Goal: Complete application form: Complete application form

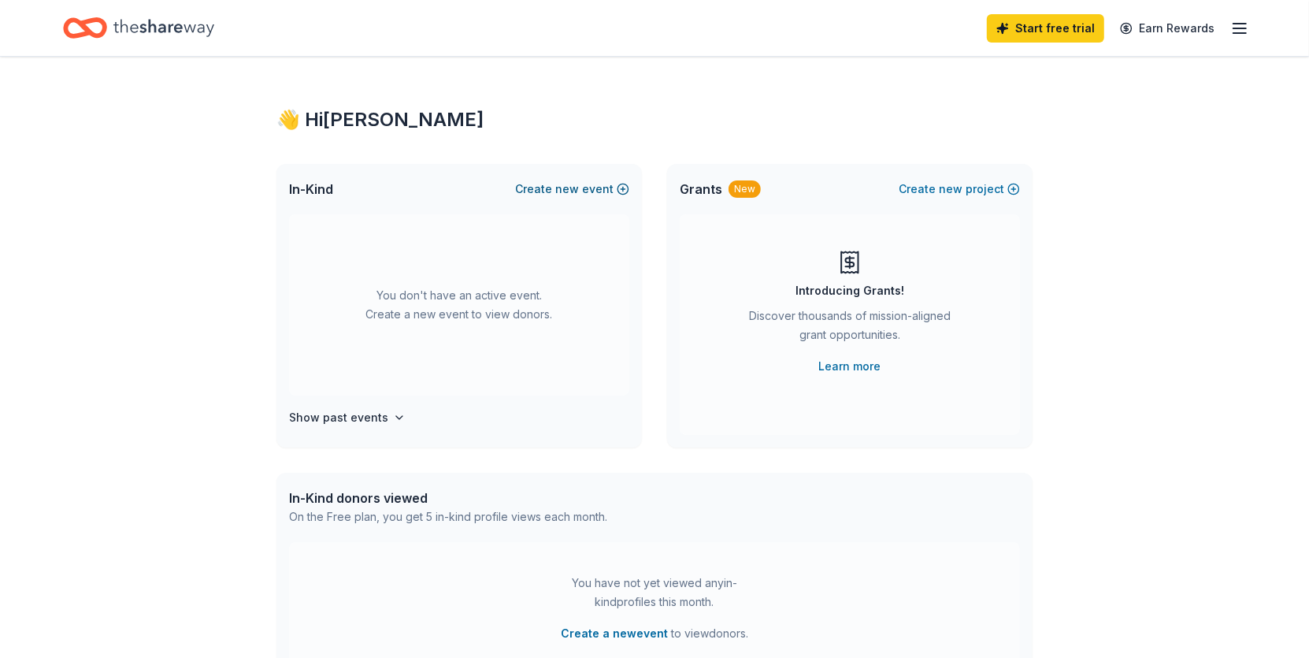
click at [583, 184] on button "Create new event" at bounding box center [572, 189] width 114 height 19
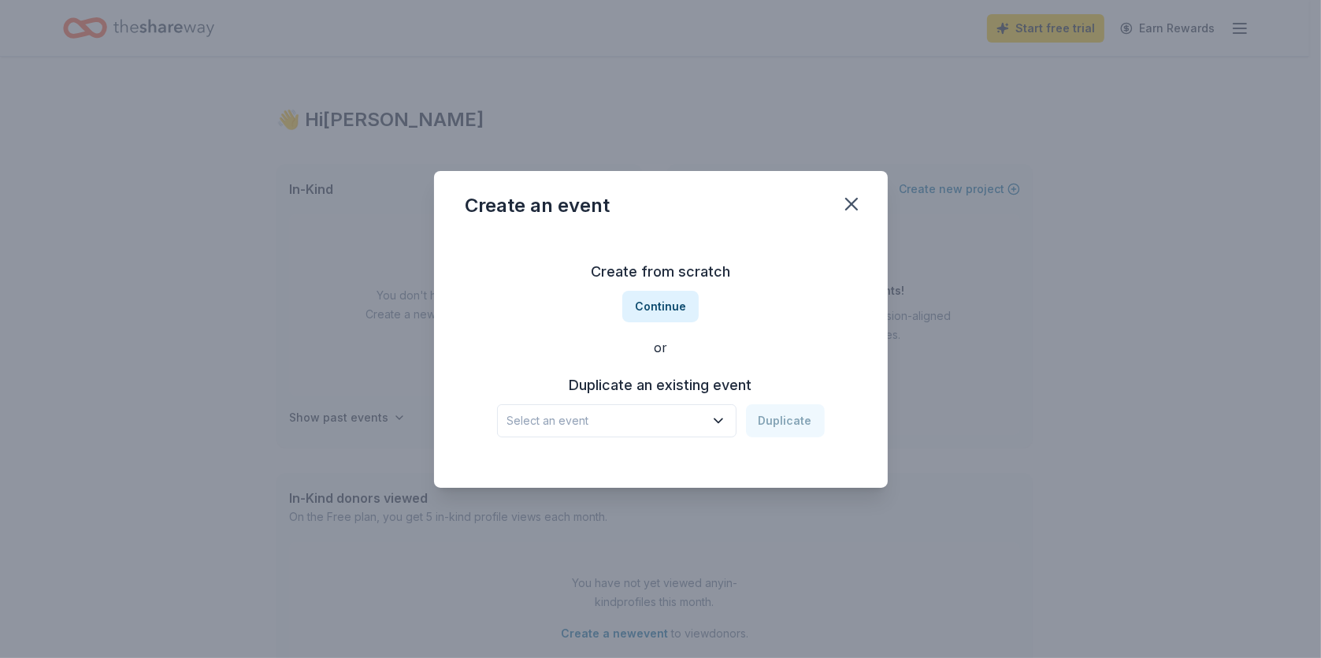
click at [721, 422] on icon "button" at bounding box center [719, 420] width 8 height 4
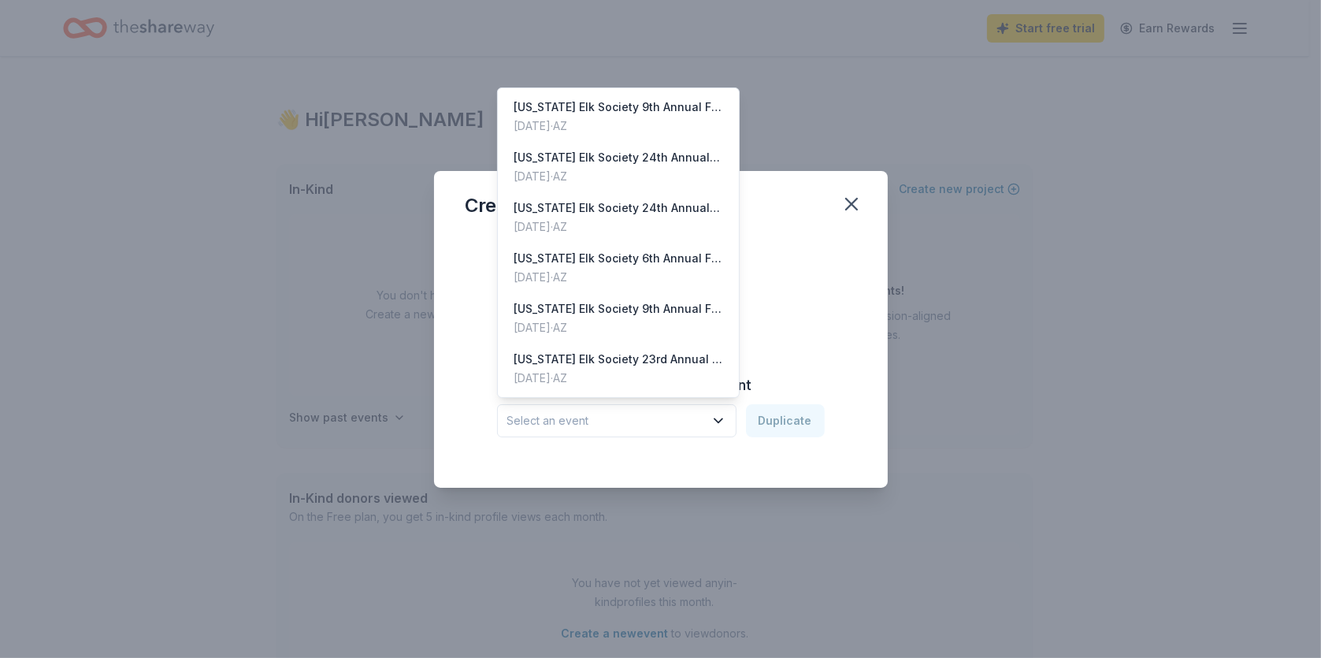
click at [721, 422] on icon "button" at bounding box center [719, 420] width 8 height 4
click at [728, 461] on div "Create from scratch Continue or Duplicate an existing event Select an event Dup…" at bounding box center [661, 348] width 391 height 228
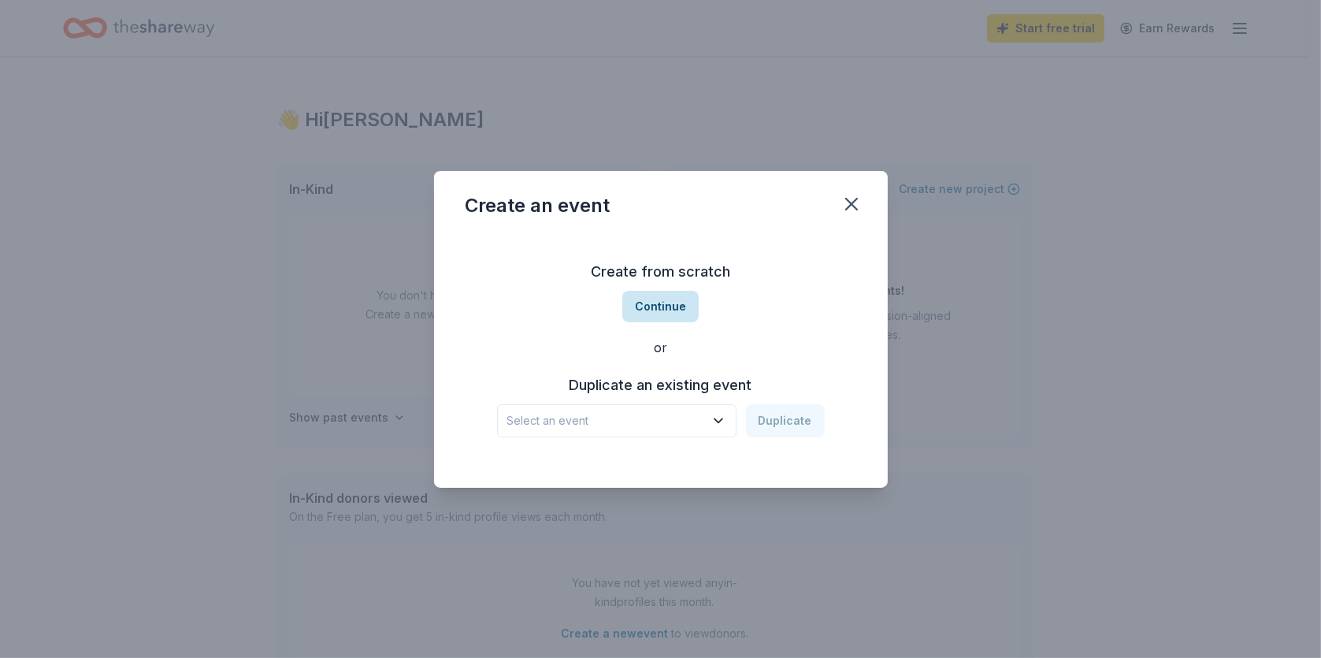
click at [659, 307] on button "Continue" at bounding box center [660, 307] width 76 height 32
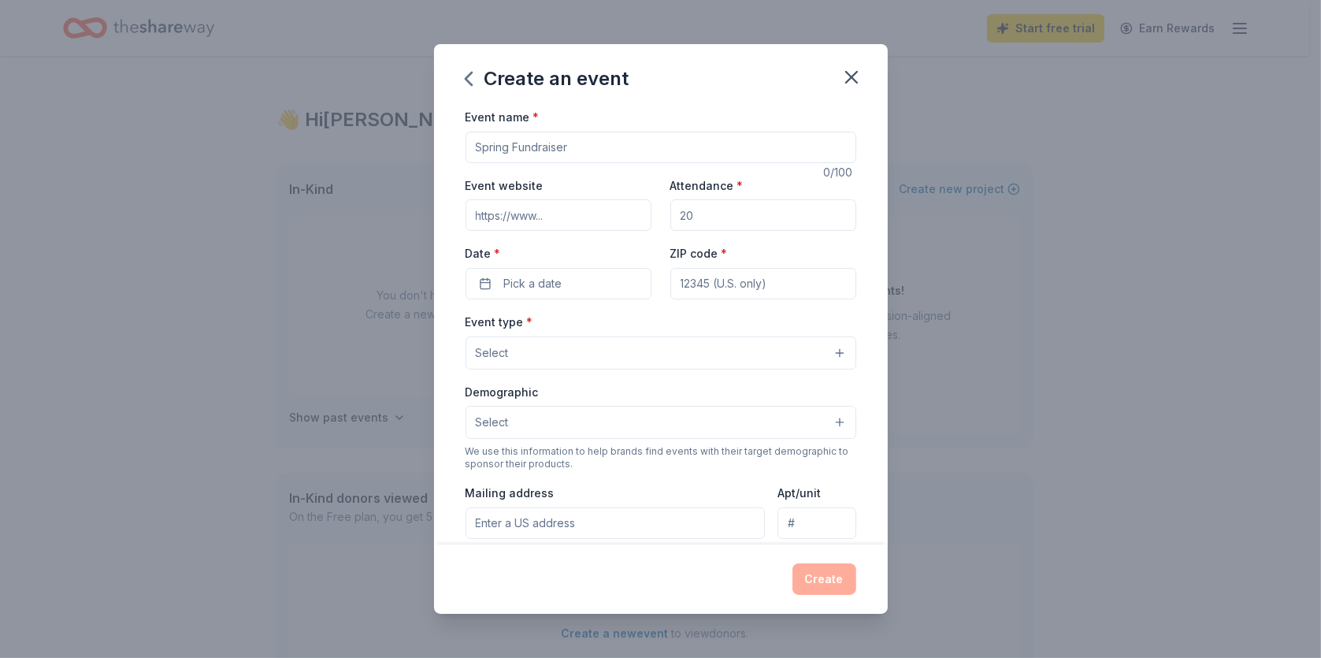
paste input "https://www.arizonaelksociety.org/"
type input "https://www.arizonaelksociety.org/"
click at [730, 217] on input "Attendance *" at bounding box center [763, 215] width 186 height 32
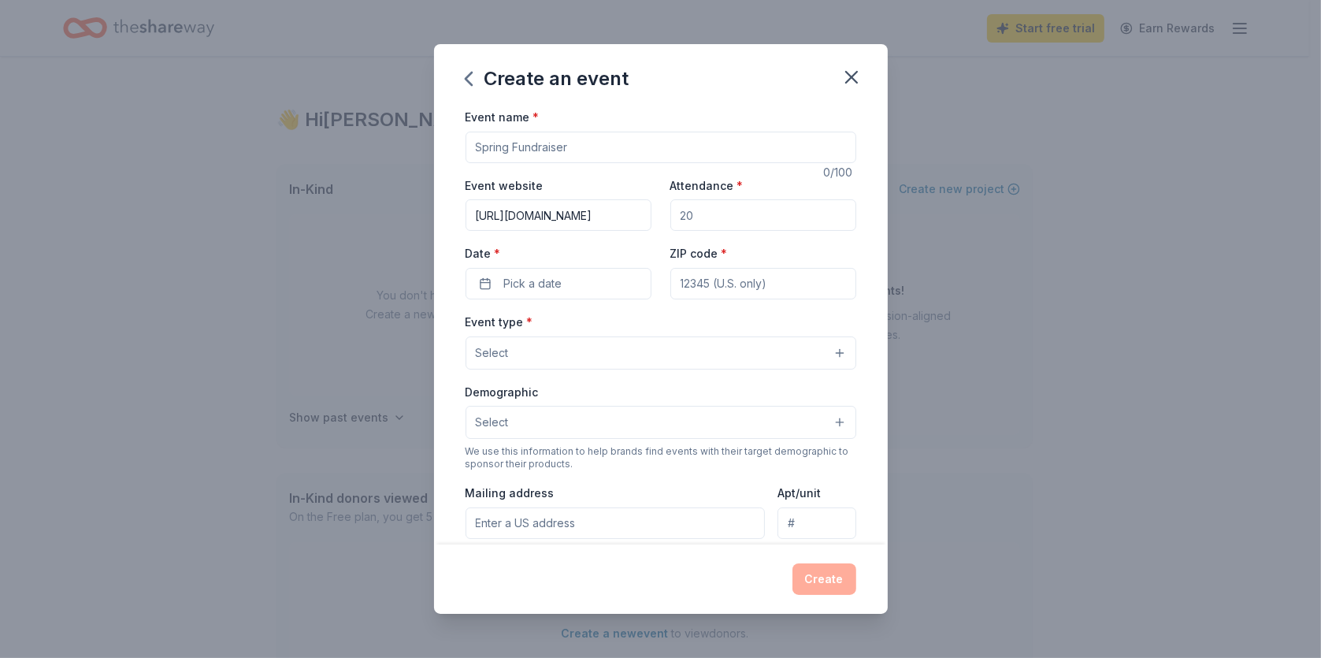
drag, startPoint x: 722, startPoint y: 217, endPoint x: 639, endPoint y: 217, distance: 83.5
click at [639, 217] on div "Event website https://www.arizonaelksociety.org/ Attendance * Date * Pick a dat…" at bounding box center [661, 238] width 391 height 124
type input "900"
click at [535, 273] on button "Pick a date" at bounding box center [559, 284] width 186 height 32
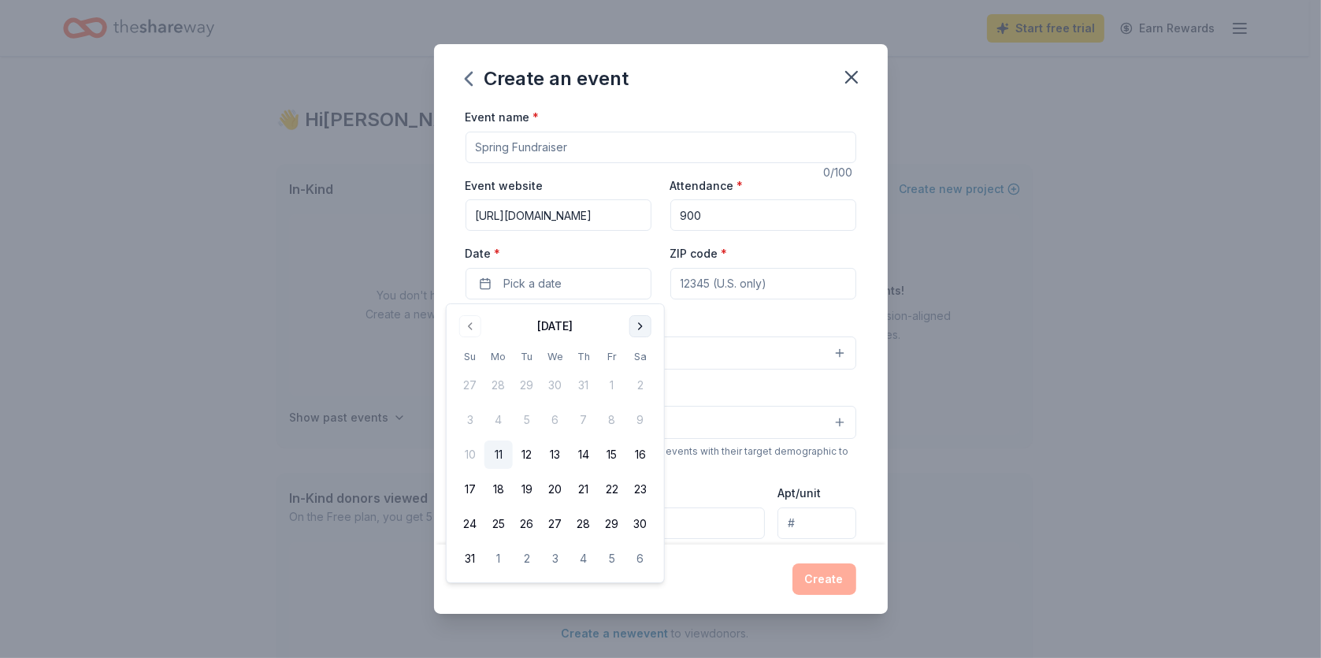
click at [638, 321] on button "Go to next month" at bounding box center [640, 326] width 22 height 22
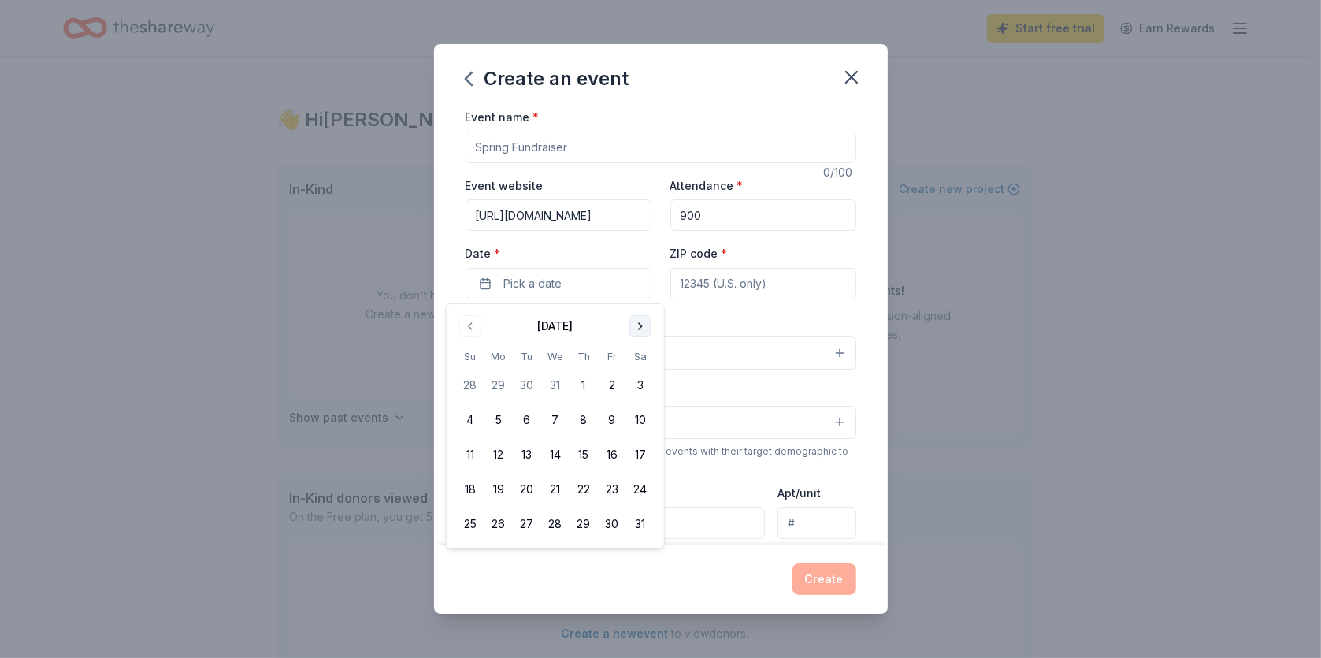
click at [638, 321] on button "Go to next month" at bounding box center [640, 326] width 22 height 22
click at [642, 484] on button "28" at bounding box center [640, 489] width 28 height 28
click at [744, 286] on input "ZIP code *" at bounding box center [763, 284] width 186 height 32
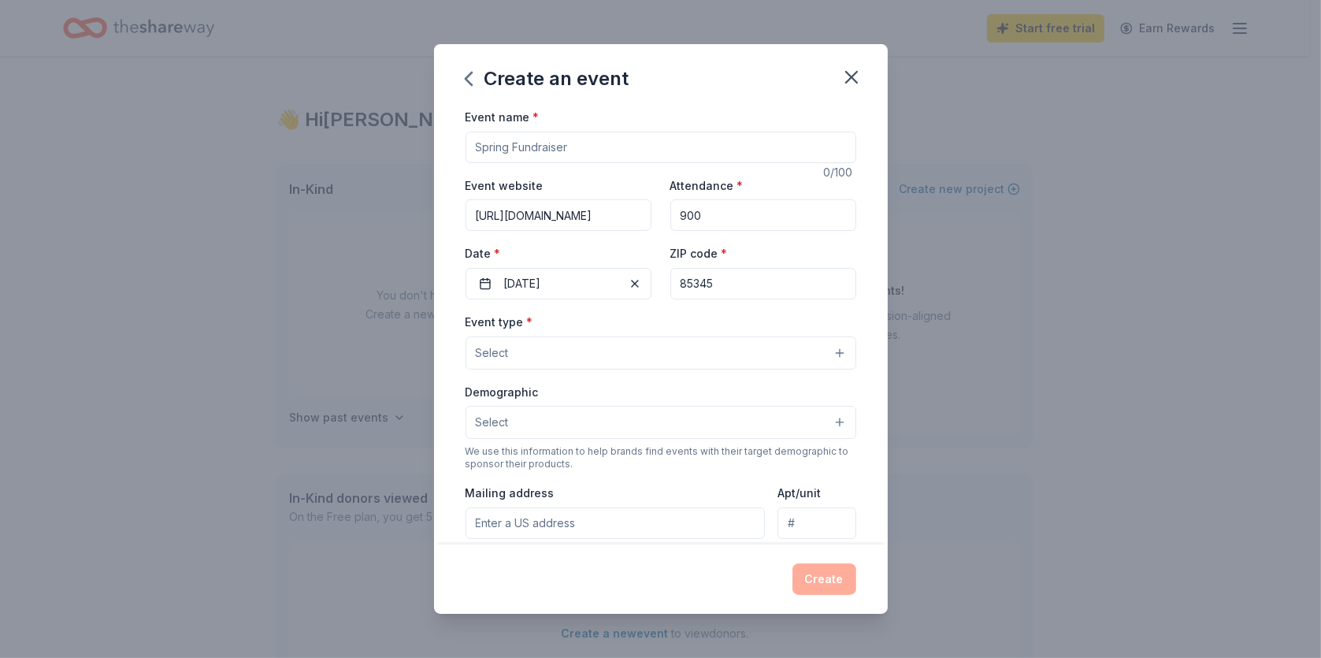
type input "85345"
click at [585, 355] on button "Select" at bounding box center [661, 352] width 391 height 33
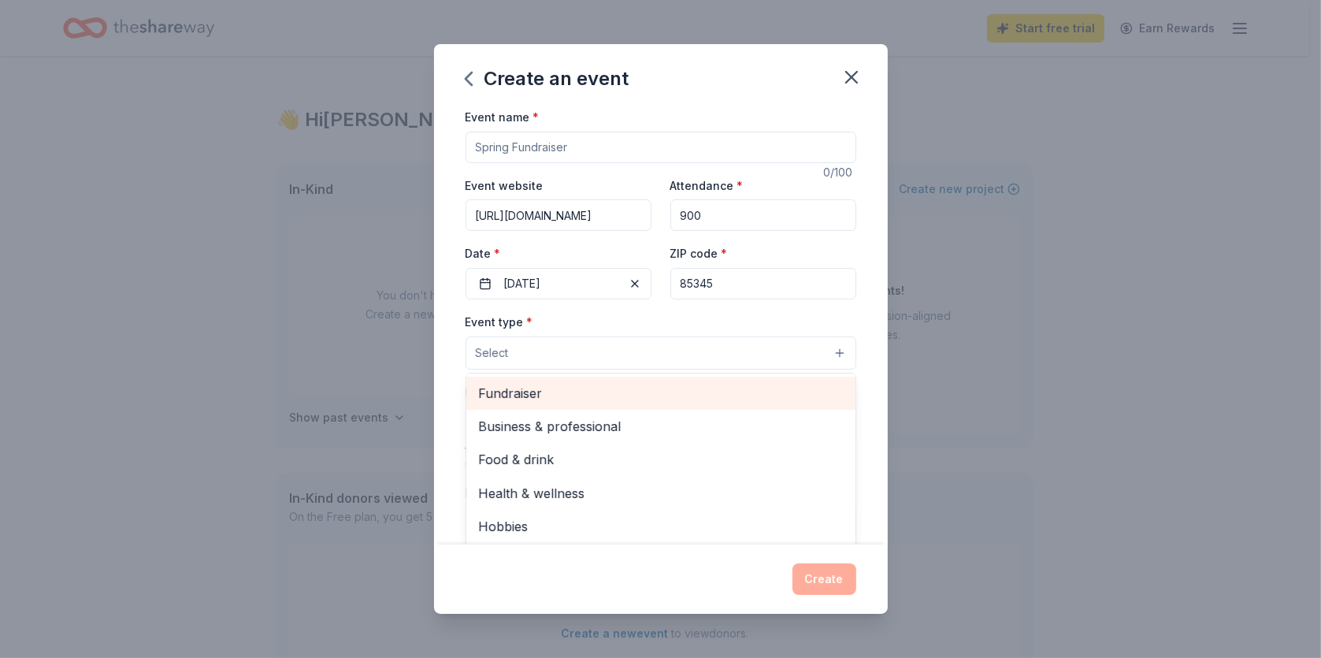
click at [554, 389] on span "Fundraiser" at bounding box center [661, 393] width 364 height 20
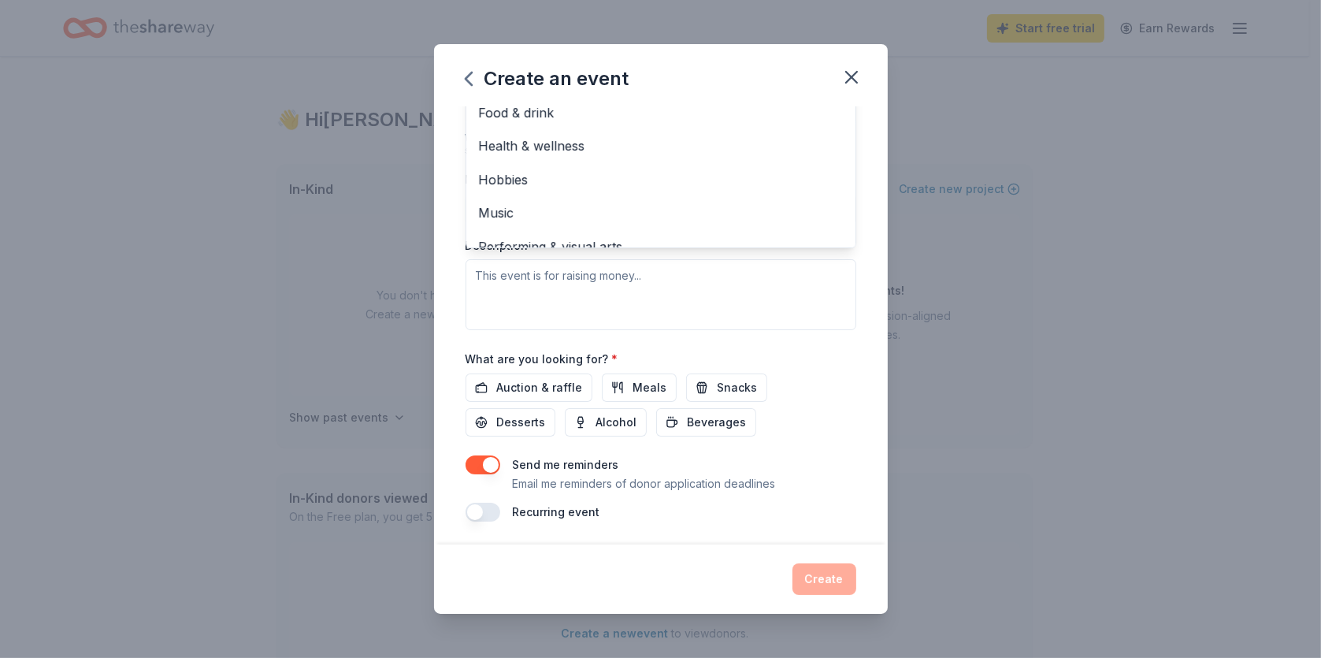
click at [785, 282] on div "Event type * Fundraiser Business & professional Food & drink Health & wellness …" at bounding box center [661, 163] width 391 height 333
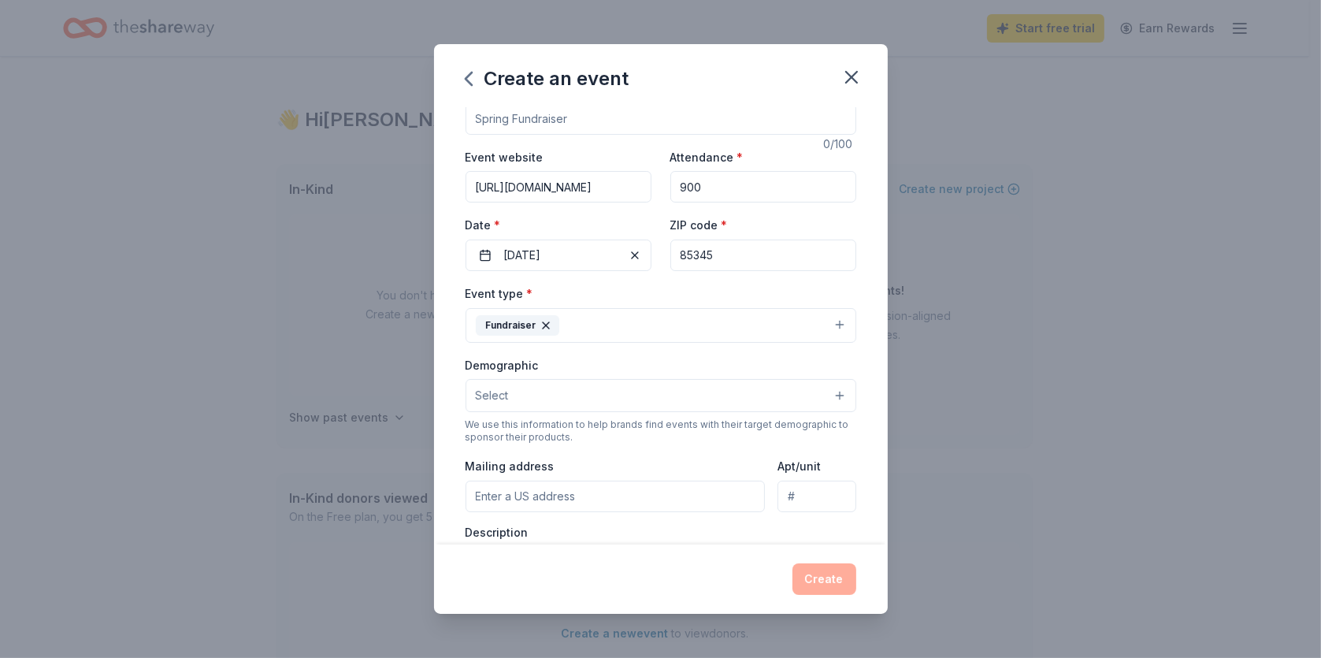
click at [507, 391] on span "Select" at bounding box center [492, 395] width 33 height 19
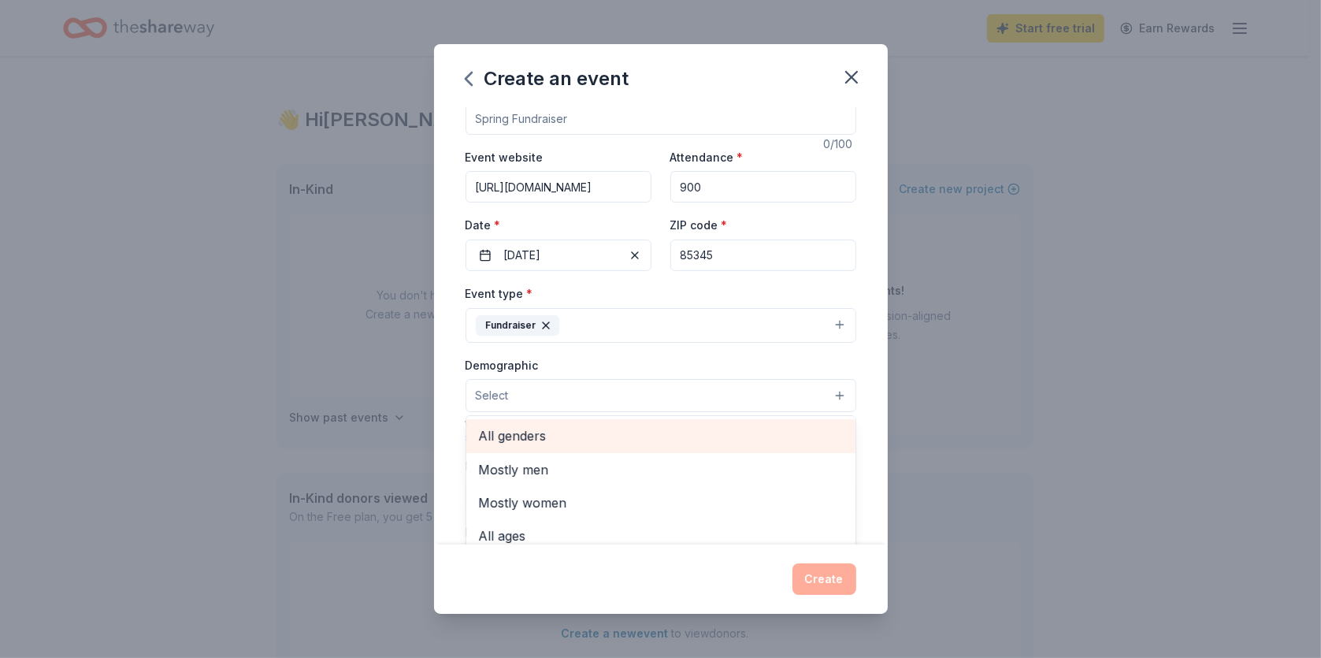
click at [514, 429] on span "All genders" at bounding box center [661, 435] width 364 height 20
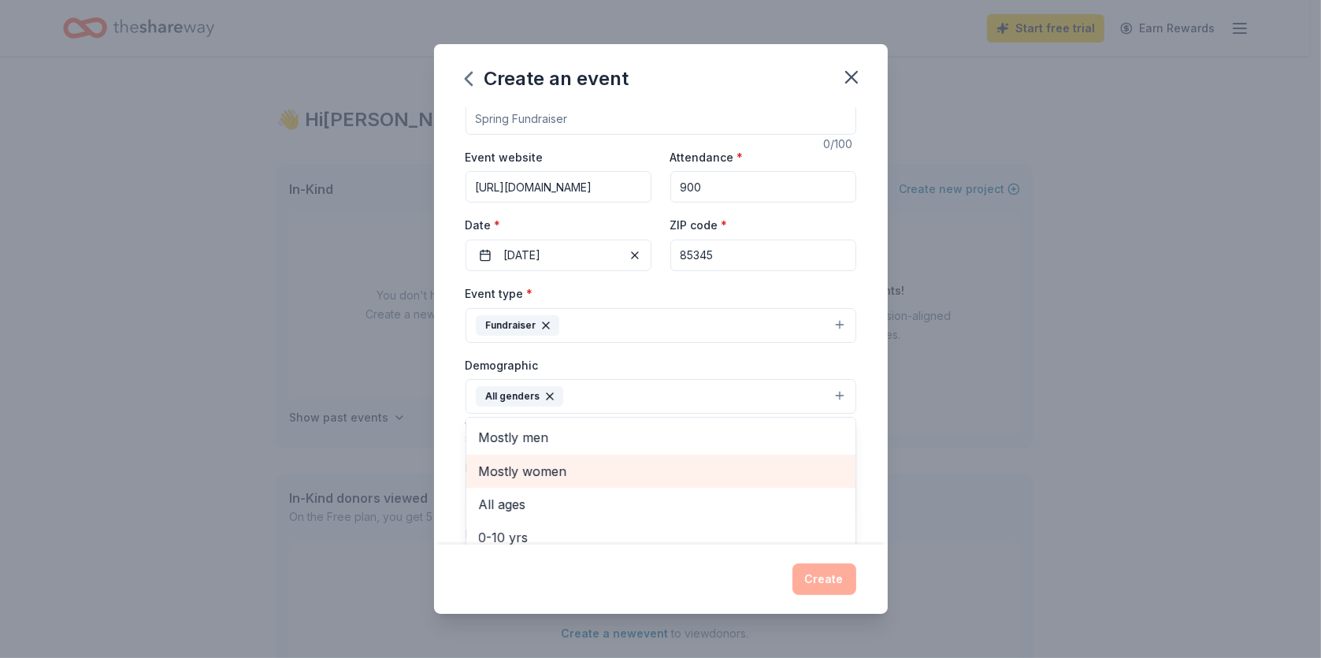
scroll to position [0, 0]
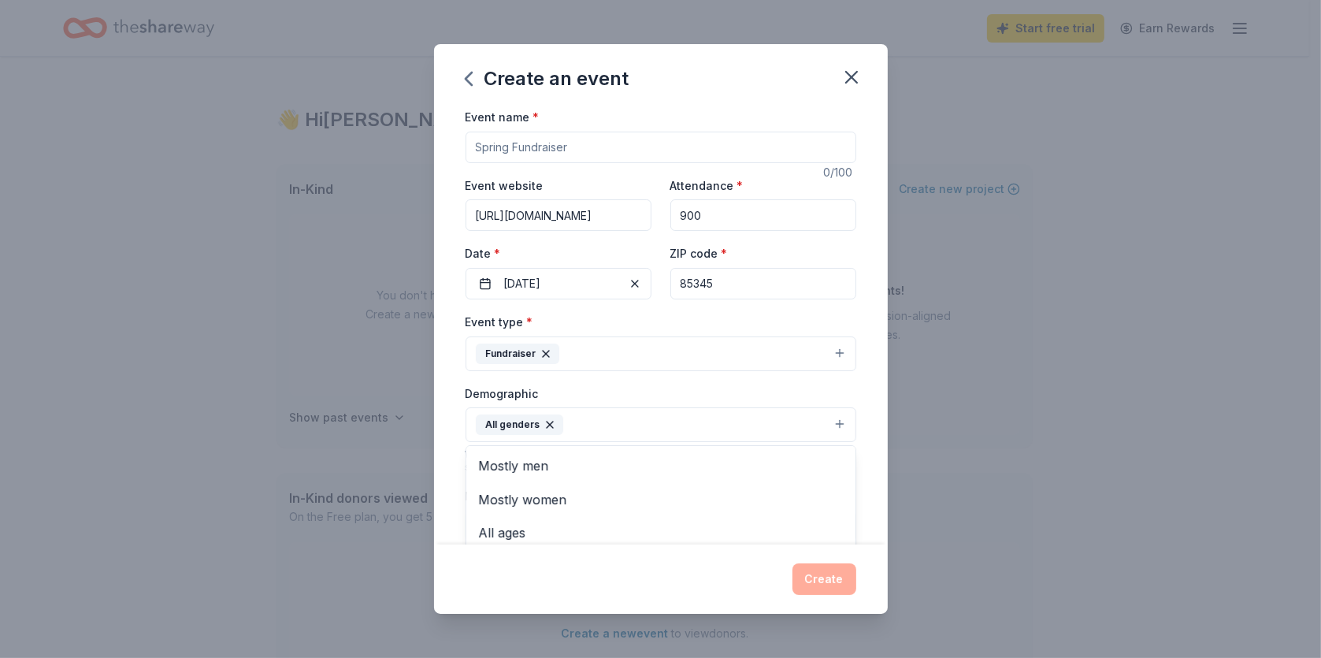
click at [997, 390] on div "Create an event Event name * 0 /100 Event website https://www.arizonaelksociety…" at bounding box center [660, 329] width 1321 height 658
click at [767, 425] on button "All genders" at bounding box center [661, 424] width 391 height 35
click at [525, 523] on span "All ages" at bounding box center [661, 532] width 364 height 20
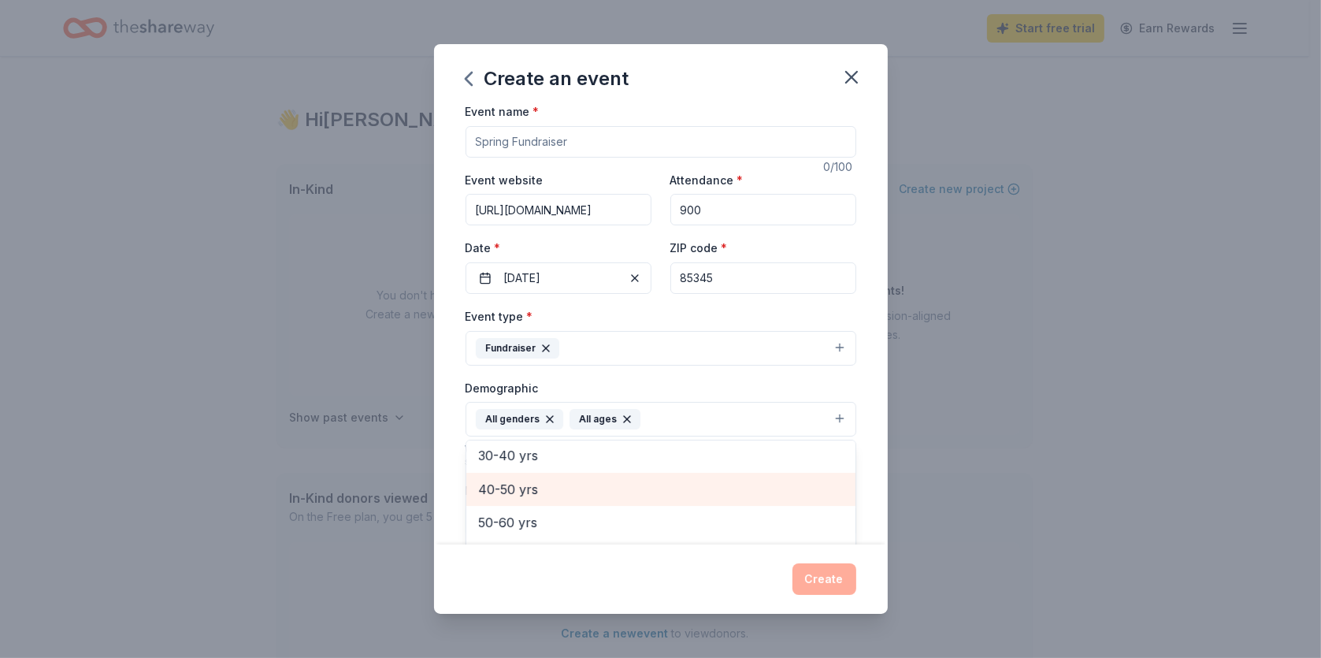
scroll to position [185, 0]
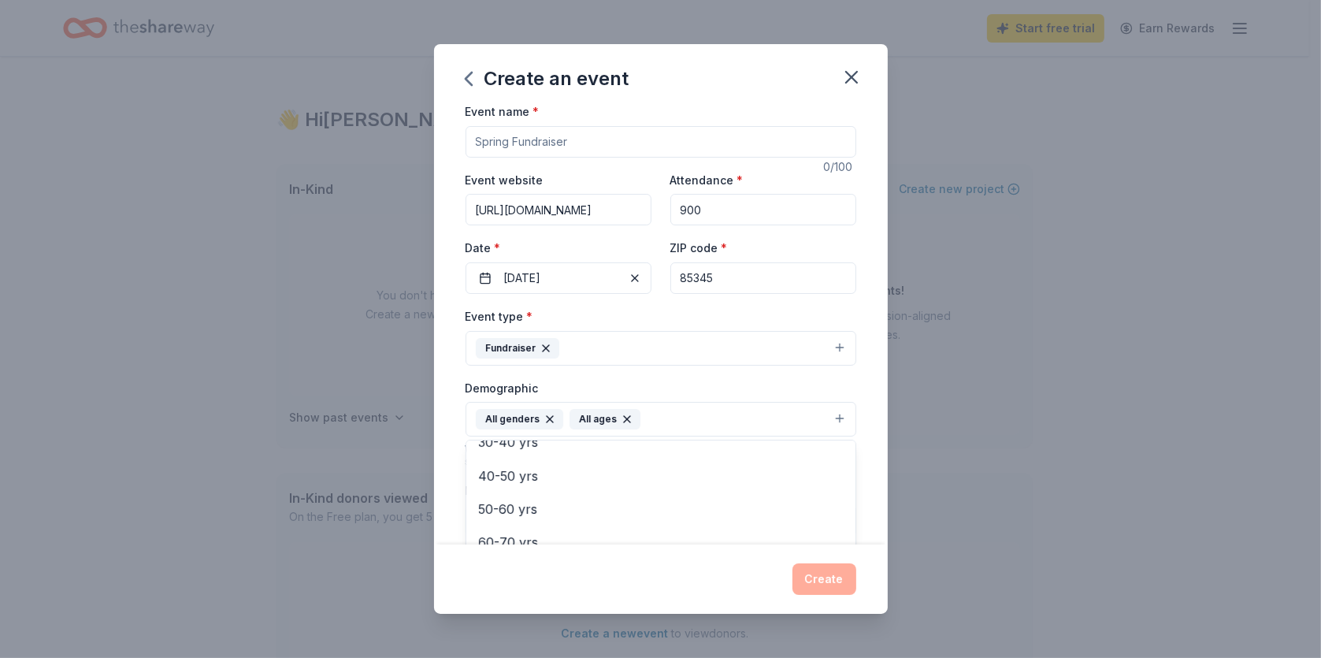
click at [867, 497] on div "Event name * 0 /100 Event website https://www.arizonaelksociety.org/ Attendance…" at bounding box center [661, 325] width 454 height 437
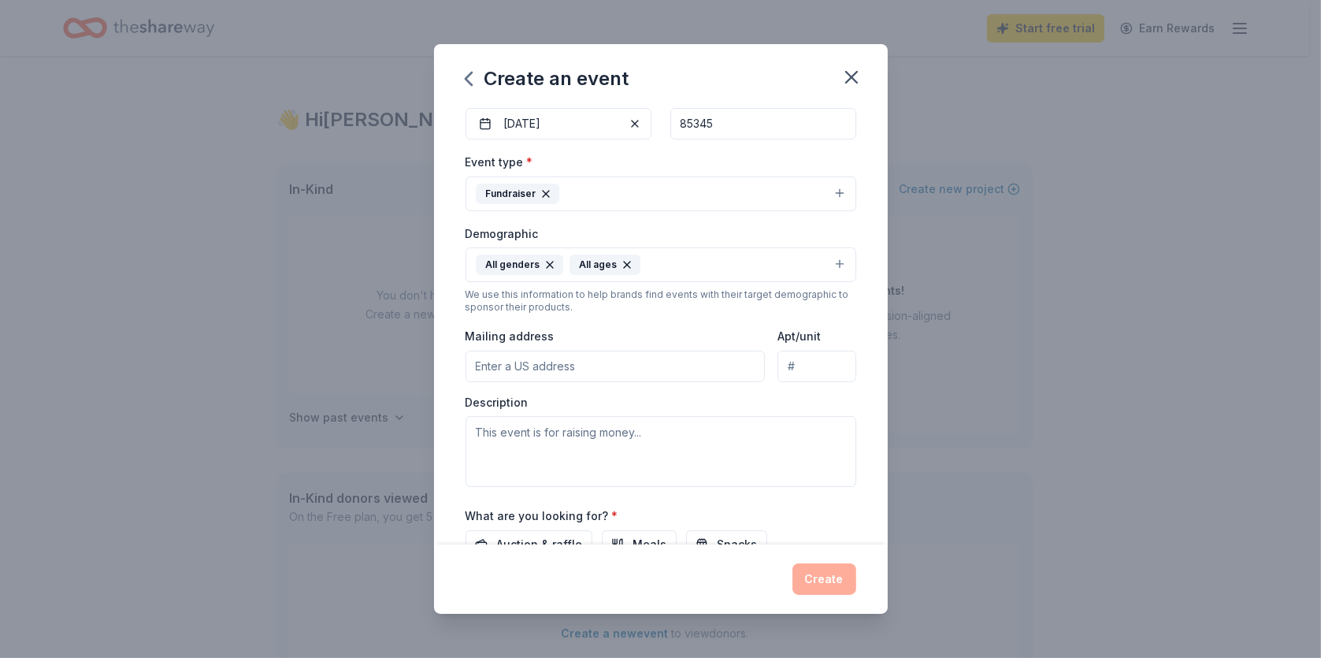
scroll to position [163, 0]
click at [530, 361] on input "Mailing address" at bounding box center [616, 363] width 300 height 32
type input "7773 West Golden Lane, Peoria, AZ, 85345"
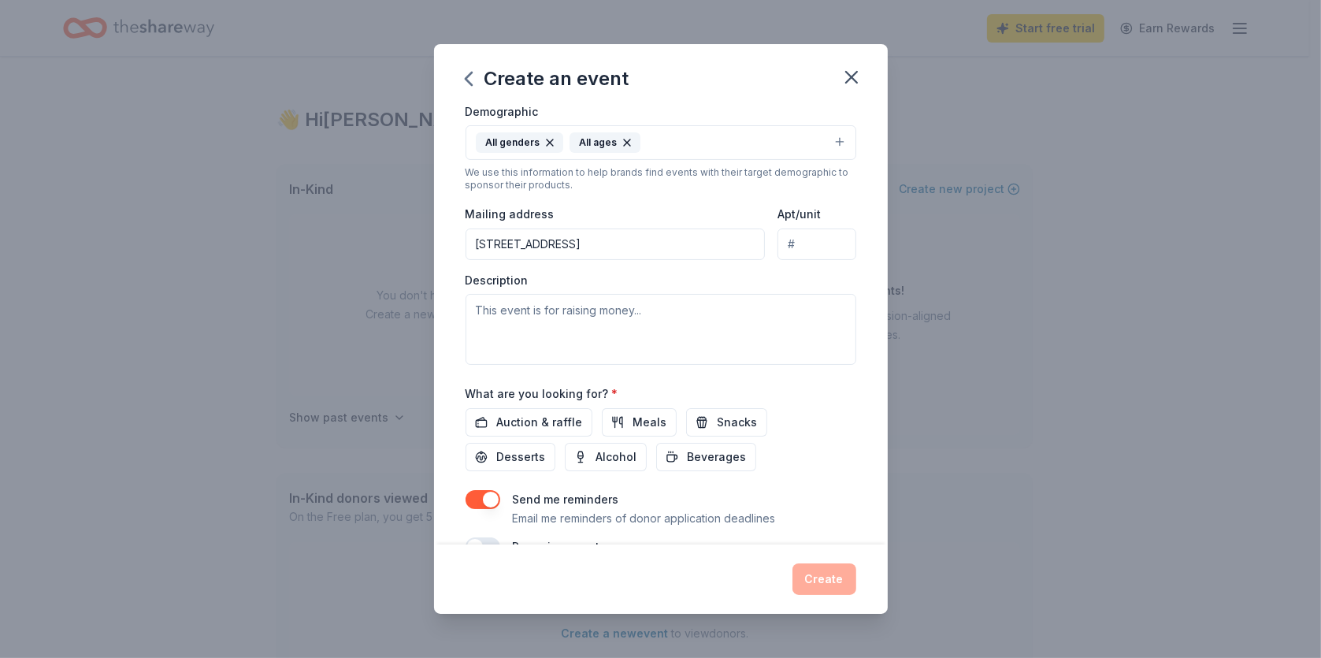
scroll to position [320, 0]
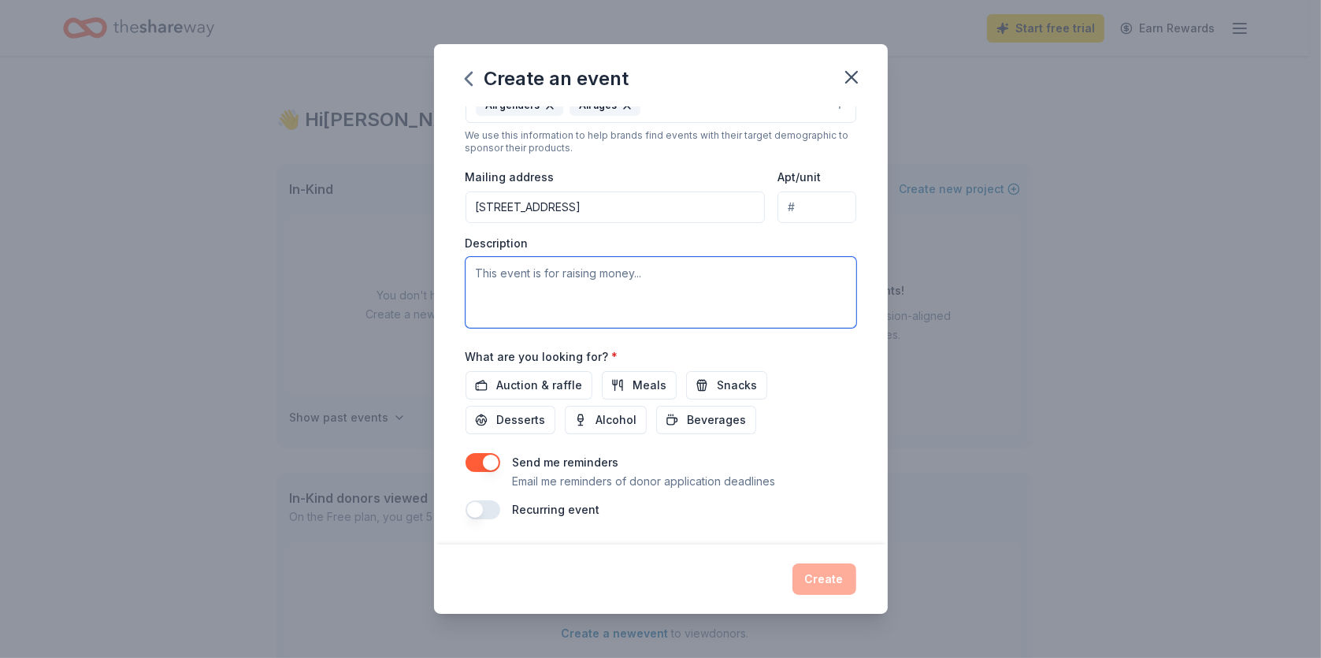
click at [591, 294] on textarea at bounding box center [661, 292] width 391 height 71
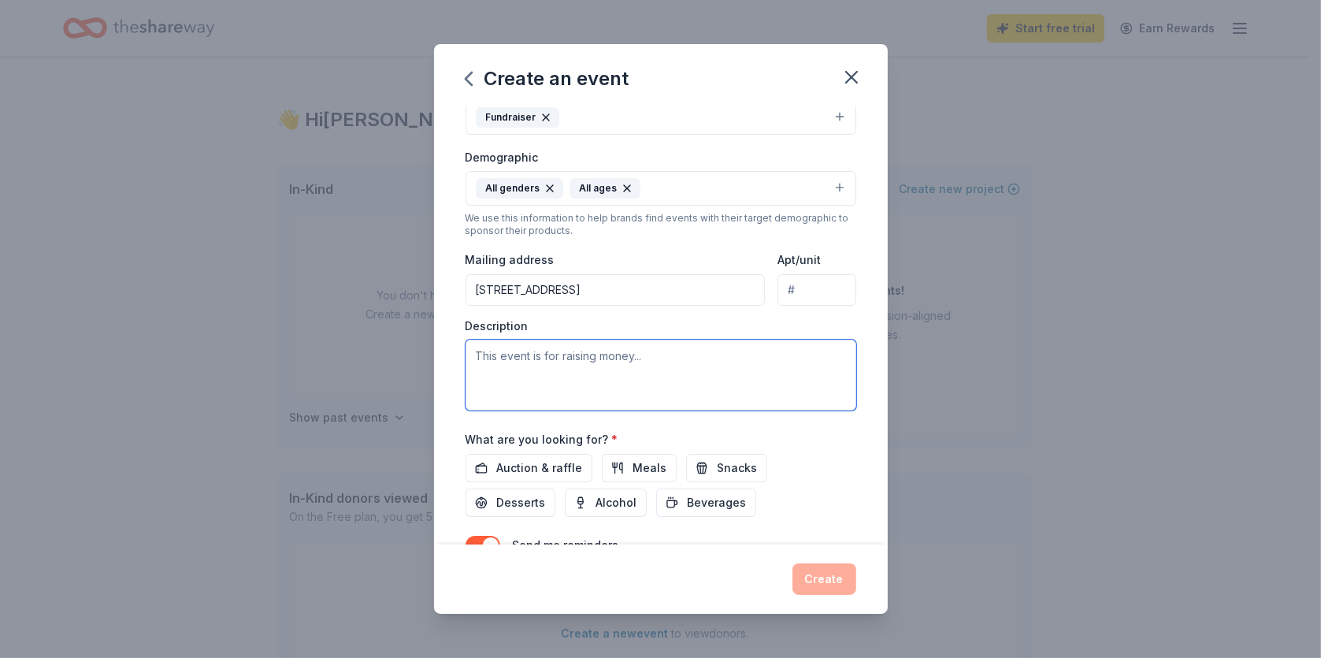
scroll to position [315, 0]
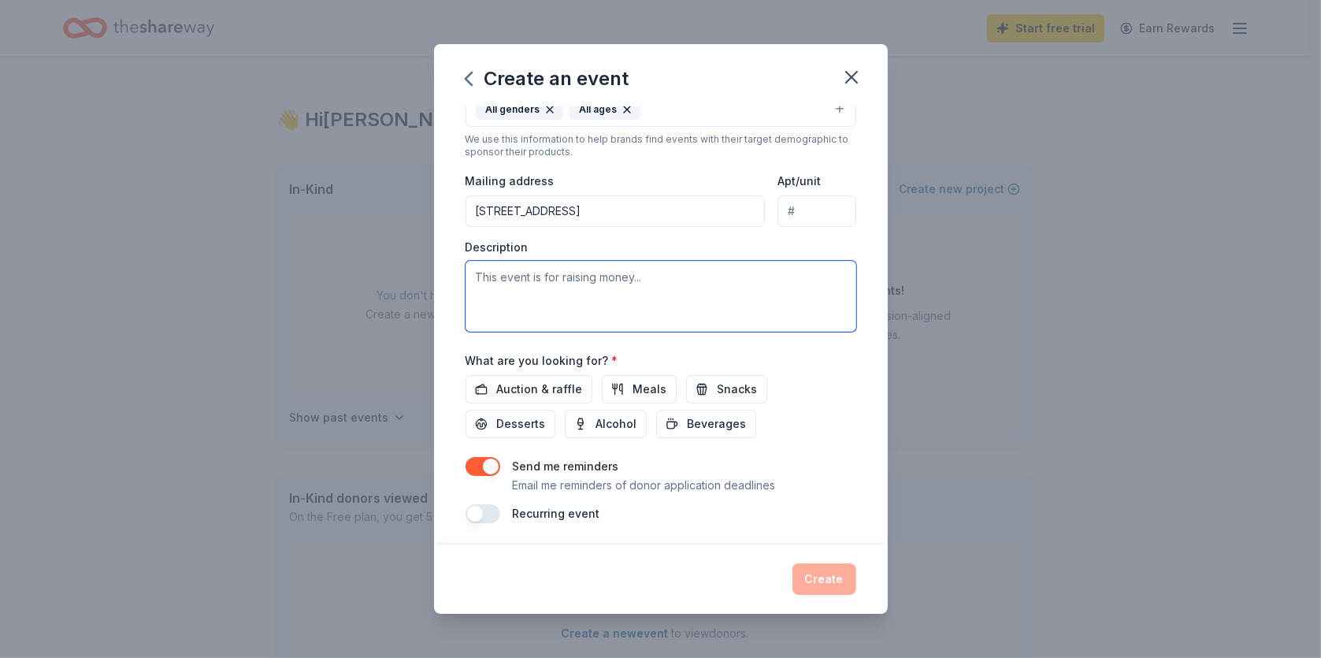
paste textarea "On behalf of the Arizona Elk Society (AES), I am writing to respectfully reques…"
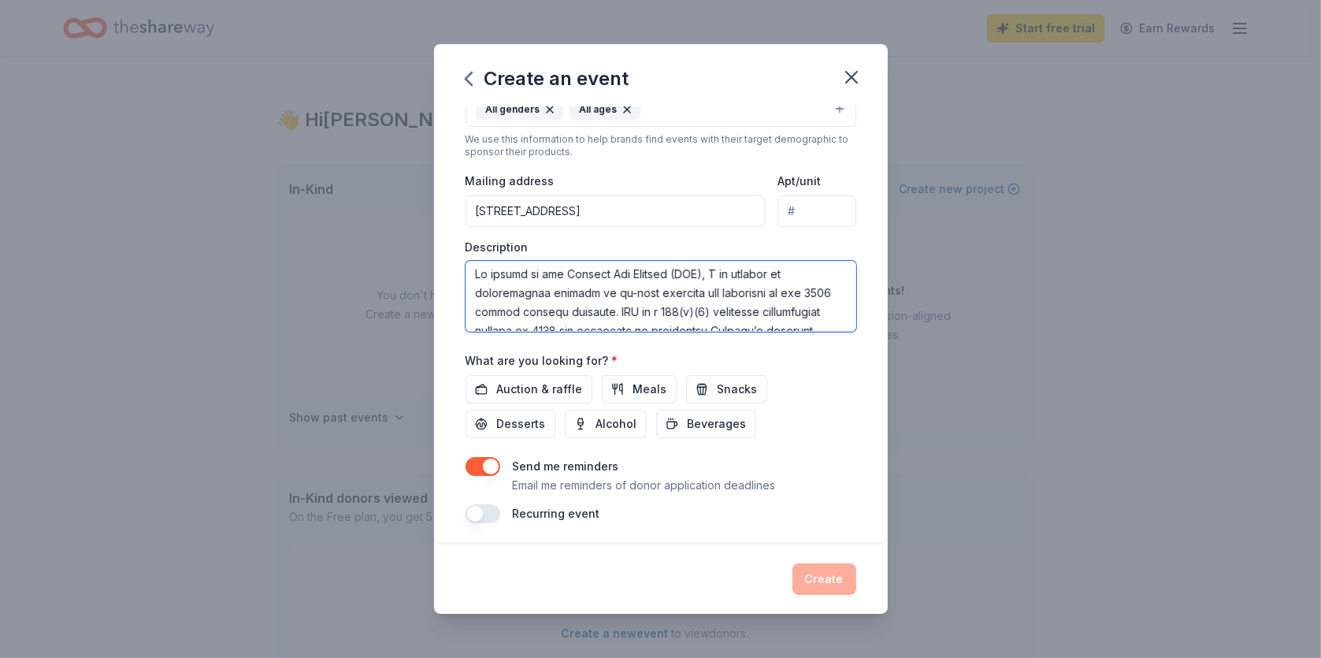
scroll to position [0, 0]
type textarea "On behalf of the Arizona Elk Society (AES), I am writing to respectfully reques…"
click at [547, 393] on span "Auction & raffle" at bounding box center [540, 389] width 86 height 19
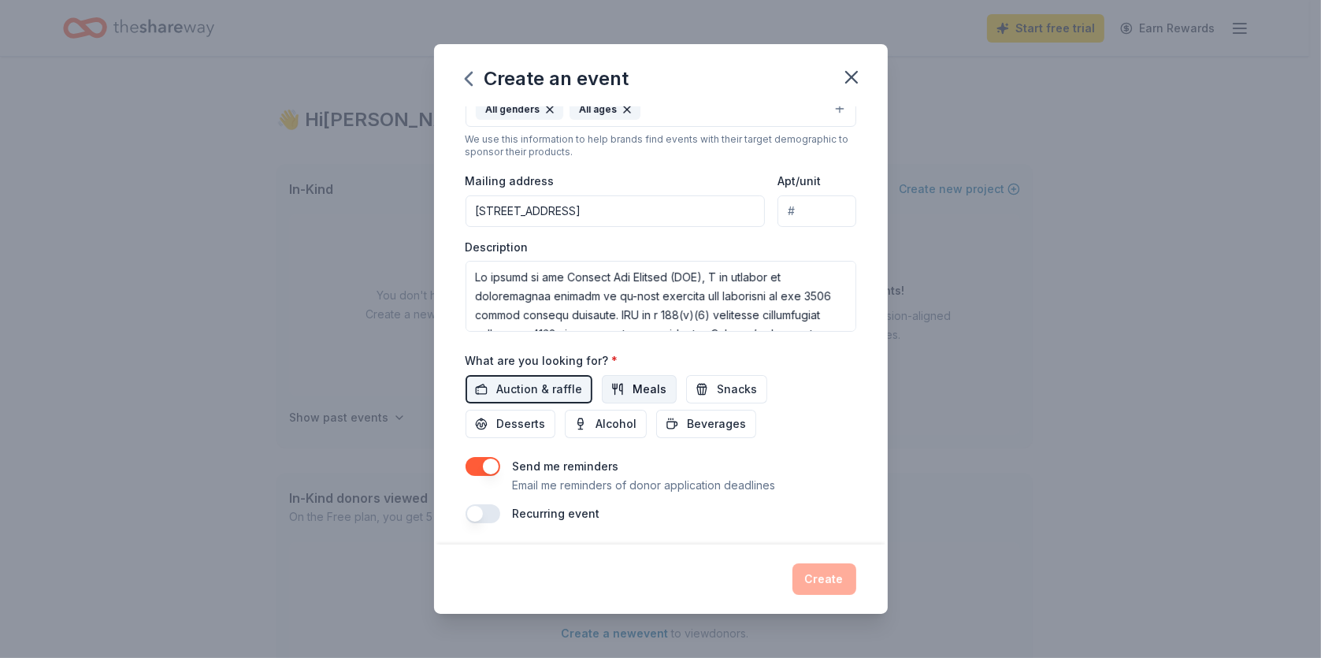
click at [659, 389] on span "Meals" at bounding box center [650, 389] width 34 height 19
click at [728, 395] on span "Snacks" at bounding box center [738, 389] width 40 height 19
click at [695, 425] on span "Beverages" at bounding box center [717, 423] width 59 height 19
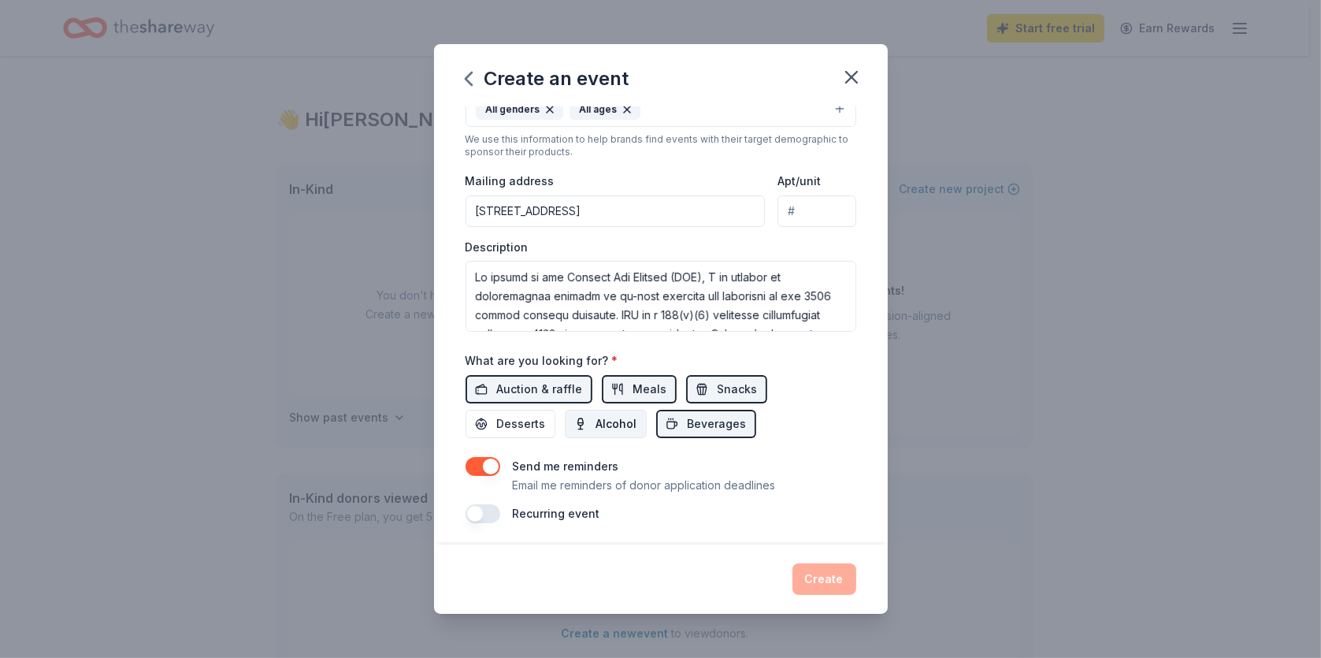
click at [603, 420] on span "Alcohol" at bounding box center [616, 423] width 41 height 19
click at [512, 424] on span "Desserts" at bounding box center [521, 423] width 49 height 19
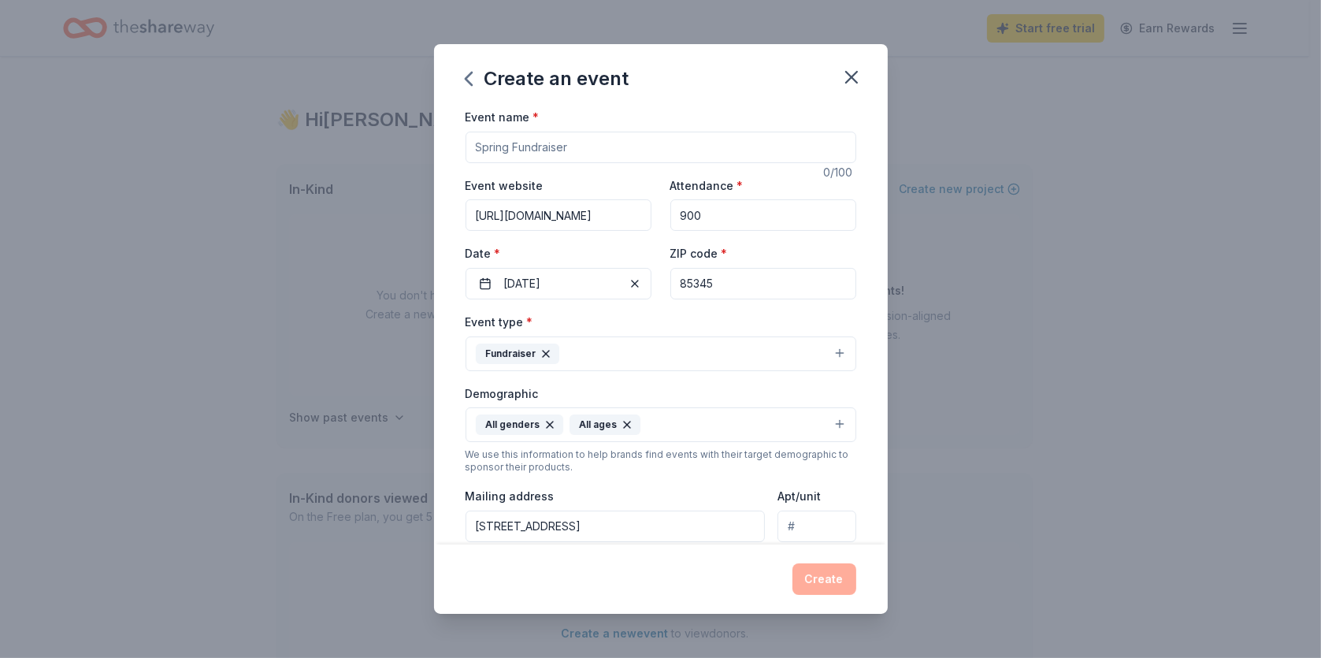
click at [589, 139] on input "Event name *" at bounding box center [661, 148] width 391 height 32
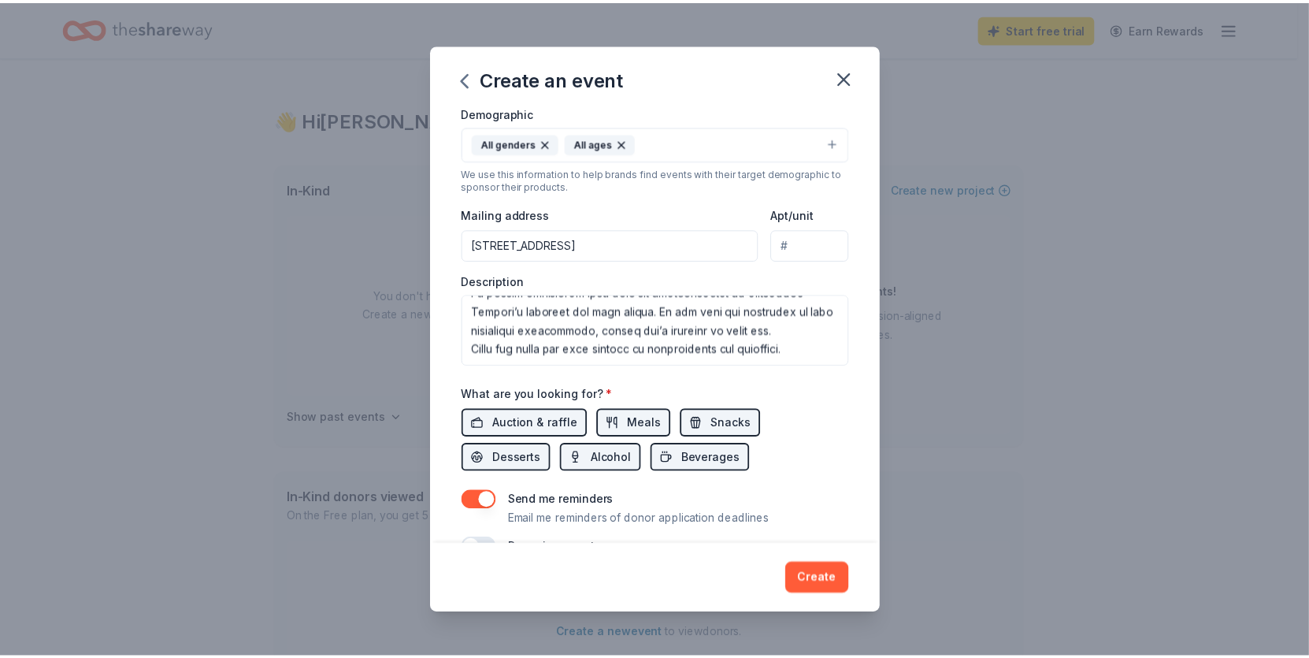
scroll to position [320, 0]
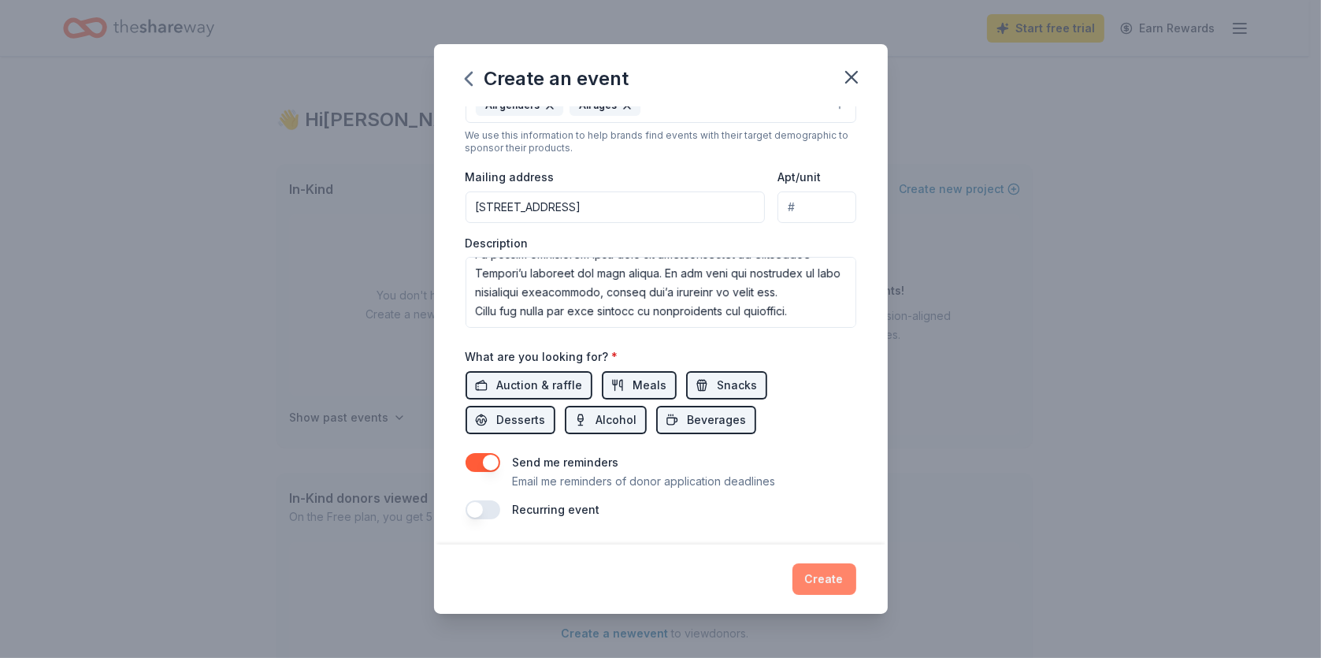
type input "25th Anniversary Fundraising Banquet"
click at [828, 577] on button "Create" at bounding box center [825, 579] width 64 height 32
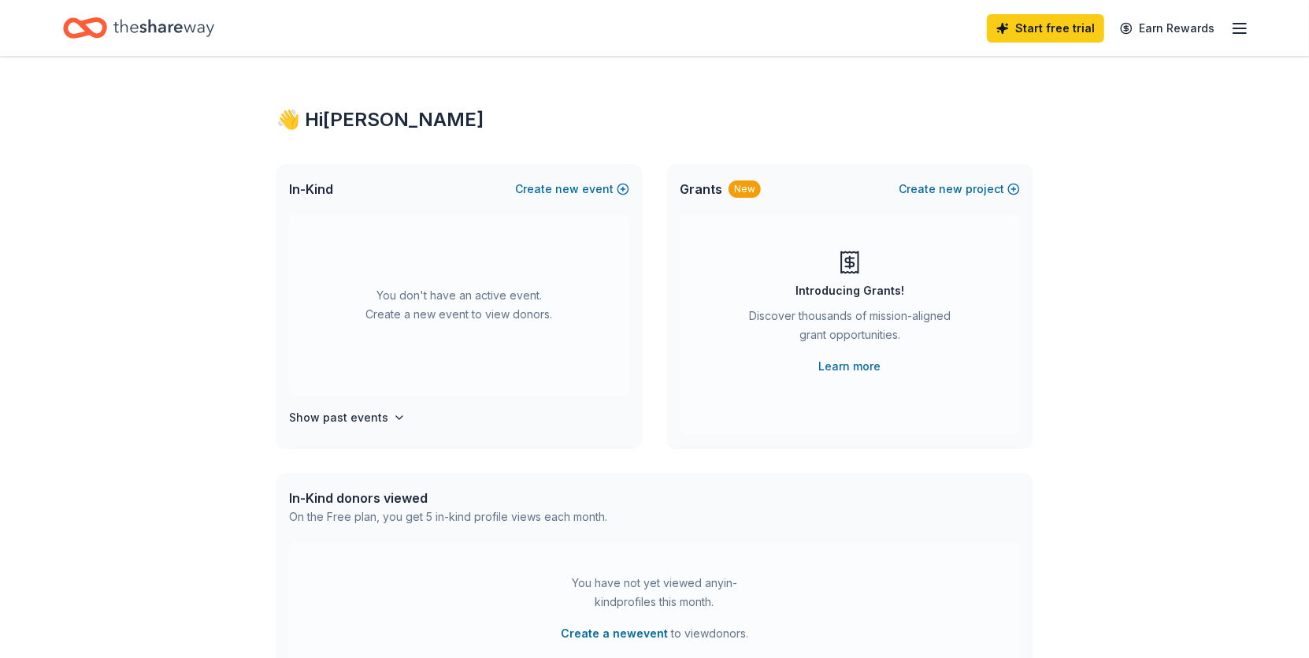
scroll to position [0, 0]
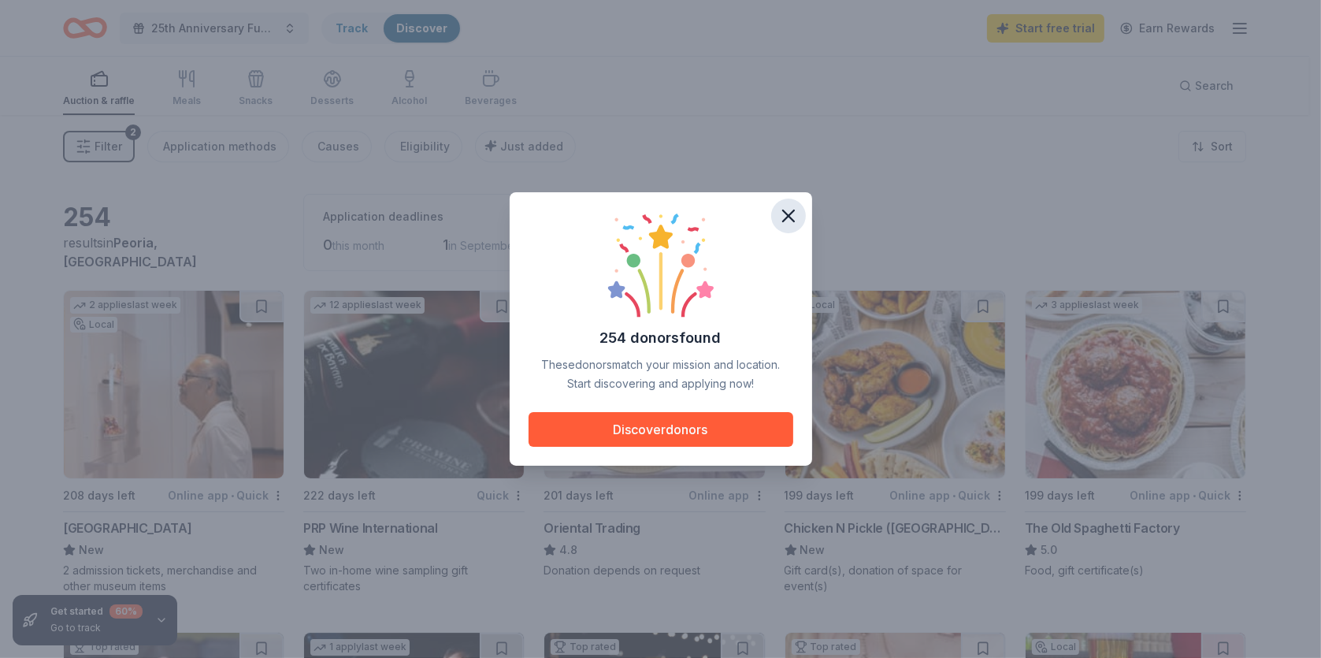
click at [793, 212] on icon "button" at bounding box center [789, 216] width 22 height 22
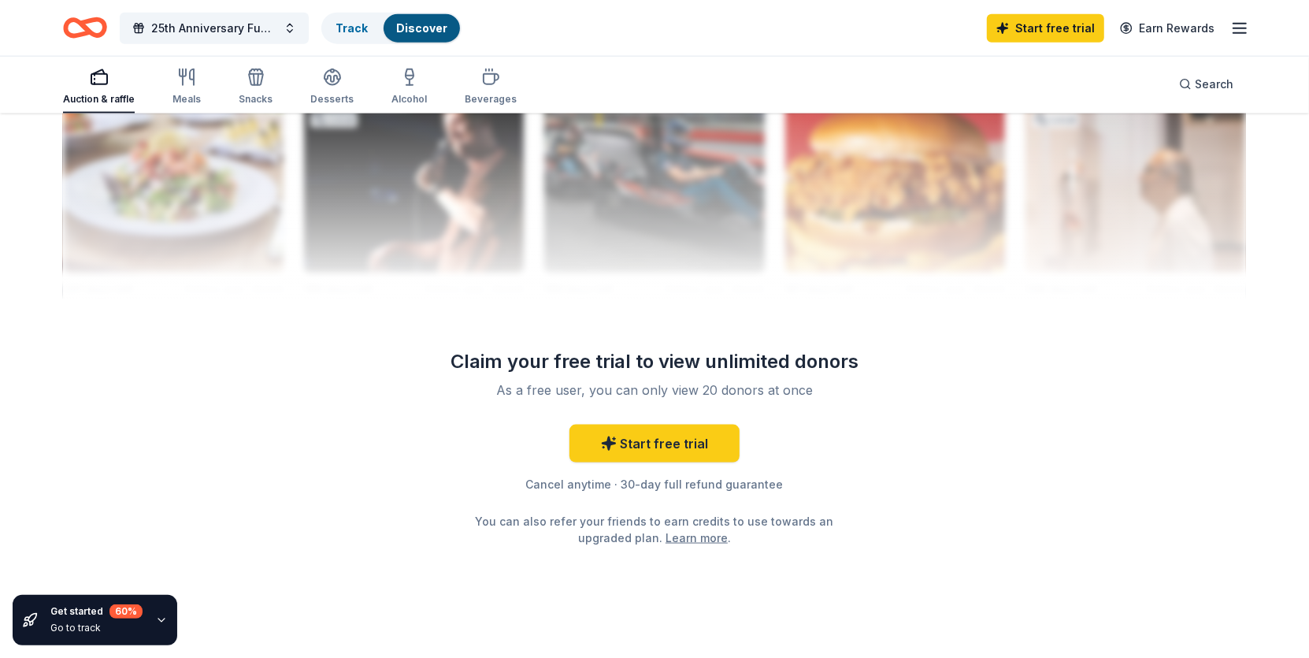
scroll to position [1630, 0]
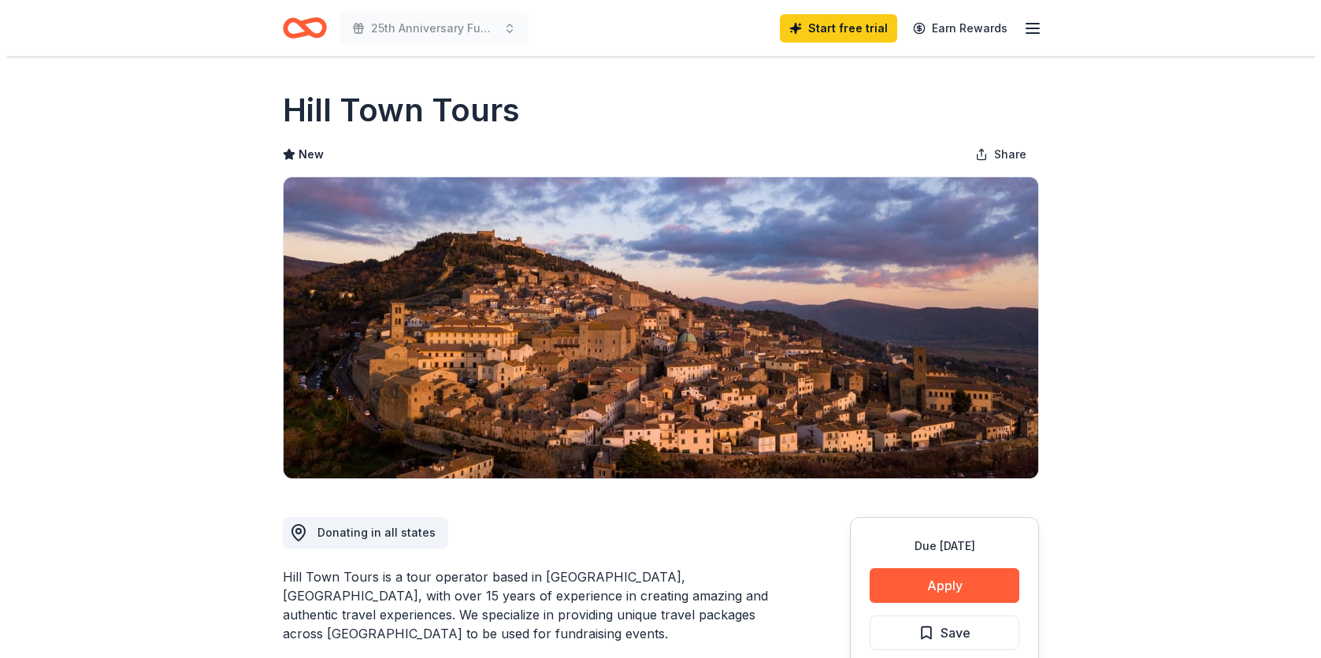
scroll to position [236, 0]
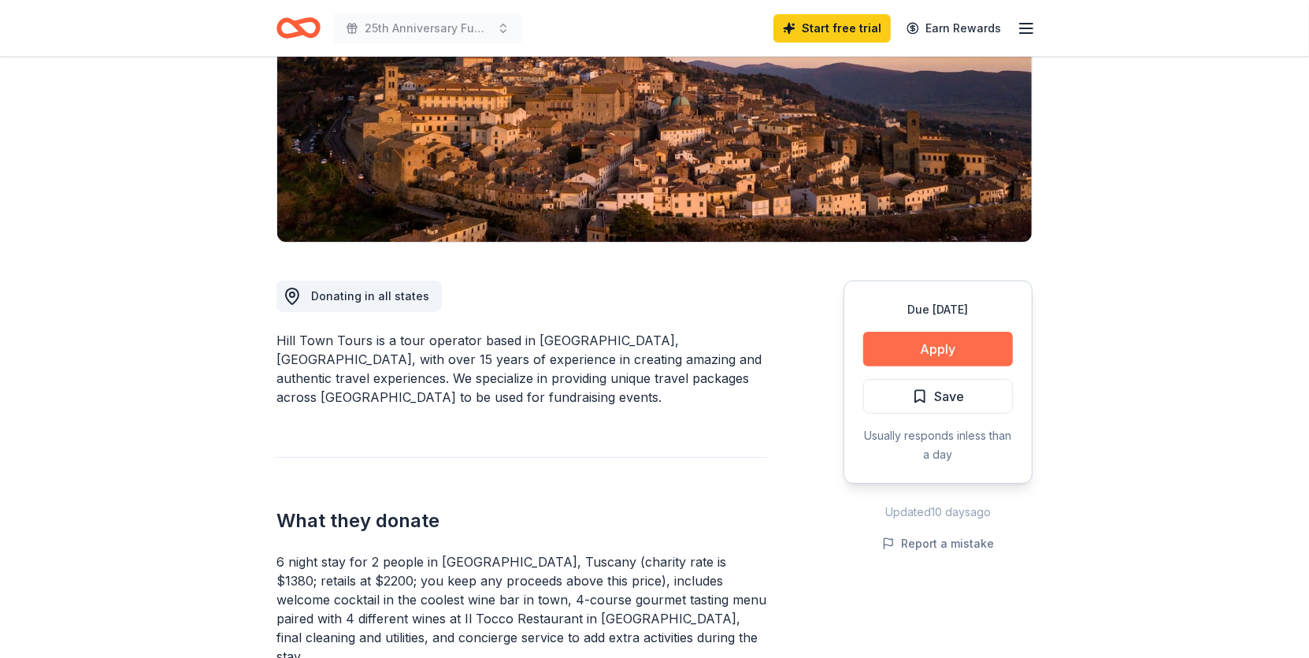
click at [917, 352] on button "Apply" at bounding box center [938, 349] width 150 height 35
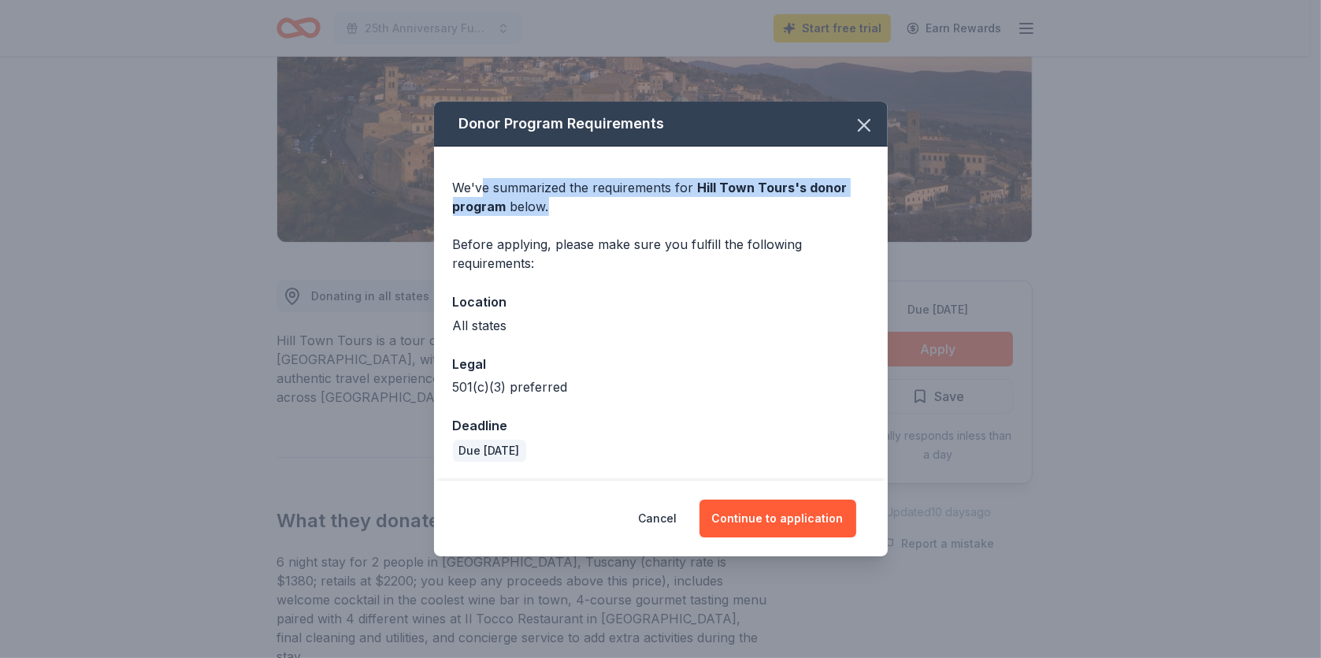
drag, startPoint x: 485, startPoint y: 190, endPoint x: 548, endPoint y: 211, distance: 66.5
click at [548, 211] on div "We've summarized the requirements for Hill Town Tours 's donor program below." at bounding box center [661, 197] width 416 height 38
drag, startPoint x: 548, startPoint y: 211, endPoint x: 591, endPoint y: 219, distance: 43.3
click at [591, 219] on div "We've summarized the requirements for Hill Town Tours 's donor program below. B…" at bounding box center [661, 313] width 454 height 333
click at [756, 526] on button "Continue to application" at bounding box center [778, 518] width 157 height 38
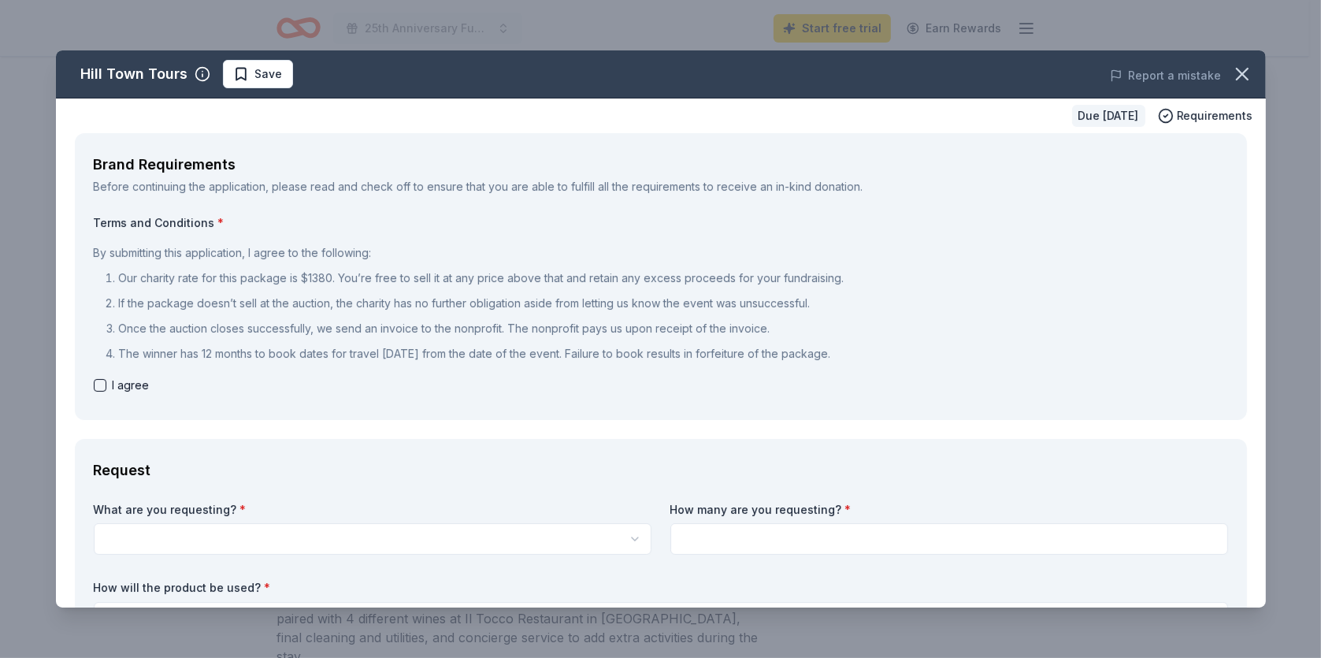
drag, startPoint x: 115, startPoint y: 176, endPoint x: 150, endPoint y: 177, distance: 34.7
click at [132, 176] on div "Brand Requirements Before continuing the application, please read and check off…" at bounding box center [661, 276] width 1172 height 287
drag, startPoint x: 269, startPoint y: 184, endPoint x: 455, endPoint y: 191, distance: 186.1
click at [455, 191] on div "Before continuing the application, please read and check off to ensure that you…" at bounding box center [661, 186] width 1134 height 19
click at [98, 383] on button "button" at bounding box center [100, 385] width 13 height 13
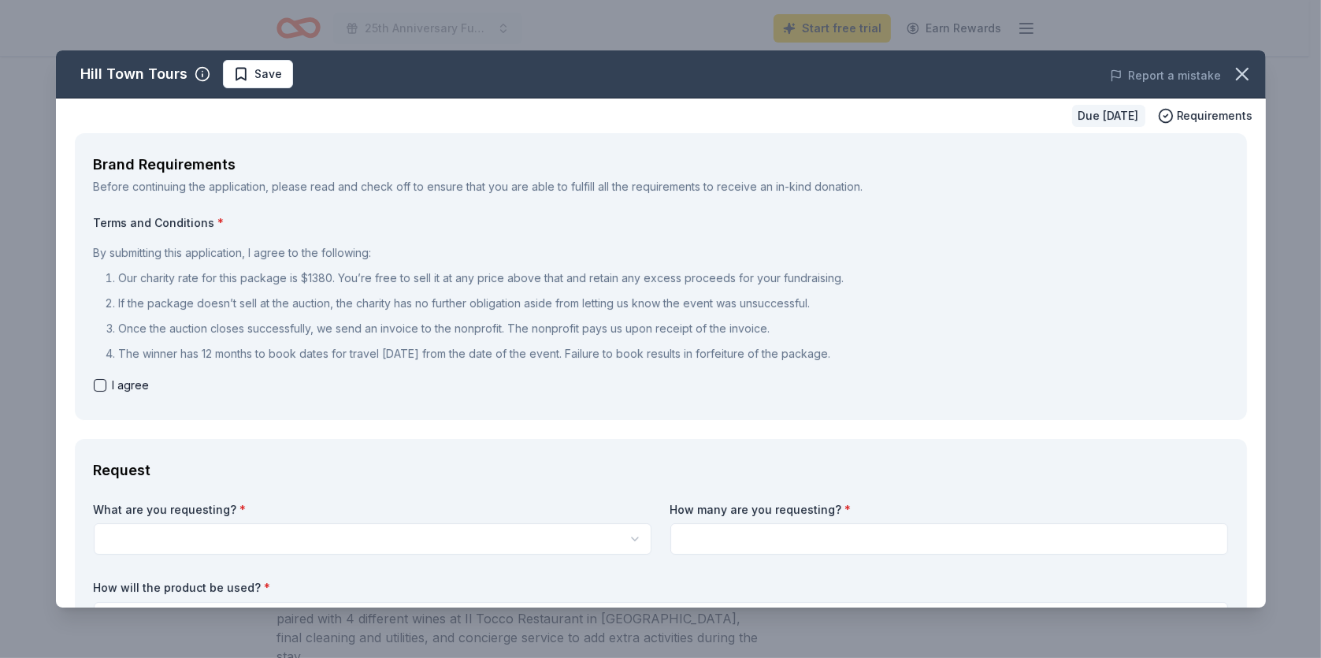
checkbox input "true"
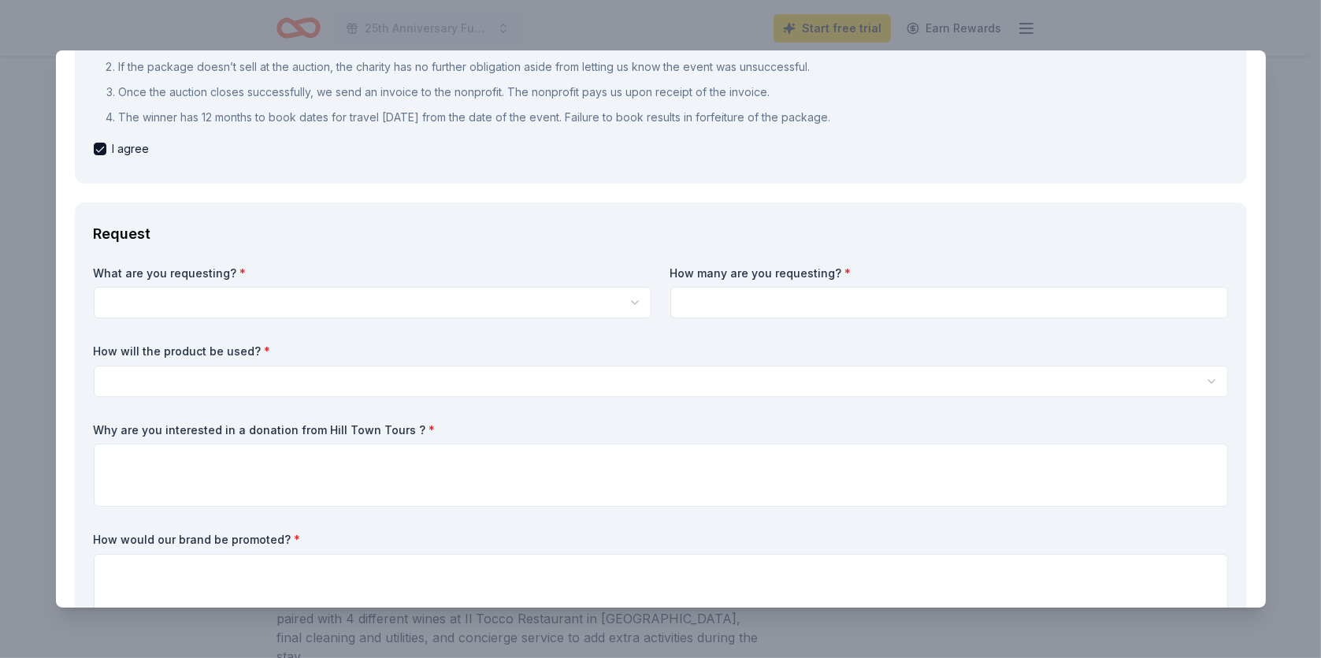
click at [144, 303] on html "25th Anniversary Fundraising Banquet Start free trial Earn Rewards Due in 214 d…" at bounding box center [660, 93] width 1321 height 658
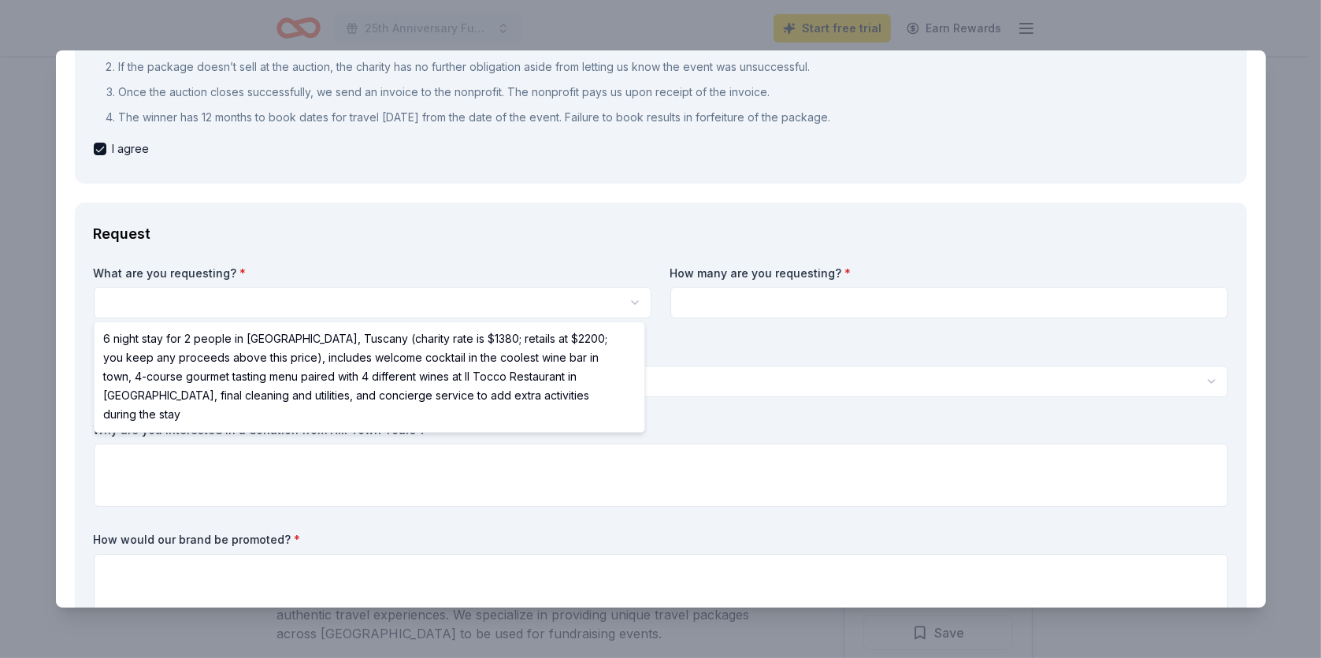
select select "6 night stay for 2 people in Cortona, Tuscany (charity rate is $1380; retails a…"
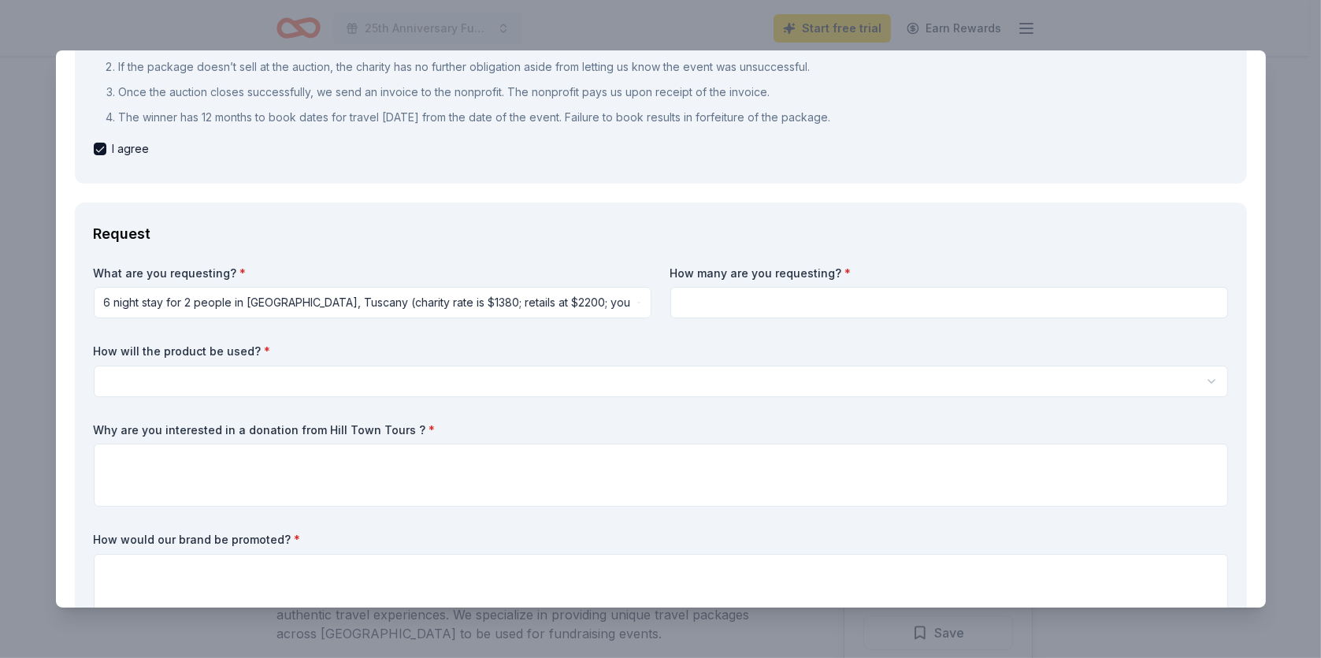
click at [700, 302] on input at bounding box center [949, 303] width 558 height 32
type input "4"
click at [163, 381] on html "25th Anniversary Fundraising Banquet Start free trial Earn Rewards Due in 214 d…" at bounding box center [660, 329] width 1321 height 658
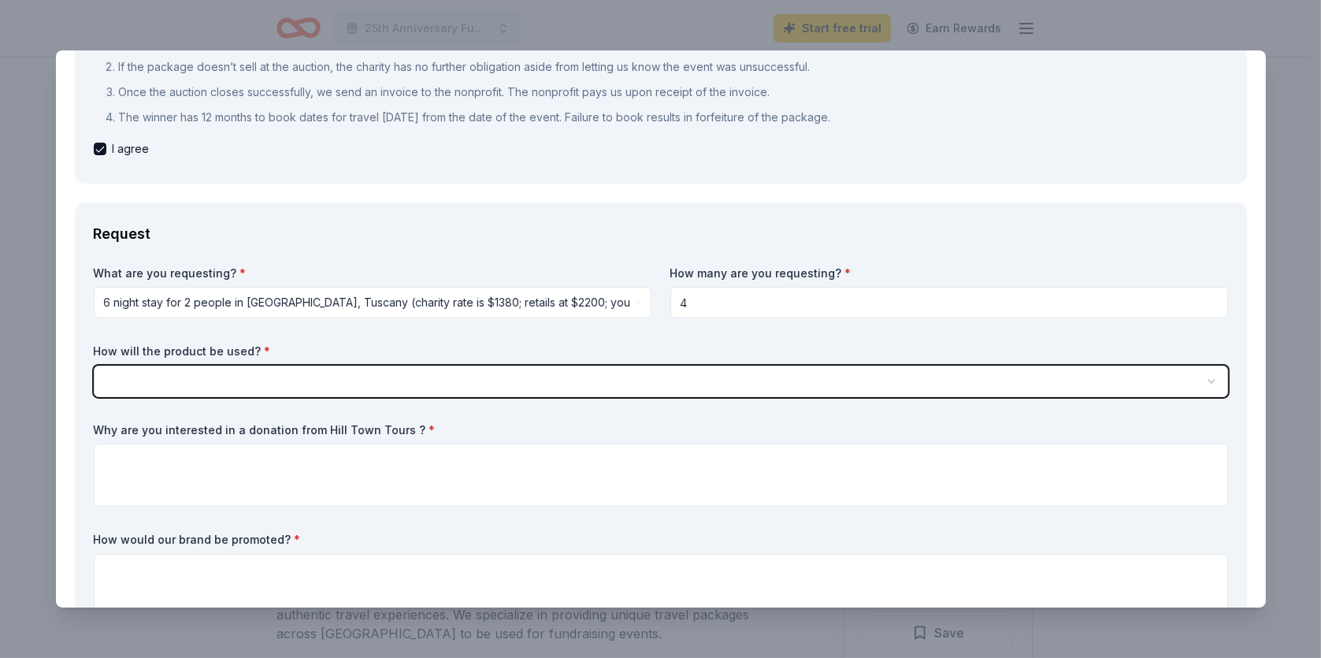
click at [132, 383] on html "25th Anniversary Fundraising Banquet Start free trial Earn Rewards Due in 214 d…" at bounding box center [660, 329] width 1321 height 658
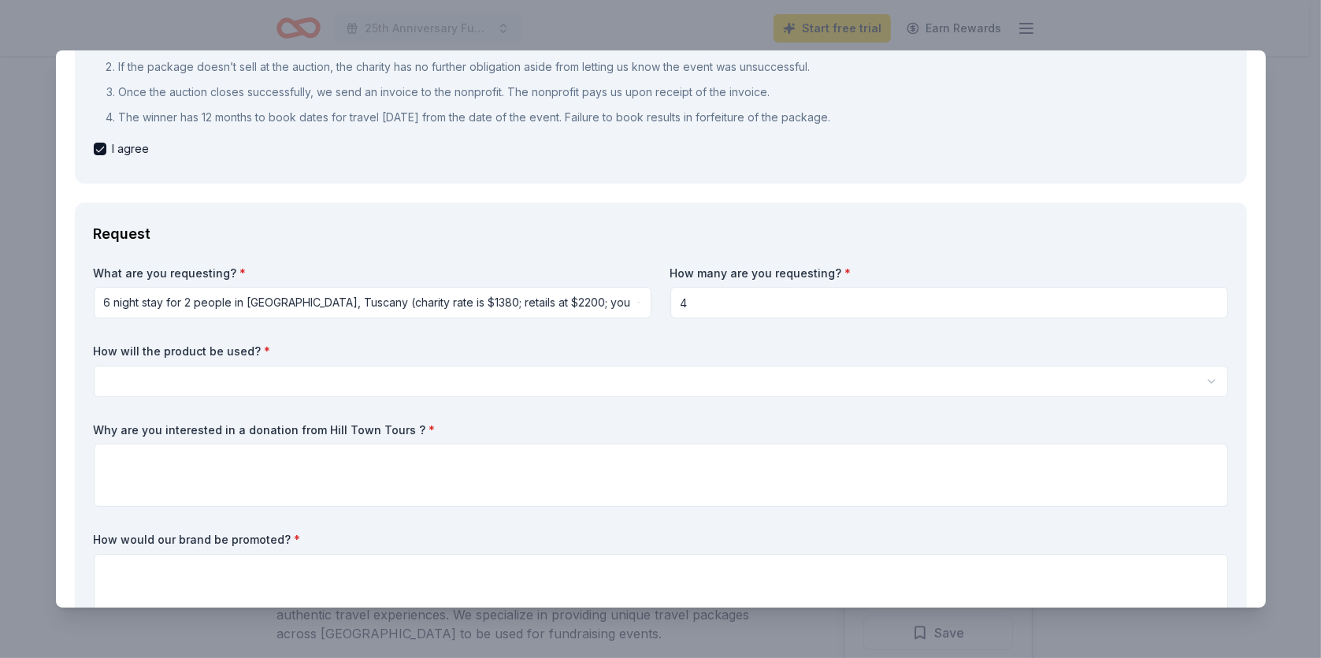
click at [148, 363] on div "How will the product be used? * Silent auction Live auction Raffle / Door prize…" at bounding box center [661, 370] width 1134 height 54
click at [143, 373] on html "25th Anniversary Fundraising Banquet Start free trial Earn Rewards Due in 214 d…" at bounding box center [660, 329] width 1321 height 658
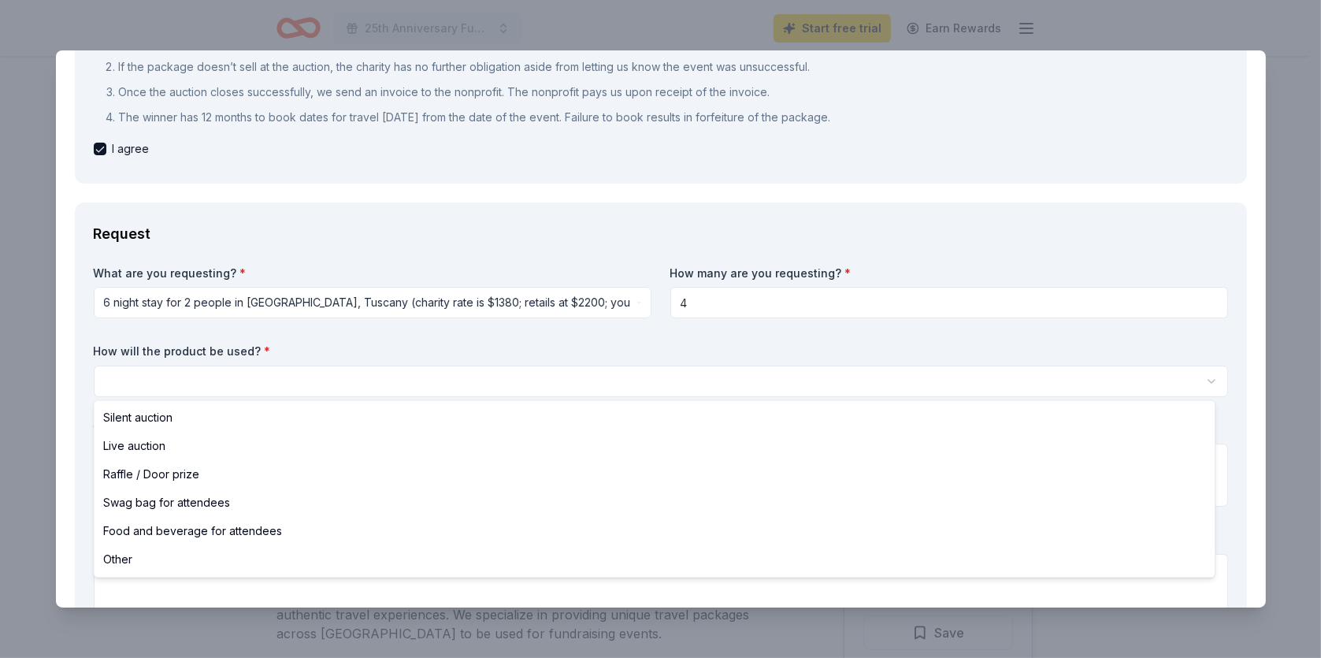
select select "liveAuction"
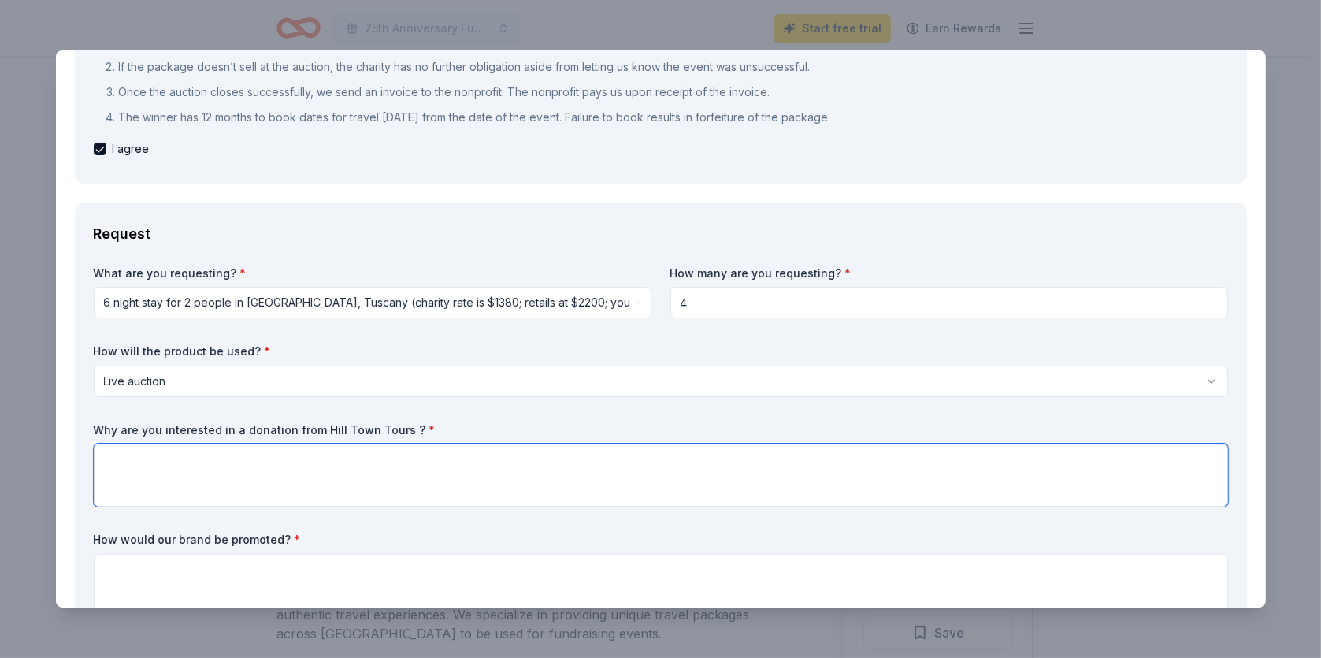
click at [123, 459] on textarea at bounding box center [661, 475] width 1134 height 63
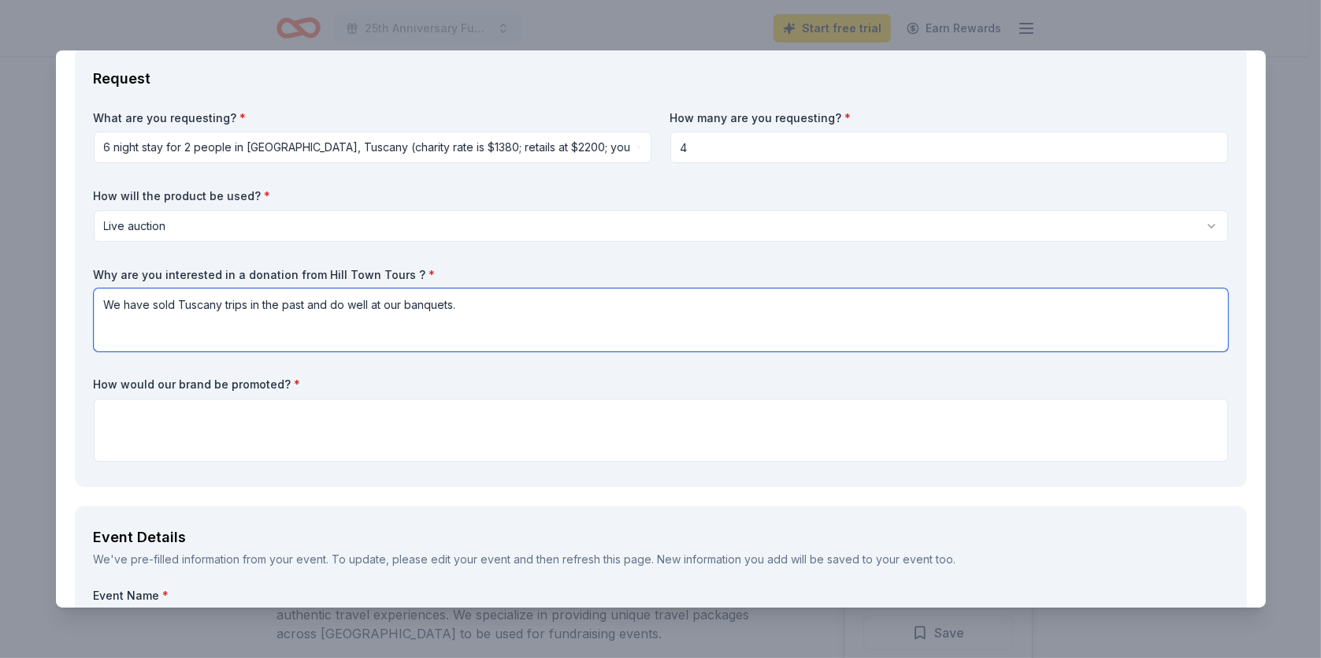
scroll to position [394, 0]
type textarea "We have sold Tuscany trips in the past and do well at our banquets."
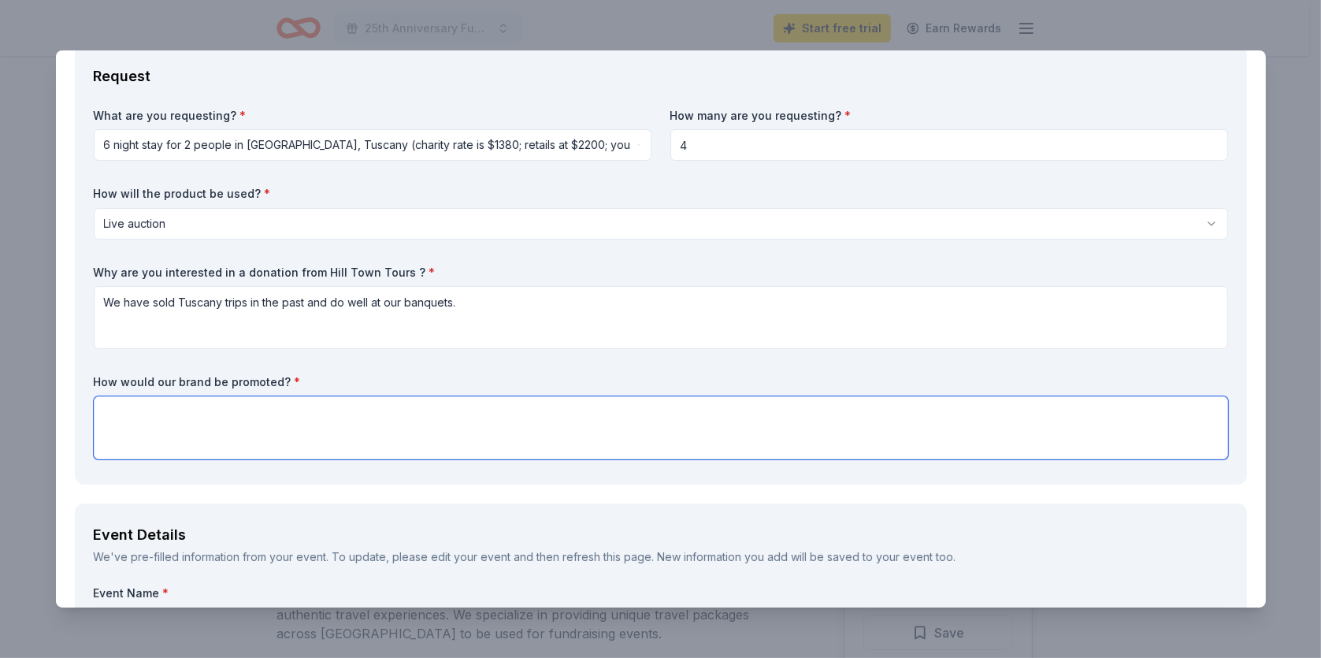
click at [121, 411] on textarea at bounding box center [661, 427] width 1134 height 63
paste textarea "Your donation will receive prominent recognition, including: Listing in the eve…"
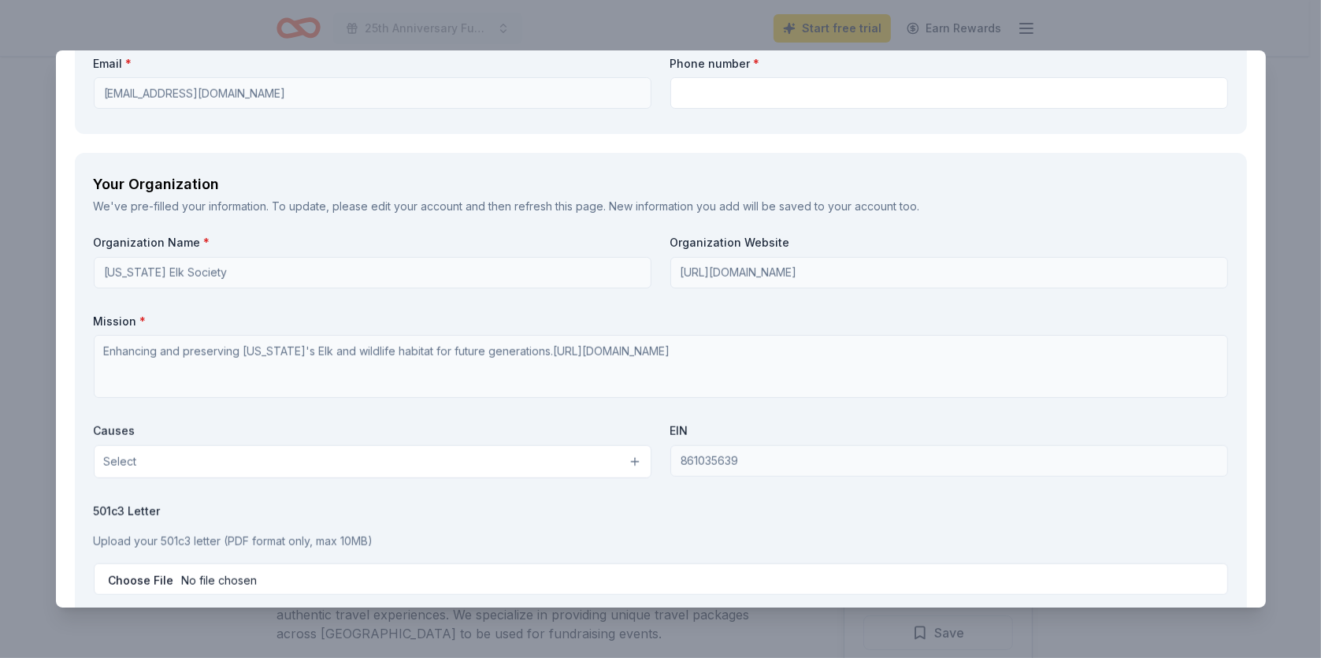
scroll to position [1891, 0]
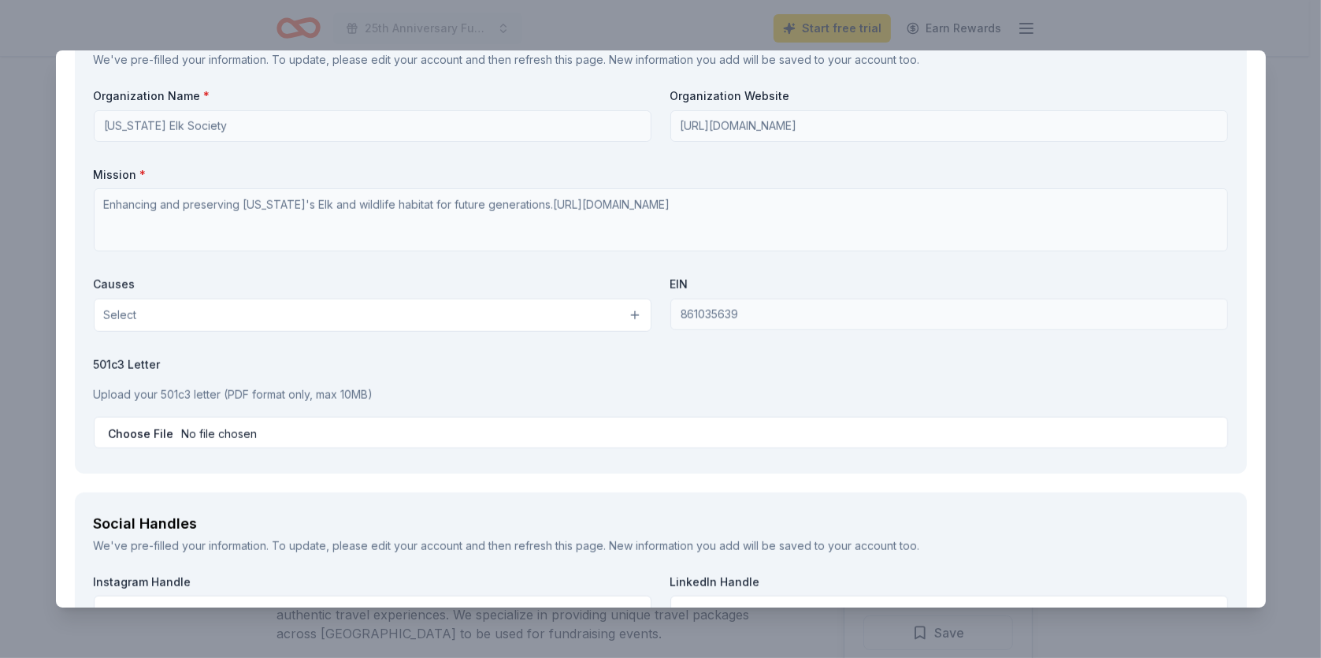
type textarea "Your donation will receive prominent recognition, including: Listing in the eve…"
click at [418, 315] on button "Select" at bounding box center [373, 315] width 558 height 33
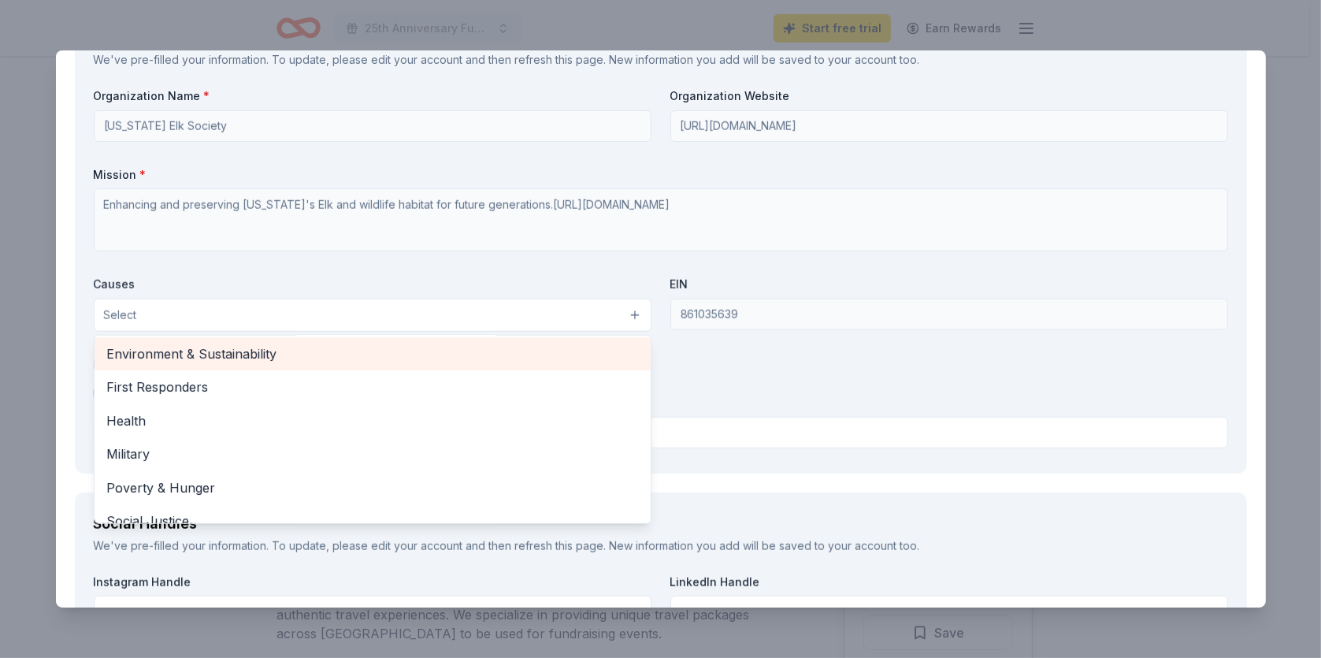
scroll to position [140, 0]
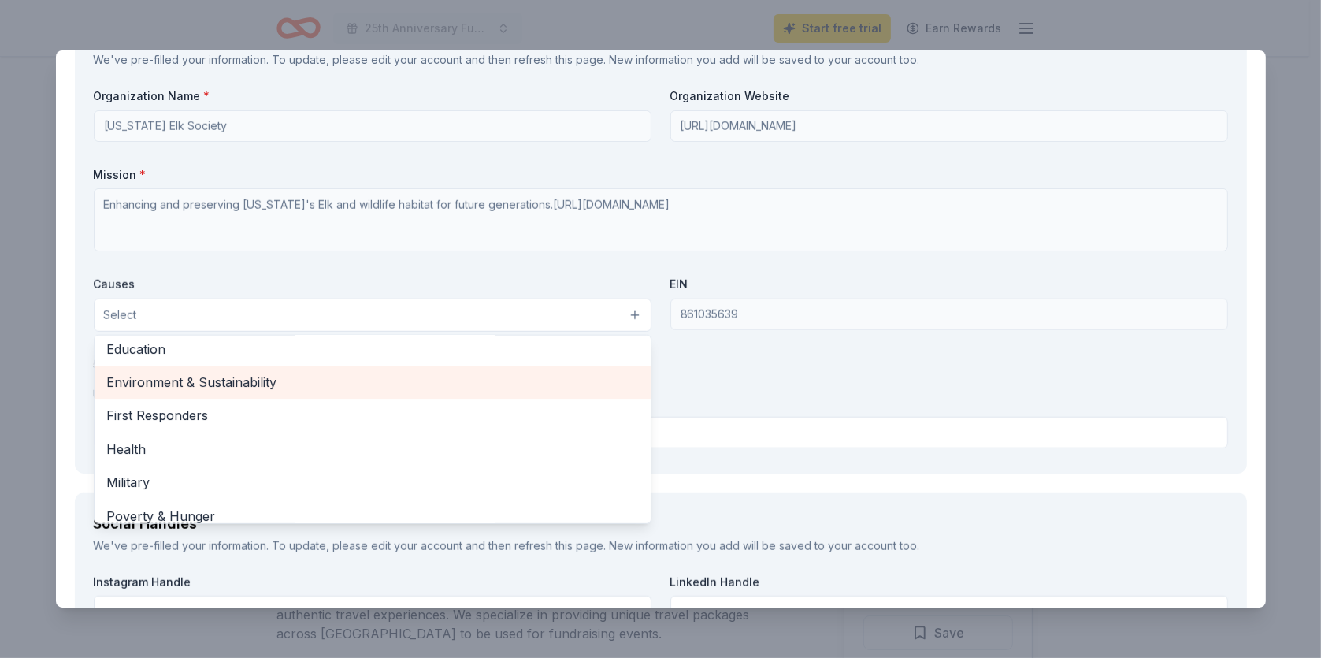
click at [267, 381] on span "Environment & Sustainability" at bounding box center [372, 382] width 531 height 20
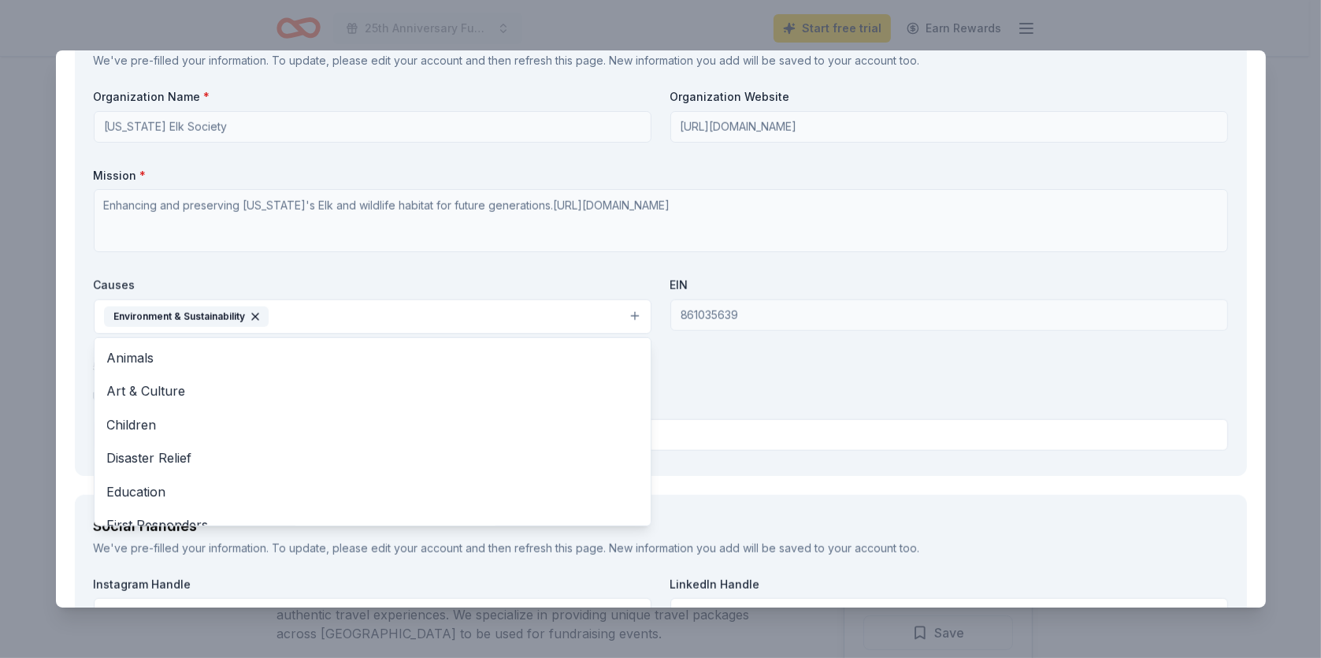
scroll to position [1891, 0]
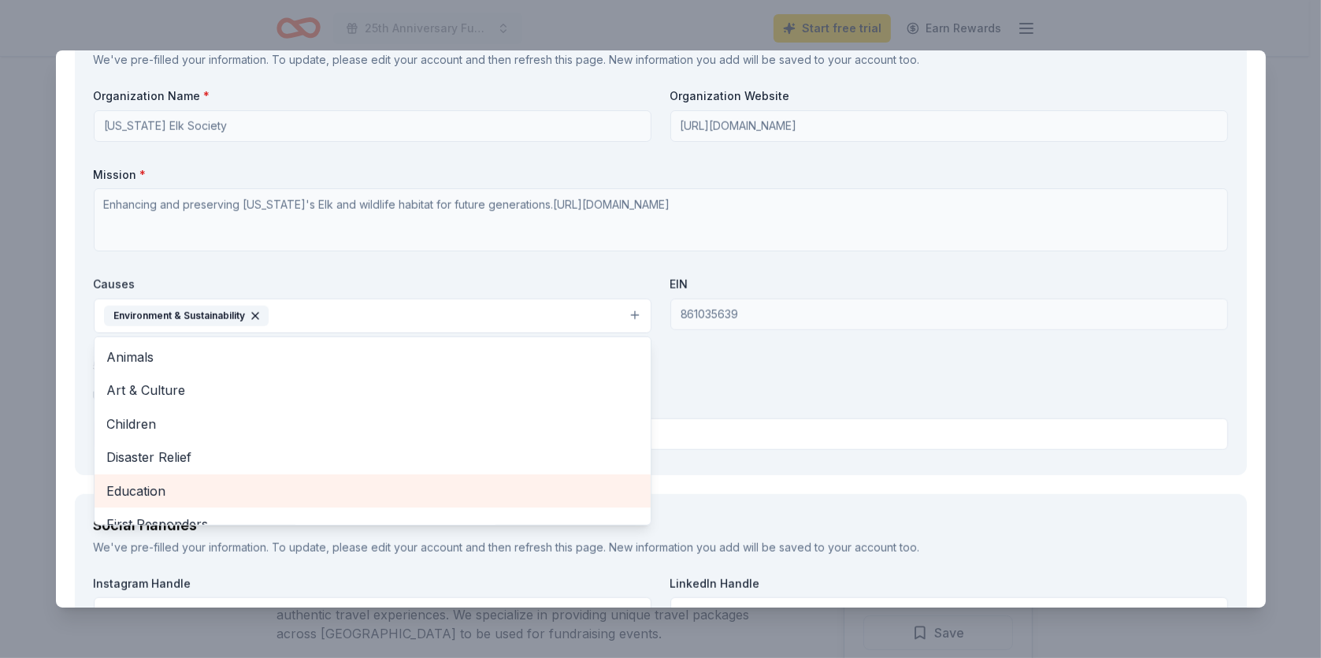
click at [288, 481] on span "Education" at bounding box center [372, 491] width 531 height 20
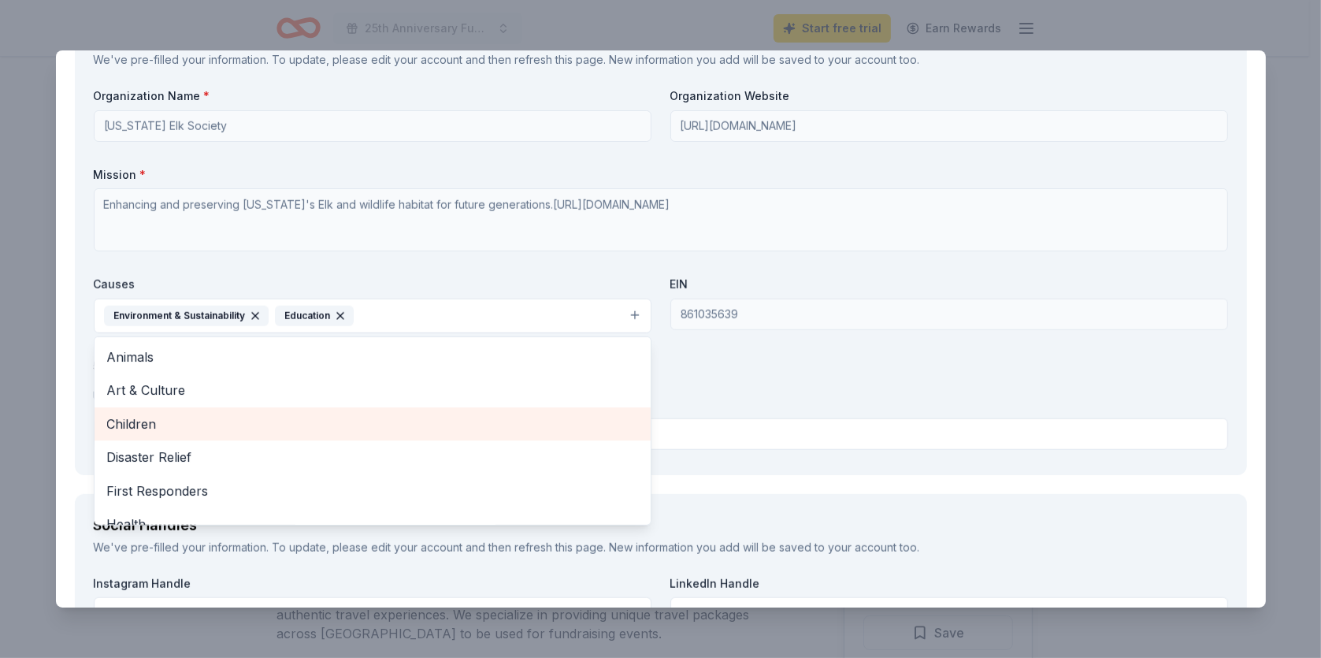
scroll to position [79, 0]
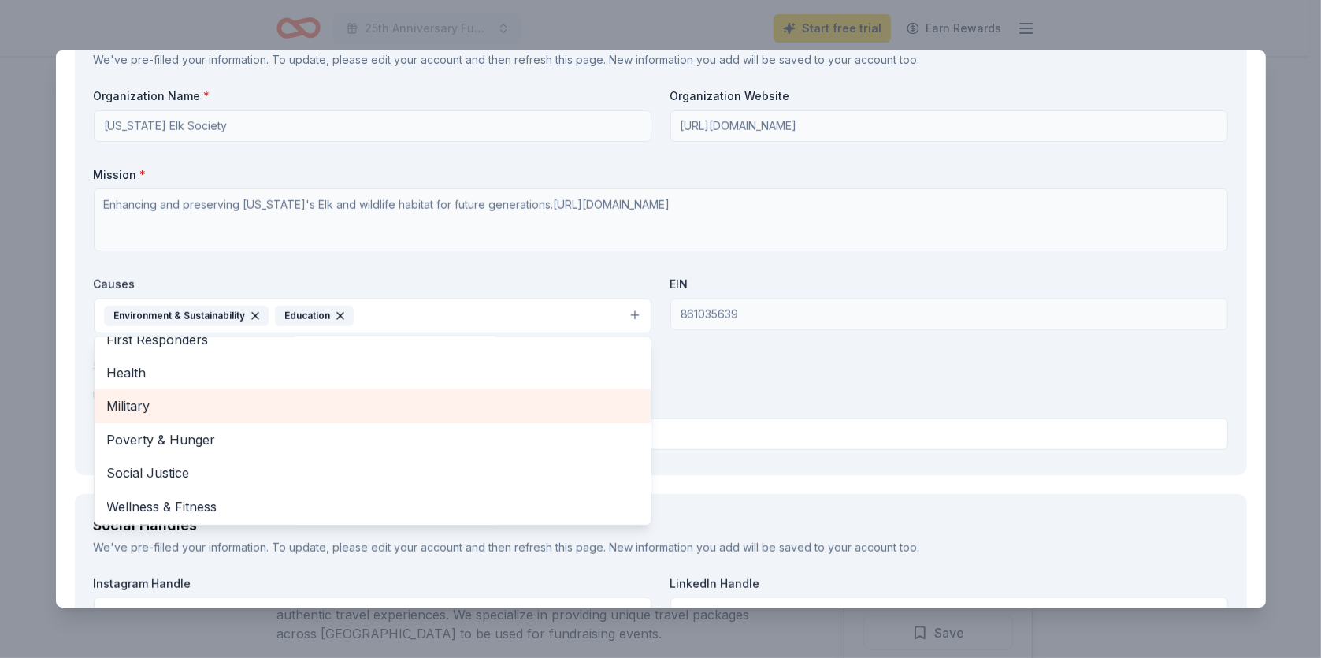
click at [306, 403] on span "Military" at bounding box center [372, 405] width 531 height 20
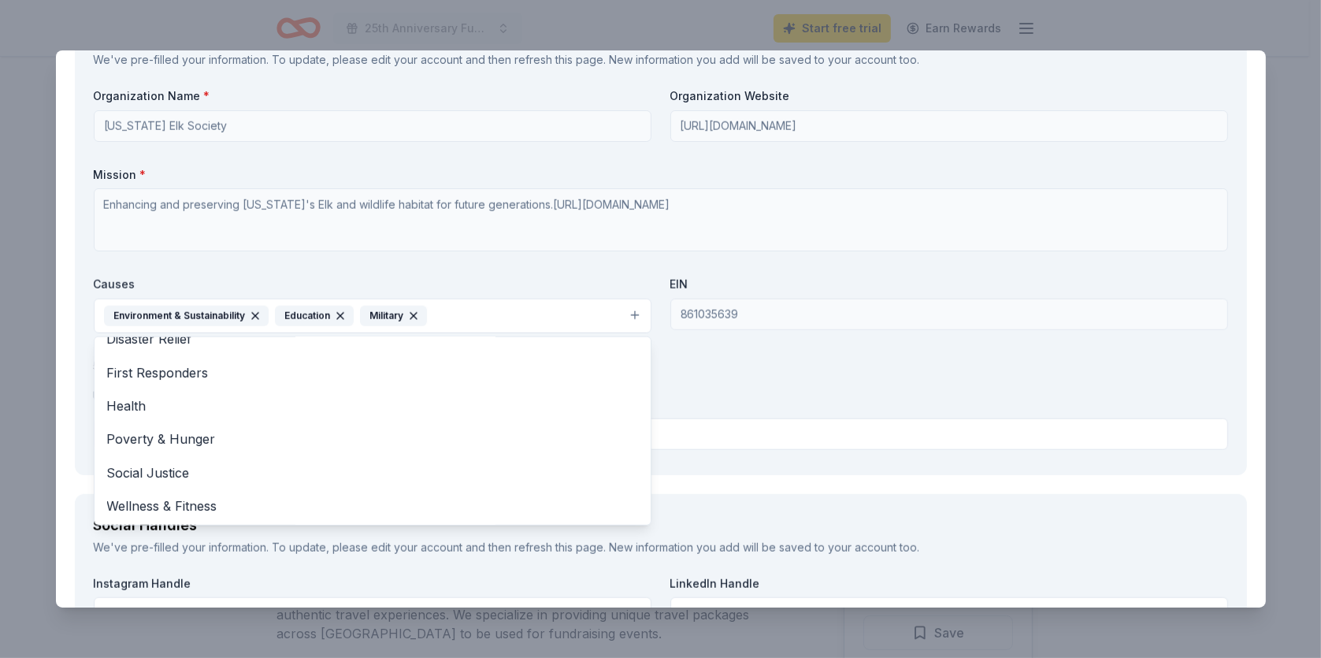
click at [754, 363] on div "Organization Name * Arizona Elk Society Organization Website http://www.arizona…" at bounding box center [661, 271] width 1134 height 367
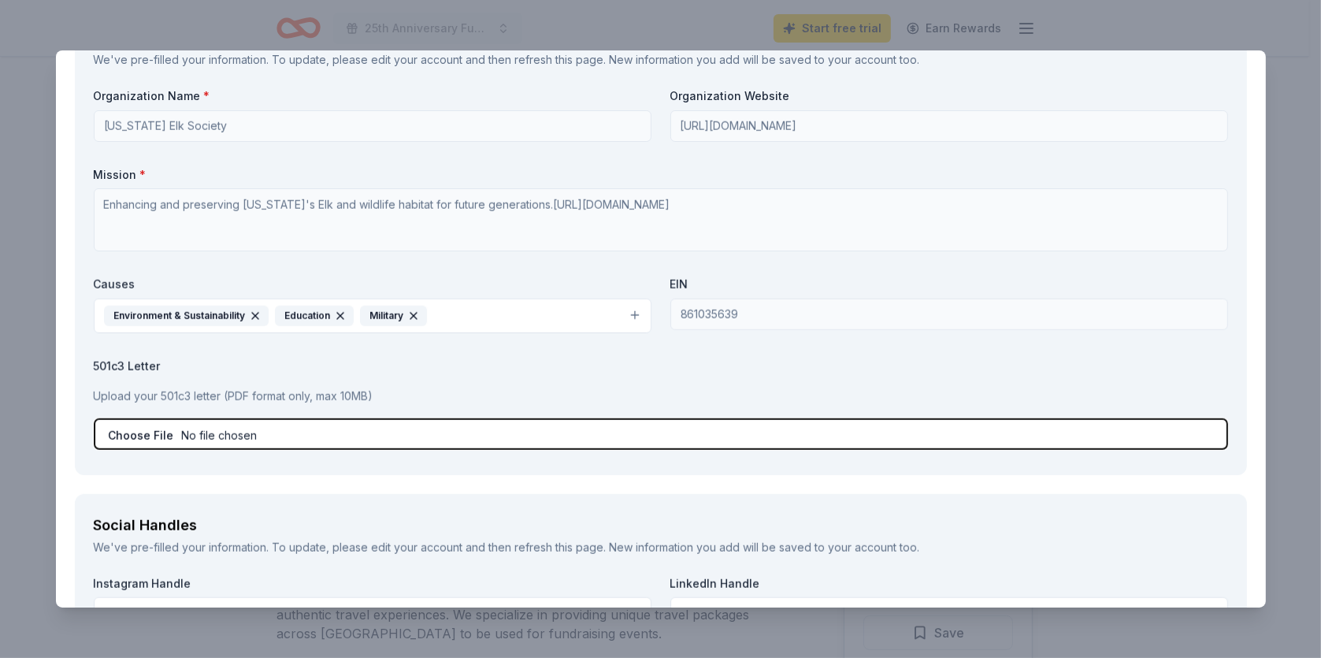
click at [315, 431] on input "file" at bounding box center [661, 434] width 1134 height 32
type input "C:\fakepath\501C3compressed.pdf"
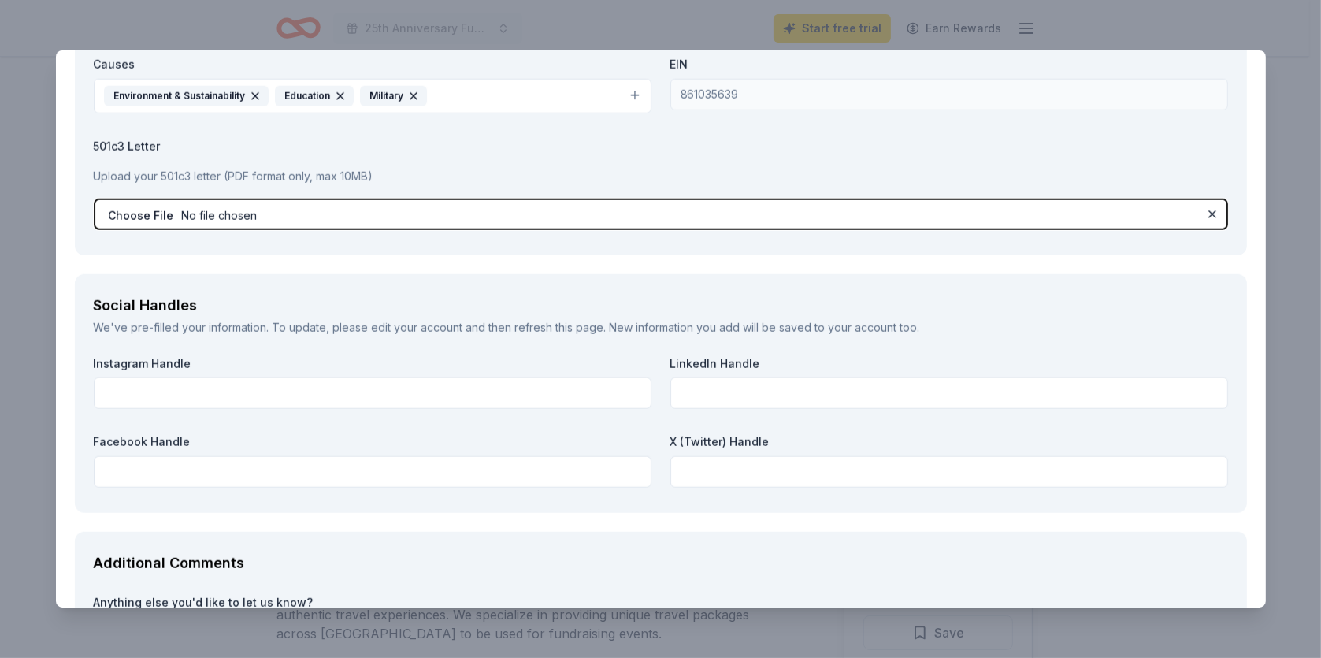
scroll to position [2127, 0]
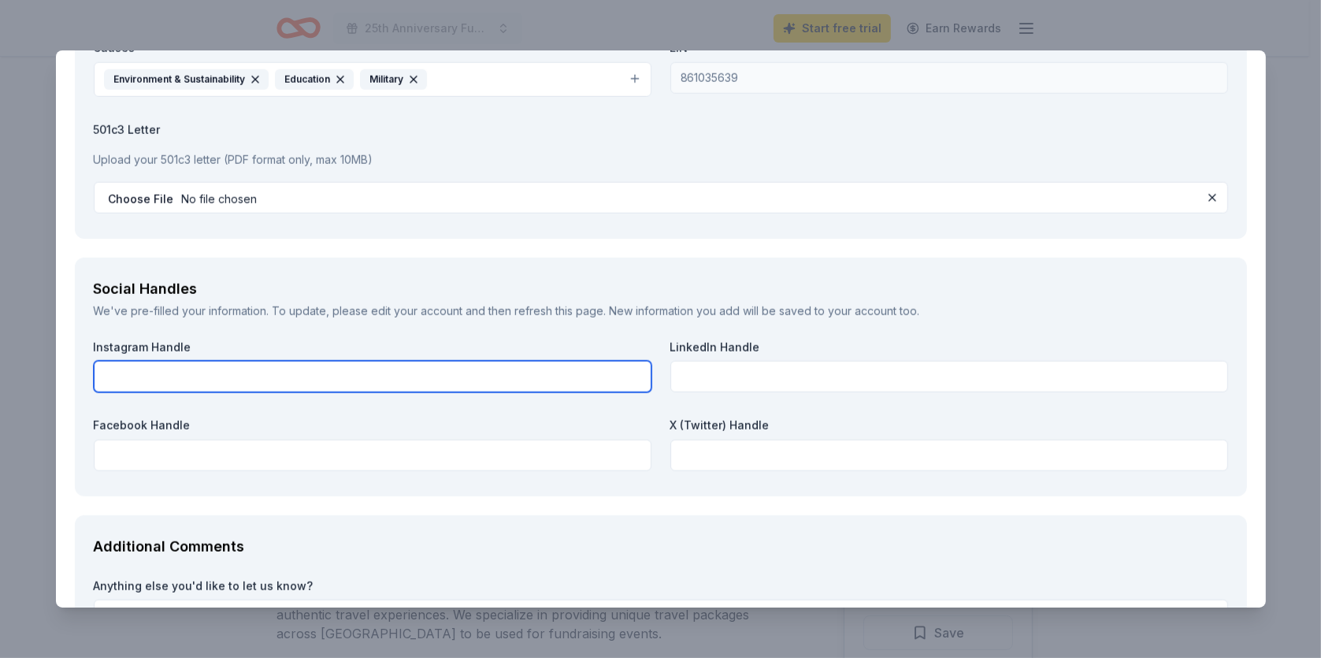
paste input "https://www.instagram.com/arizonaelksociety"
type input "https://www.instagram.com/arizonaelksociety"
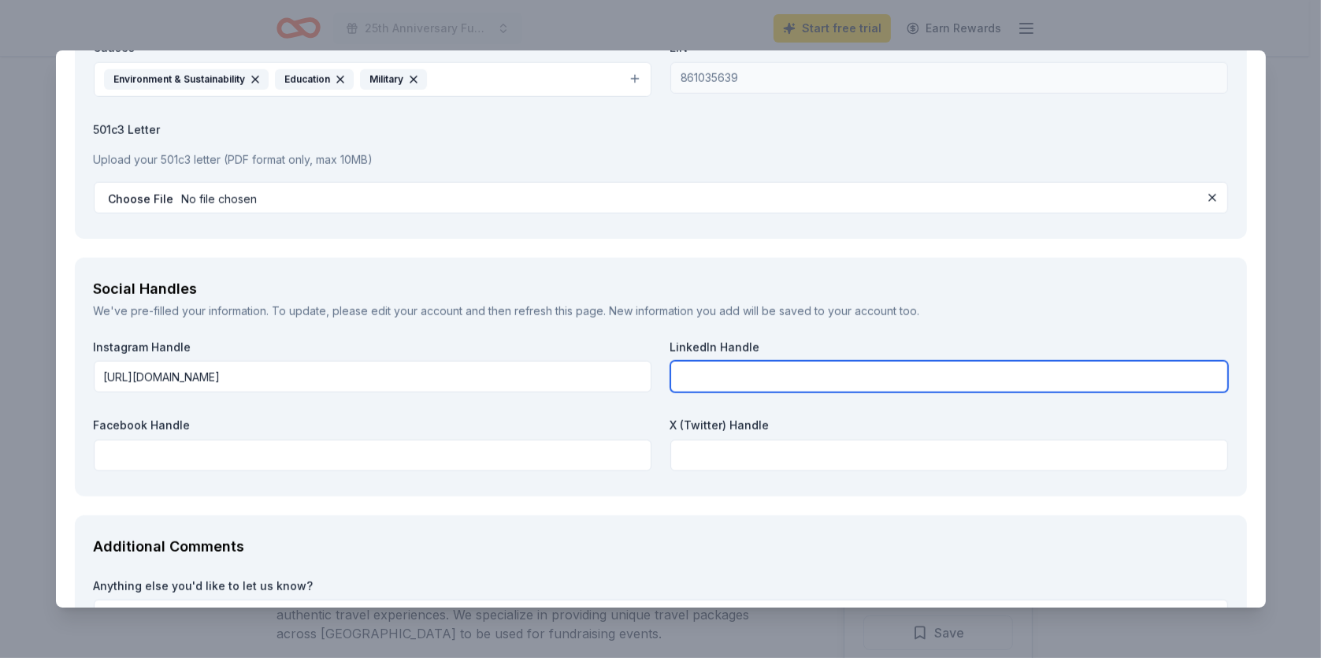
click at [728, 368] on input "text" at bounding box center [949, 377] width 558 height 32
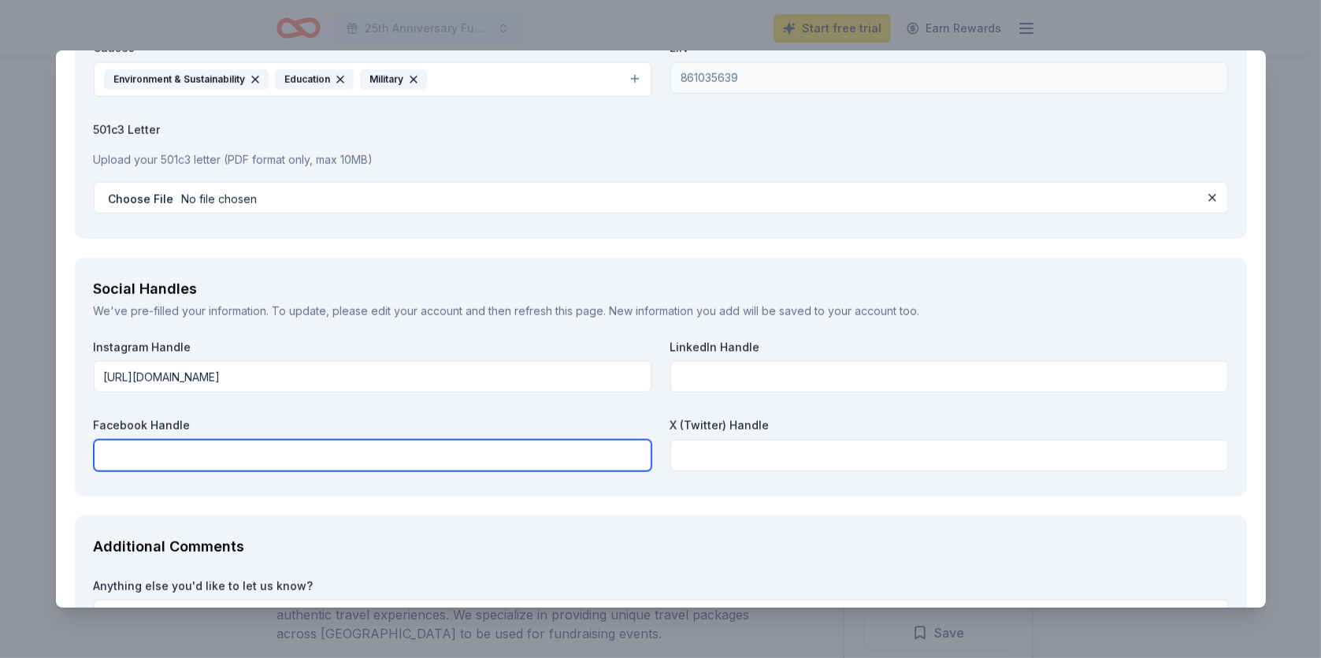
paste input "https://www.facebook.com/ArizonaElkSociety"
type input "https://www.facebook.com/ArizonaElkSociety"
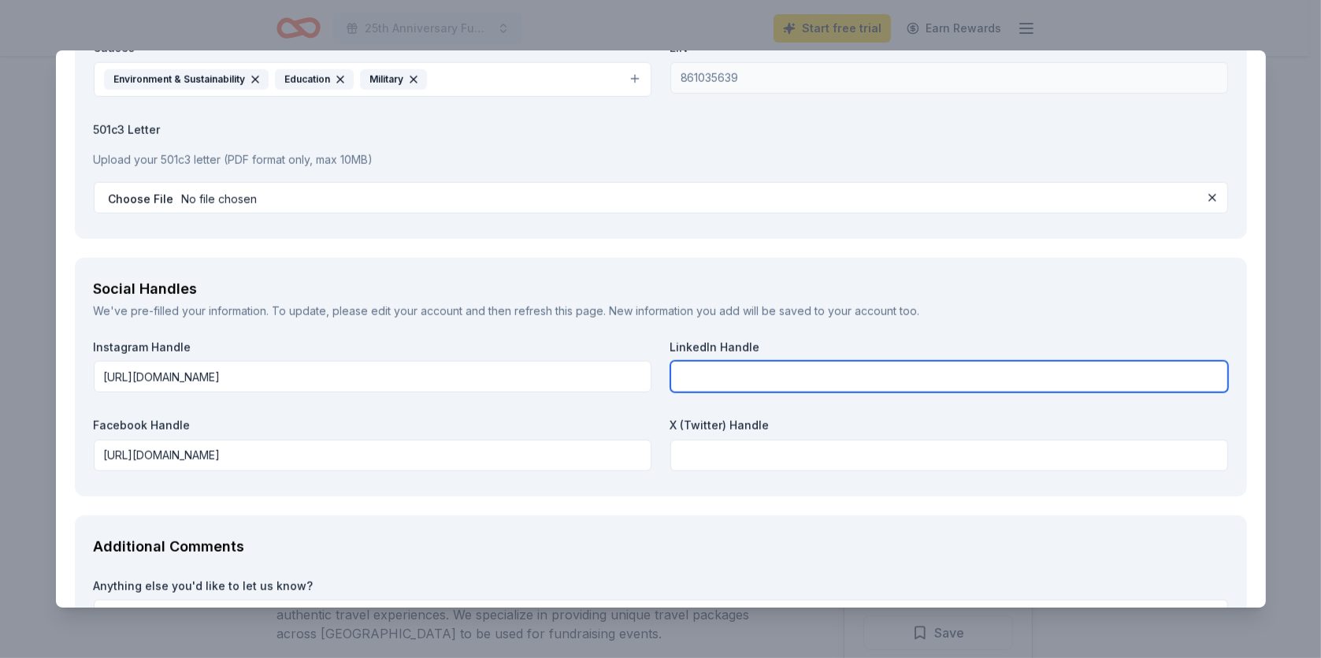
click at [740, 369] on input "text" at bounding box center [949, 377] width 558 height 32
paste input "https://www.linkedin.com/in/stephen-clark-49a86917/"
type input "https://www.linkedin.com/in/stephen-clark-49a86917/"
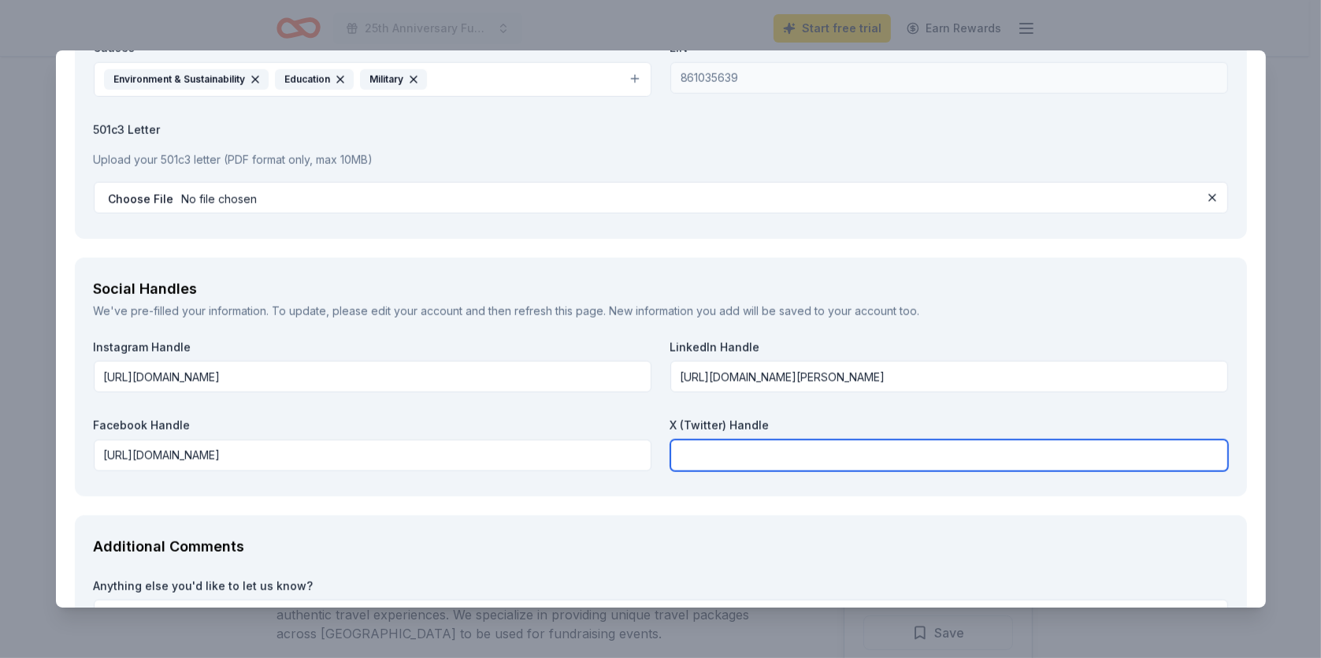
click at [751, 451] on input "text" at bounding box center [949, 456] width 558 height 32
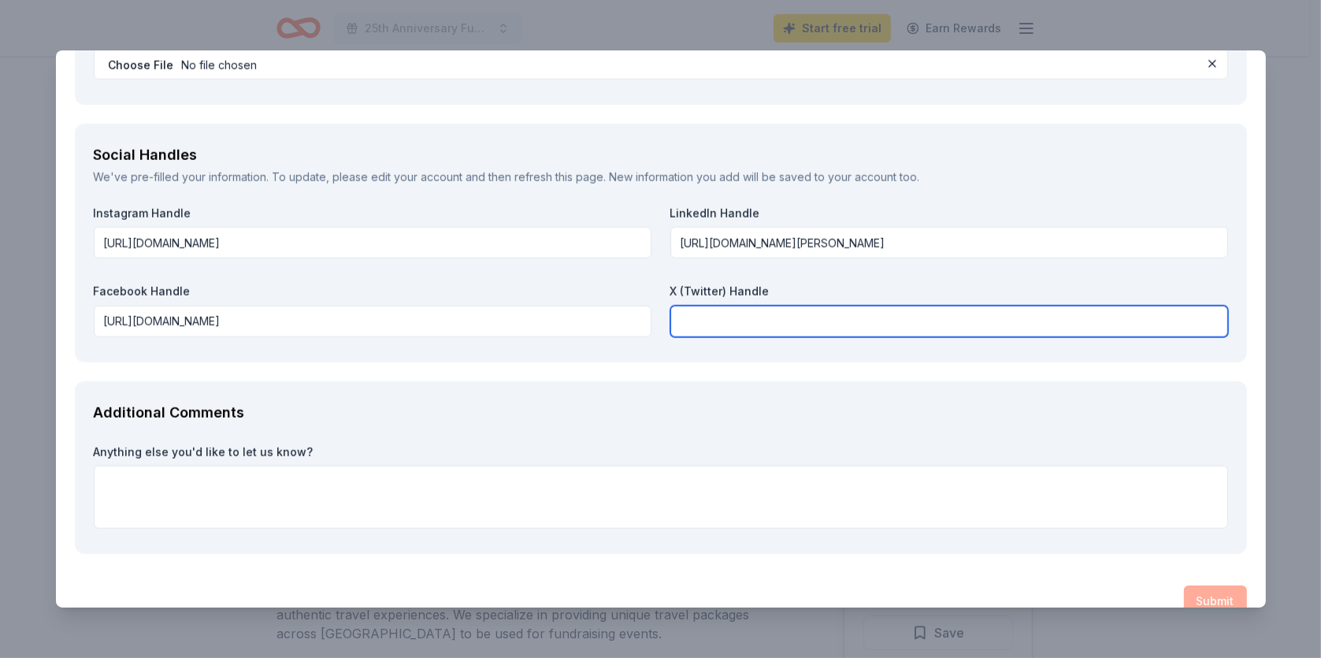
scroll to position [2285, 0]
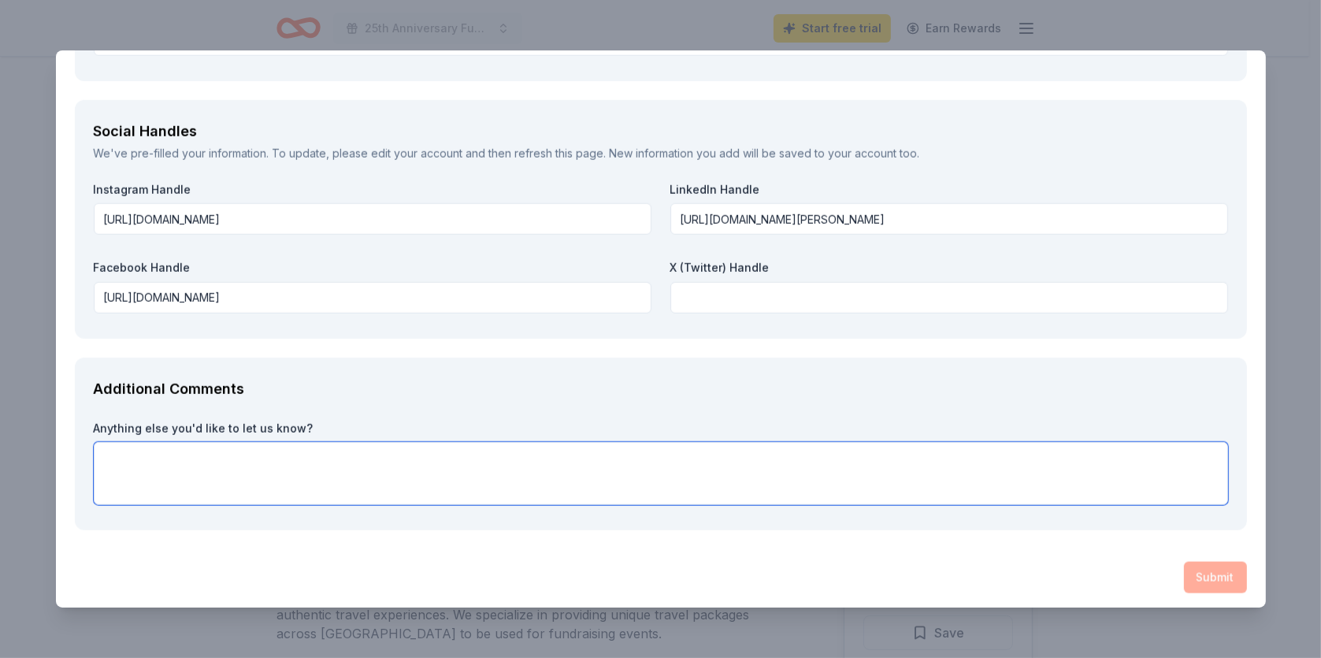
click at [172, 447] on textarea at bounding box center [661, 473] width 1134 height 63
paste textarea "We deeply appreciate your time and consideration in supporting Arizona’s wildli…"
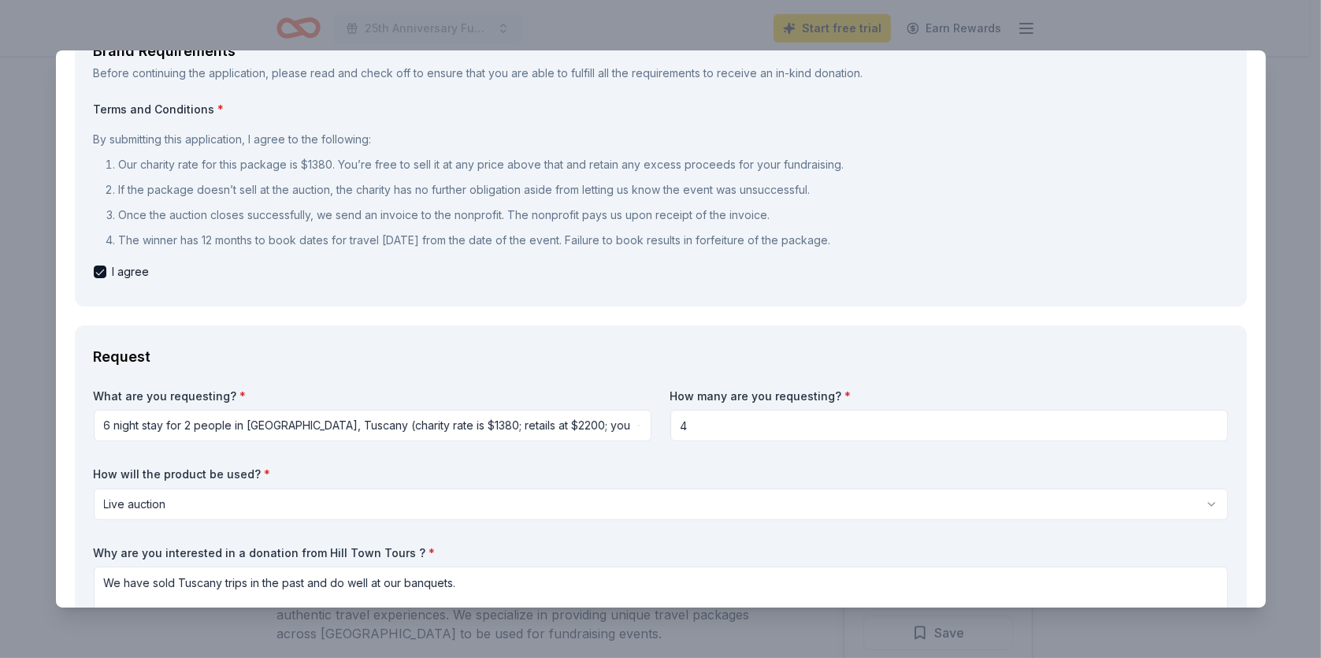
scroll to position [0, 0]
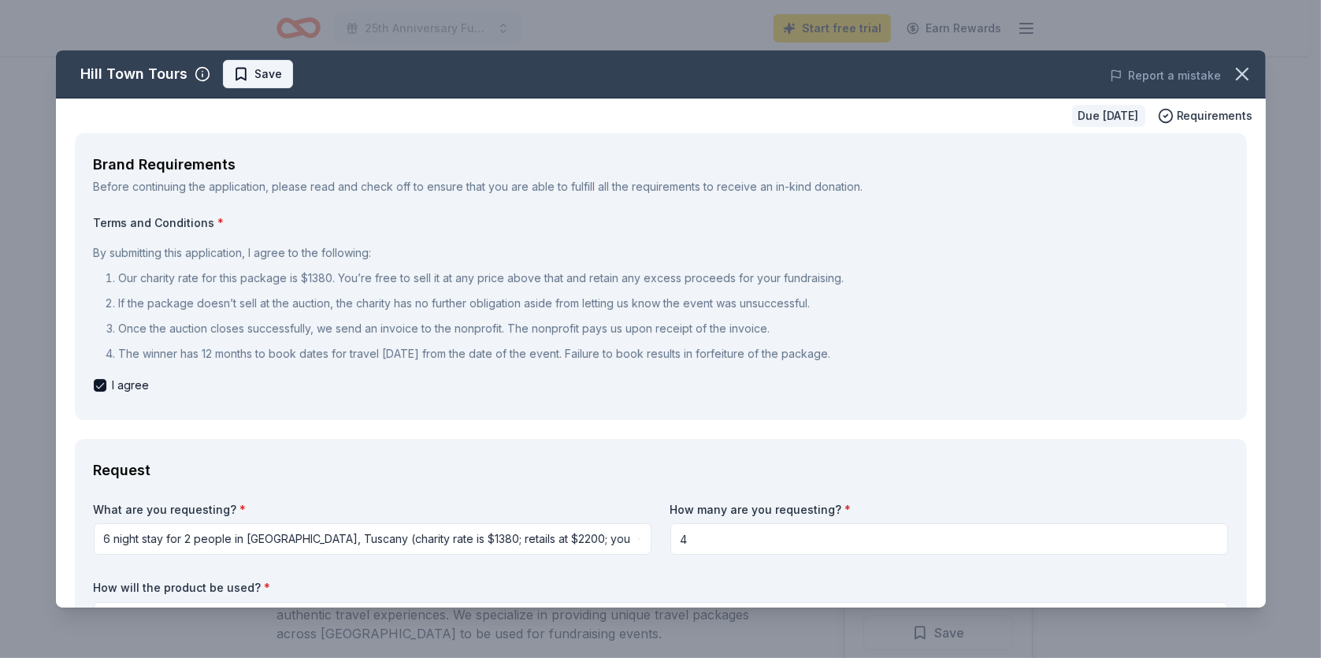
type textarea "We deeply appreciate your time and consideration in supporting Arizona’s wildli…"
click at [257, 77] on span "Save" at bounding box center [269, 74] width 28 height 19
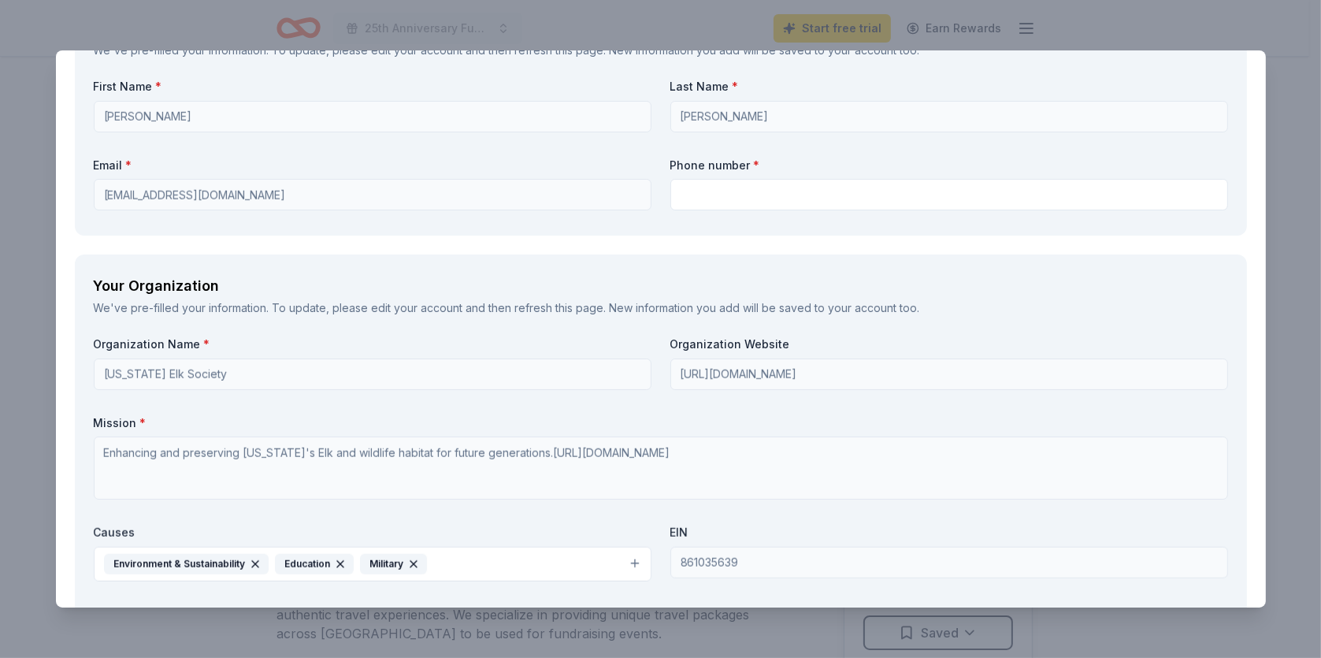
scroll to position [1654, 0]
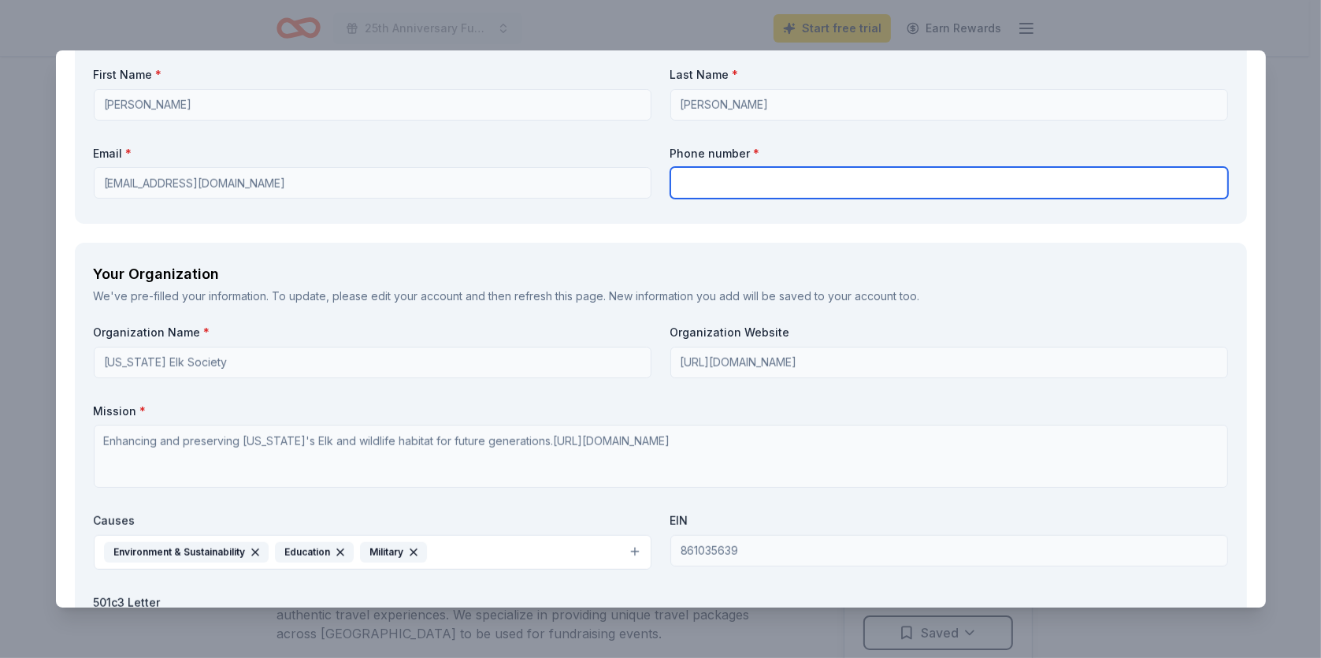
click at [702, 173] on input "text" at bounding box center [949, 183] width 558 height 32
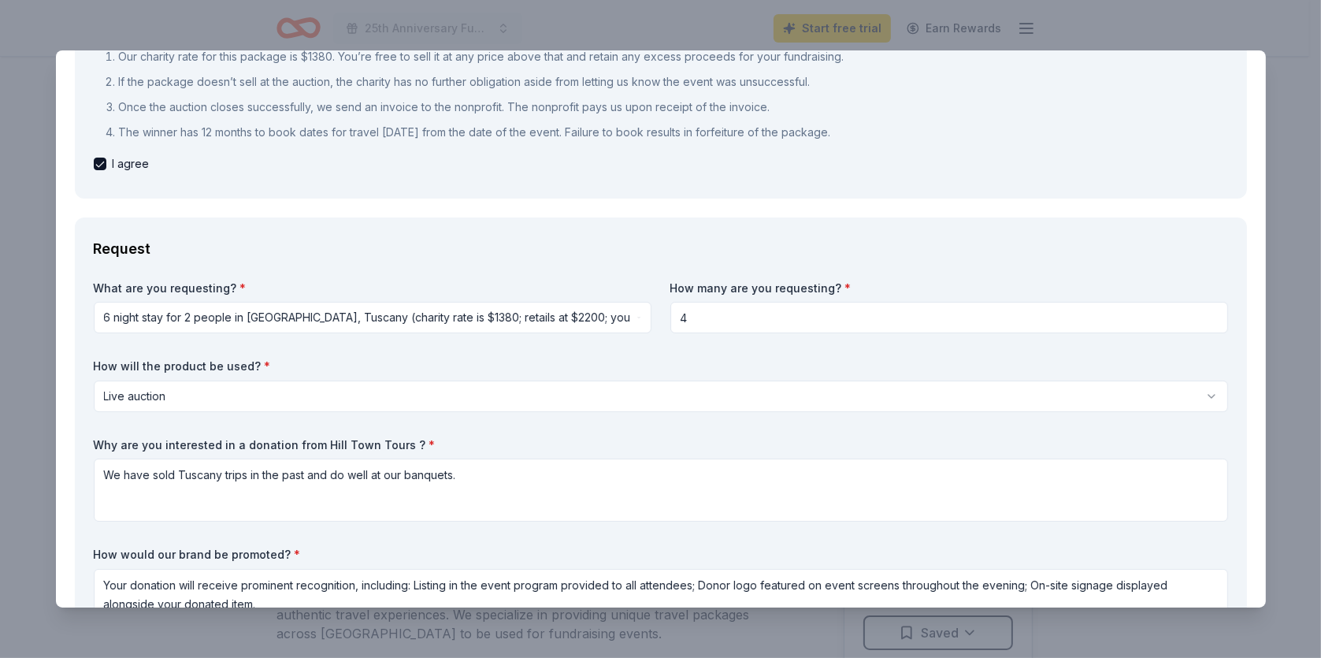
scroll to position [0, 0]
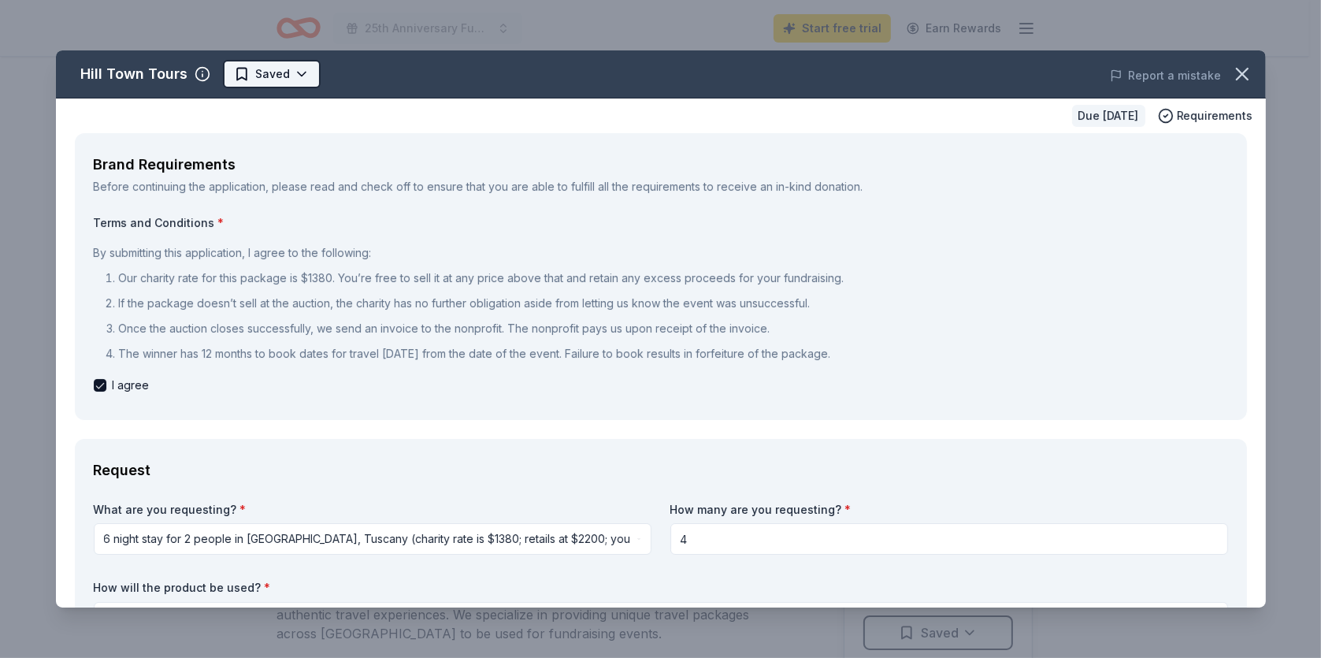
type input "623-444-4147"
click at [254, 78] on html "25th Anniversary Fundraising Banquet Start free trial Earn Rewards Due in 214 d…" at bounding box center [660, 329] width 1321 height 658
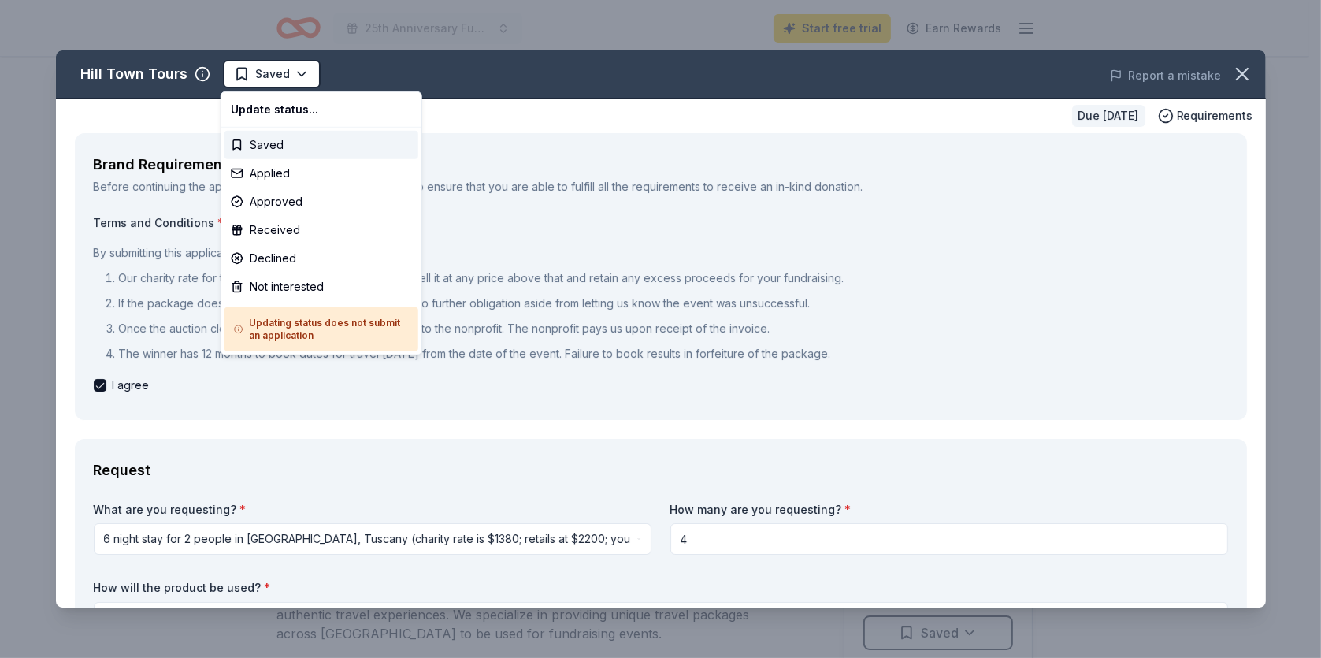
click at [519, 143] on html "25th Anniversary Fundraising Banquet Start free trial Earn Rewards Due in 214 d…" at bounding box center [660, 329] width 1321 height 658
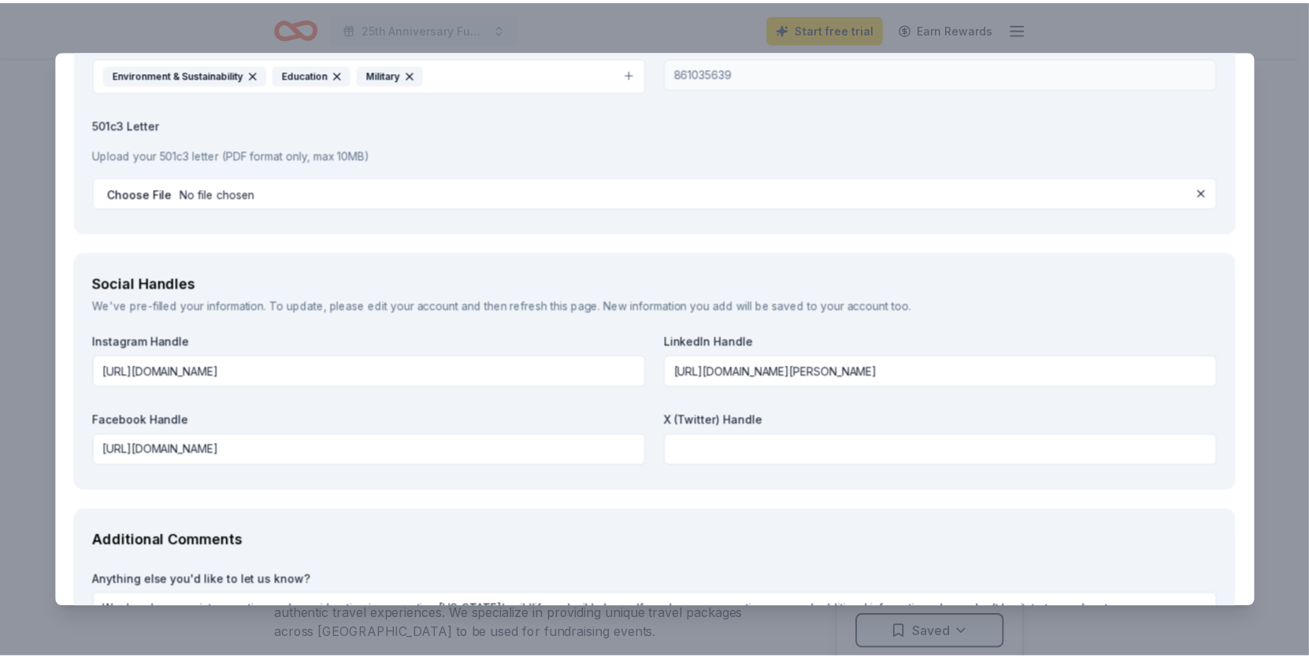
scroll to position [2288, 0]
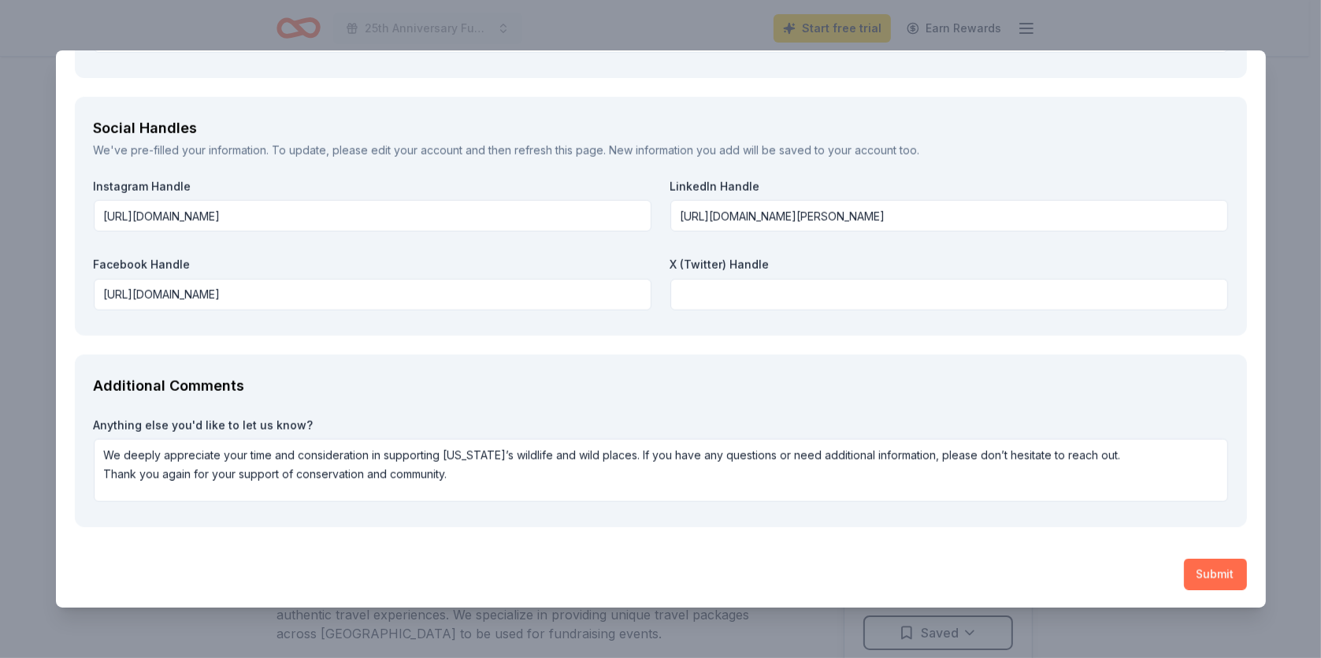
click at [1195, 575] on button "Submit" at bounding box center [1215, 575] width 63 height 32
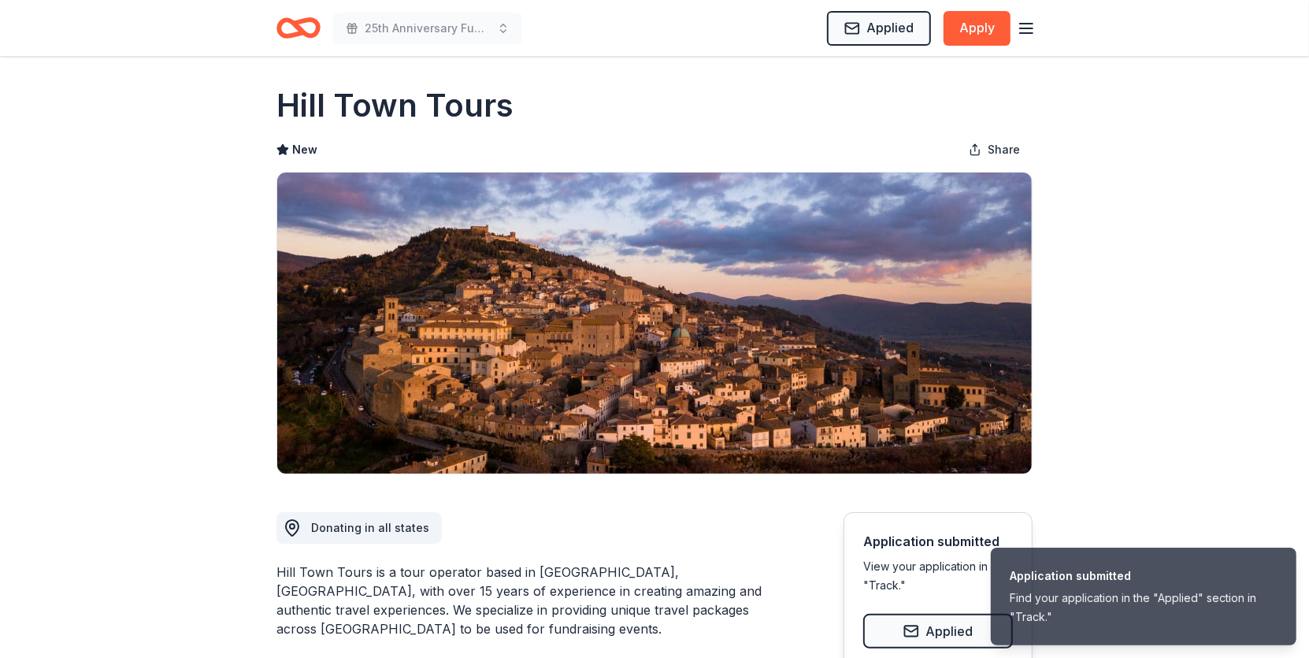
scroll to position [0, 0]
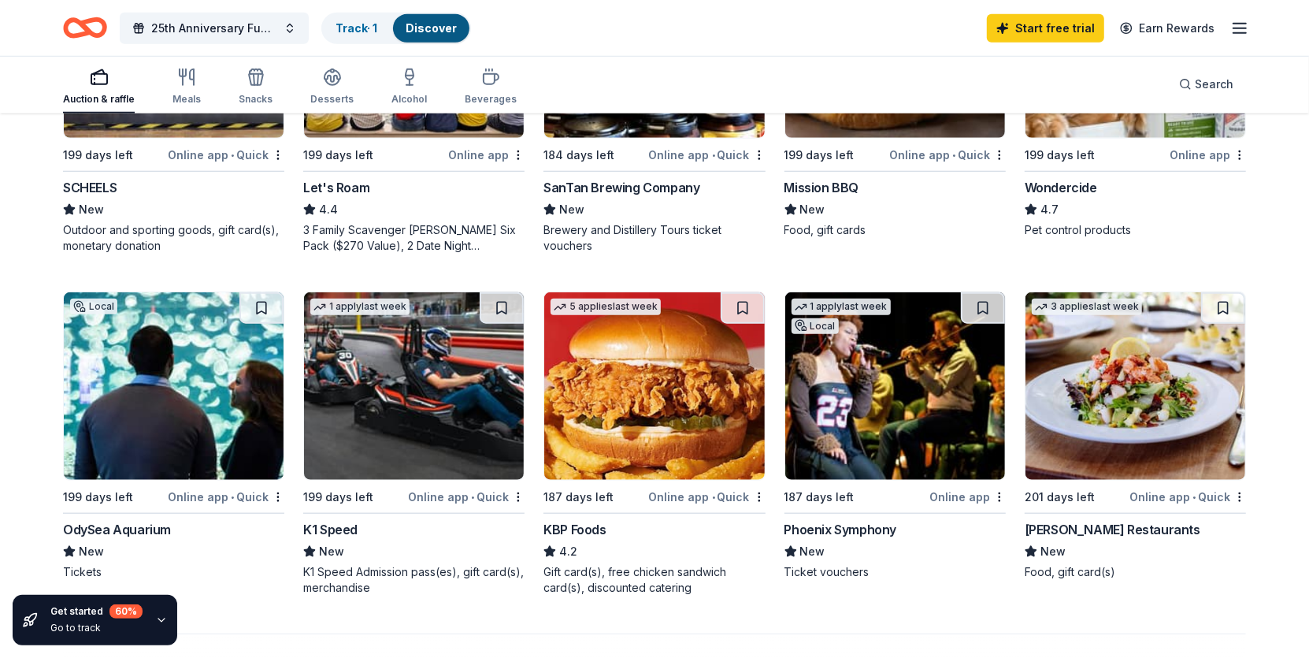
scroll to position [1103, 0]
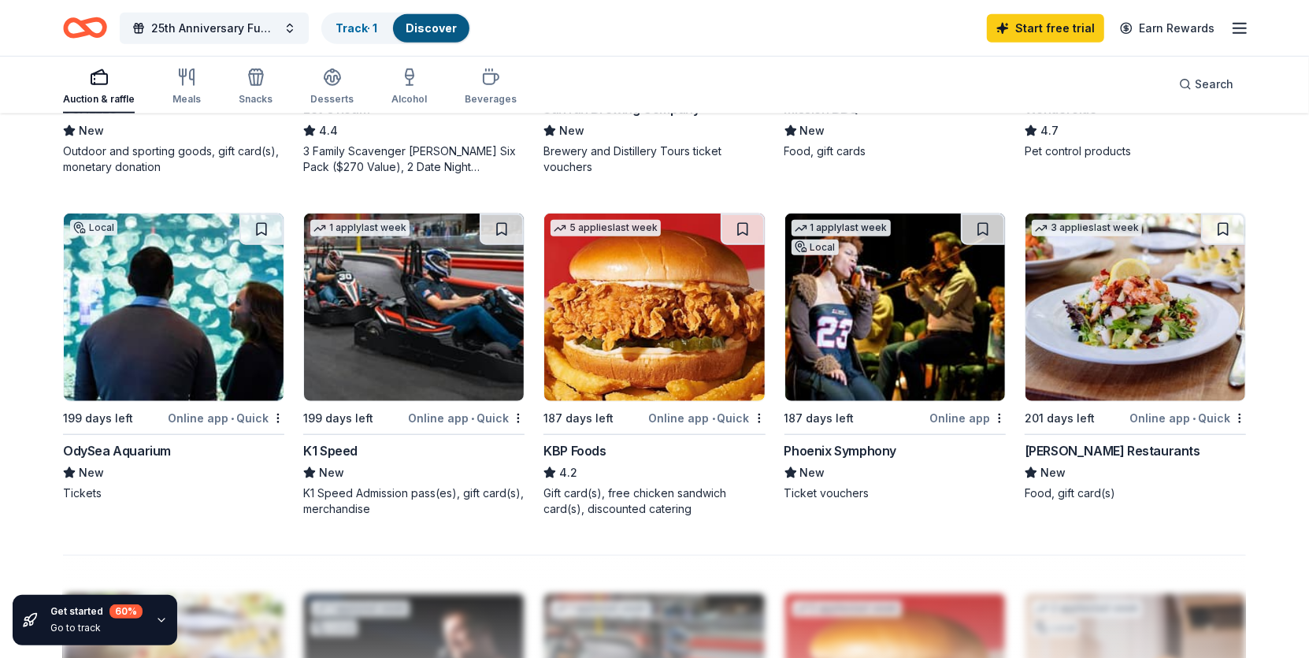
click at [374, 388] on img at bounding box center [414, 306] width 220 height 187
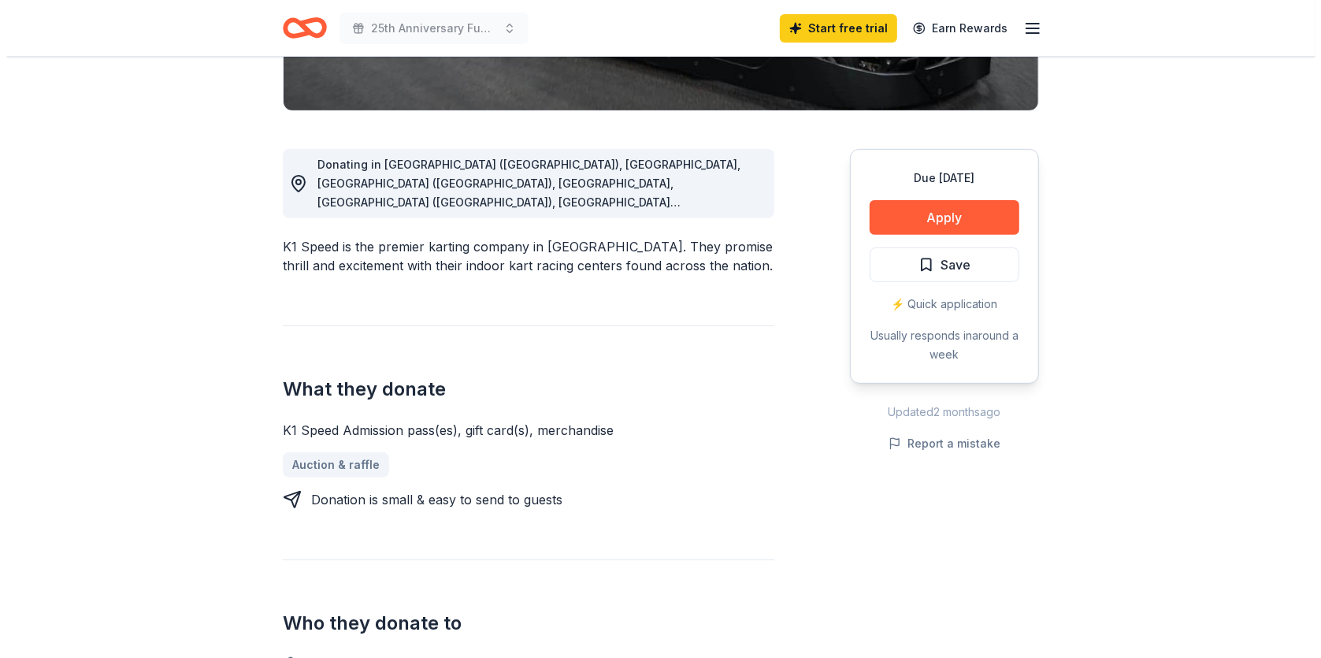
scroll to position [394, 0]
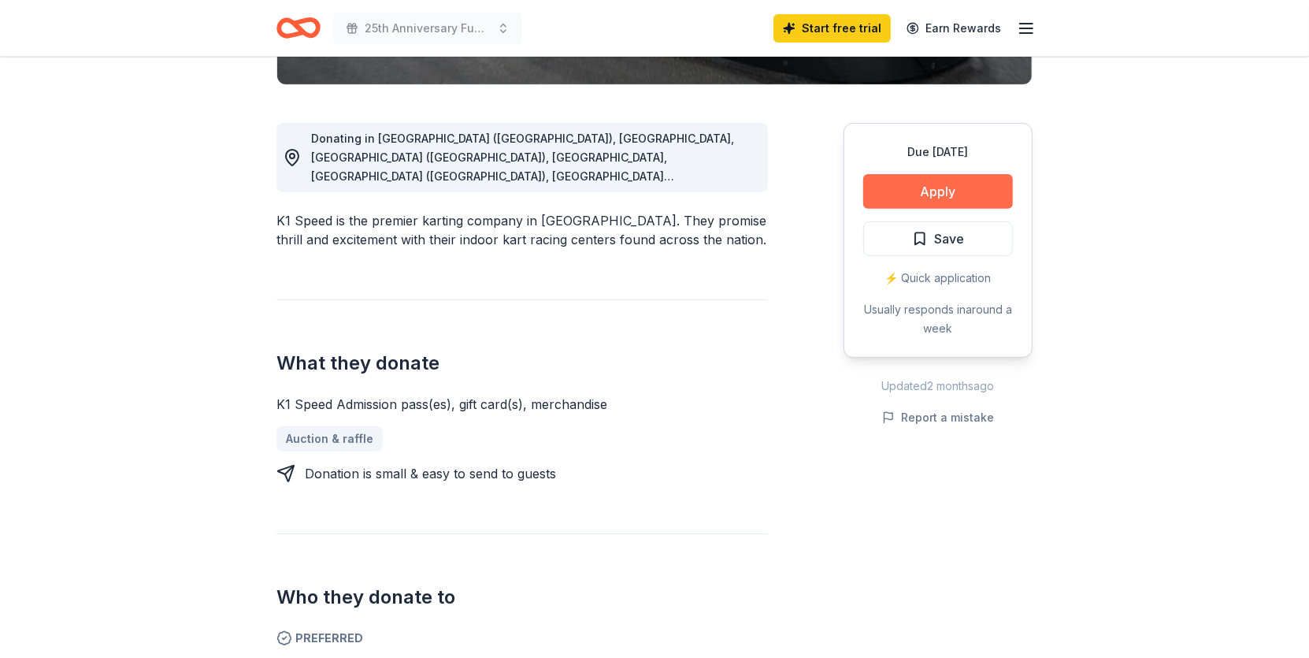
click at [901, 193] on button "Apply" at bounding box center [938, 191] width 150 height 35
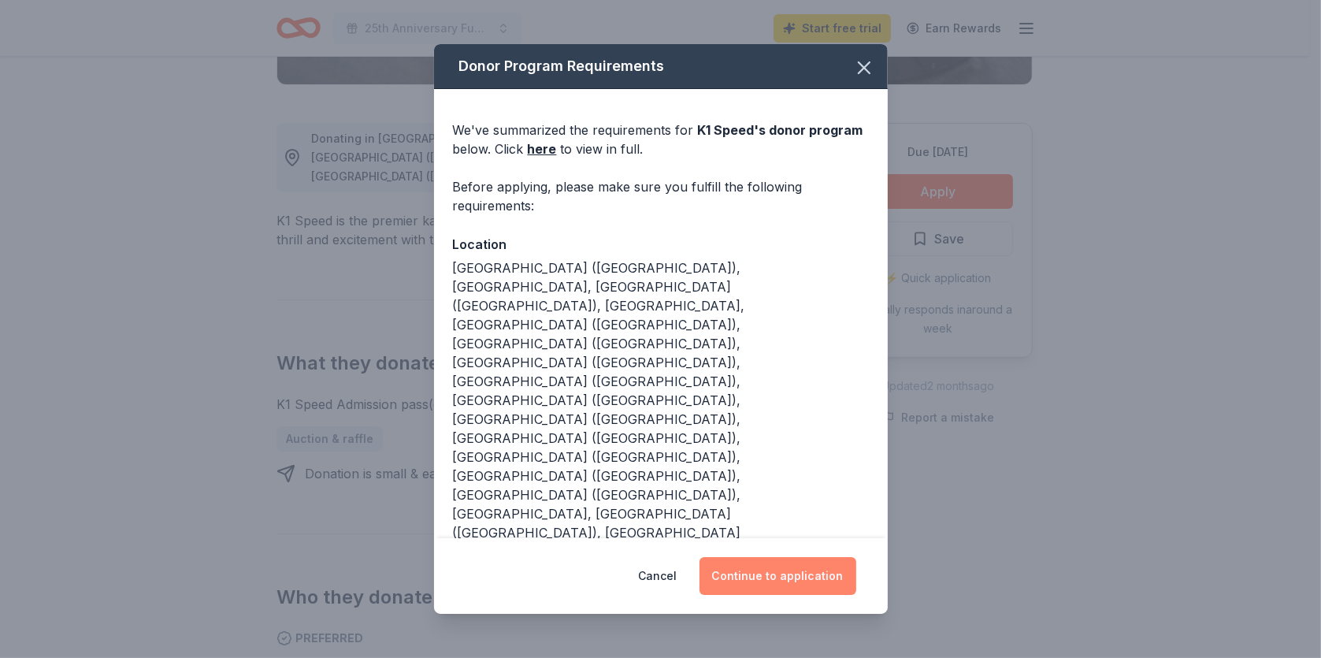
click at [772, 560] on button "Continue to application" at bounding box center [778, 576] width 157 height 38
